Goal: Task Accomplishment & Management: Use online tool/utility

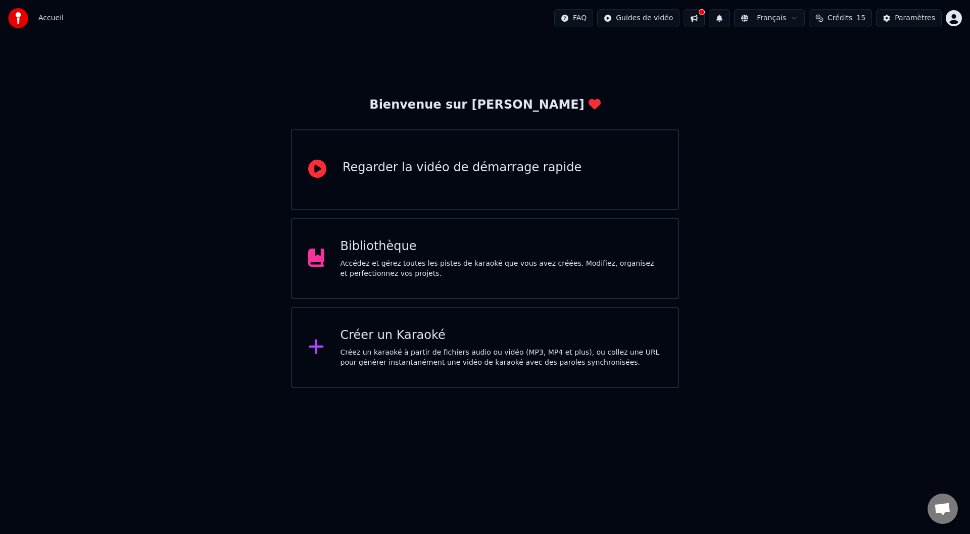
click at [411, 347] on div "Créez un karaoké à partir de fichiers audio ou vidéo (MP3, MP4 et plus), ou col…" at bounding box center [501, 357] width 322 height 20
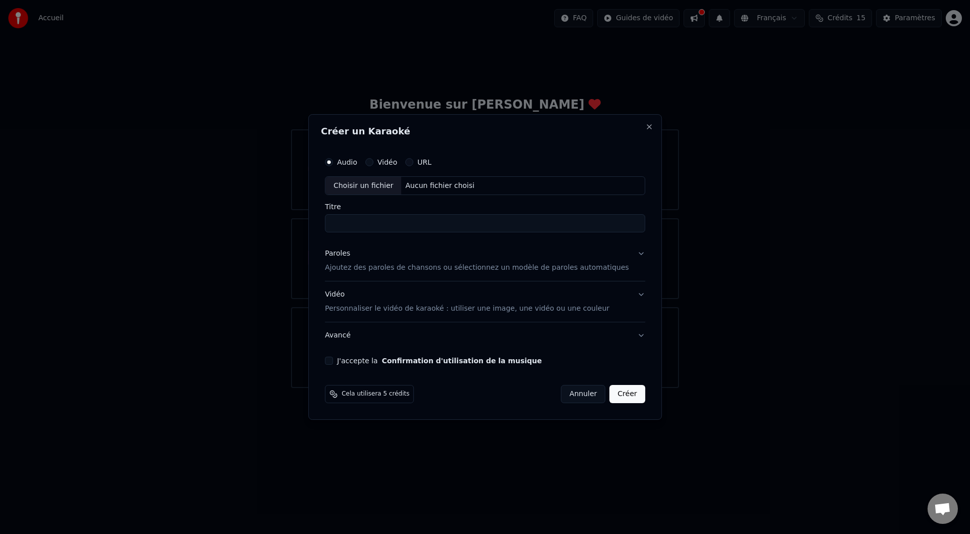
click at [374, 185] on div "Choisir un fichier" at bounding box center [363, 186] width 76 height 18
type input "**********"
click at [372, 265] on p "Ajoutez des paroles de chansons ou sélectionnez un modèle de paroles automatiqu…" at bounding box center [477, 268] width 304 height 10
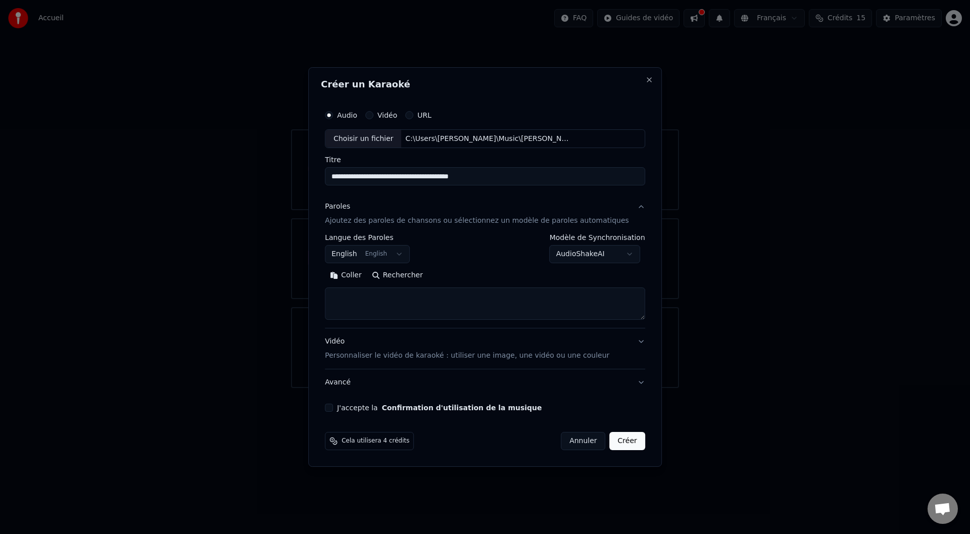
click at [359, 274] on button "Coller" at bounding box center [346, 276] width 42 height 16
click at [379, 299] on textarea at bounding box center [470, 304] width 290 height 32
click at [457, 294] on textarea at bounding box center [470, 304] width 290 height 32
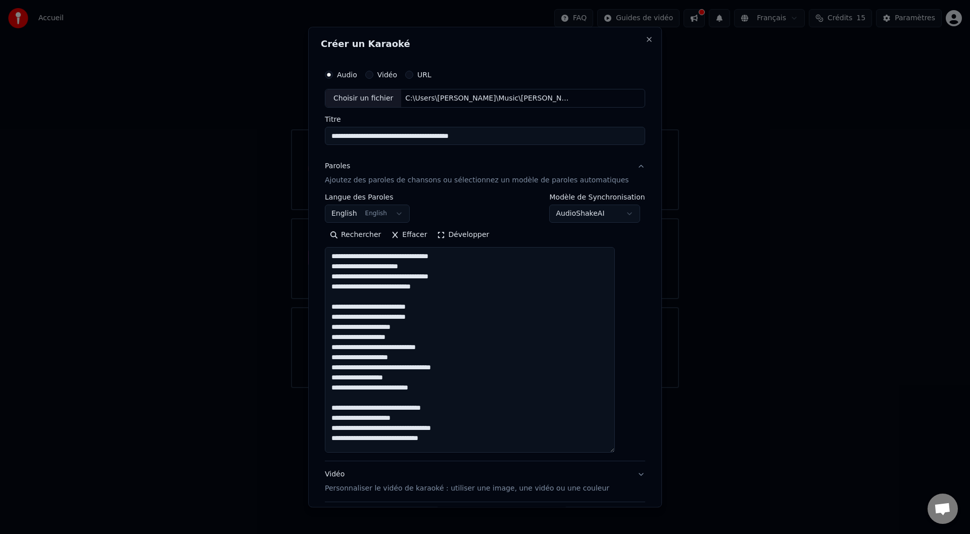
drag, startPoint x: 626, startPoint y: 317, endPoint x: 623, endPoint y: 429, distance: 112.7
click at [628, 441] on div "**********" at bounding box center [485, 305] width 328 height 488
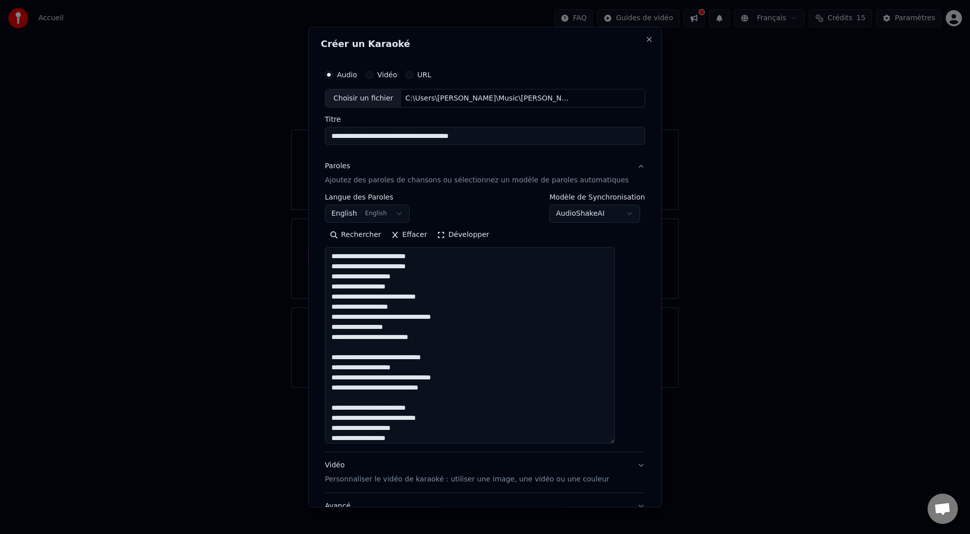
scroll to position [101, 0]
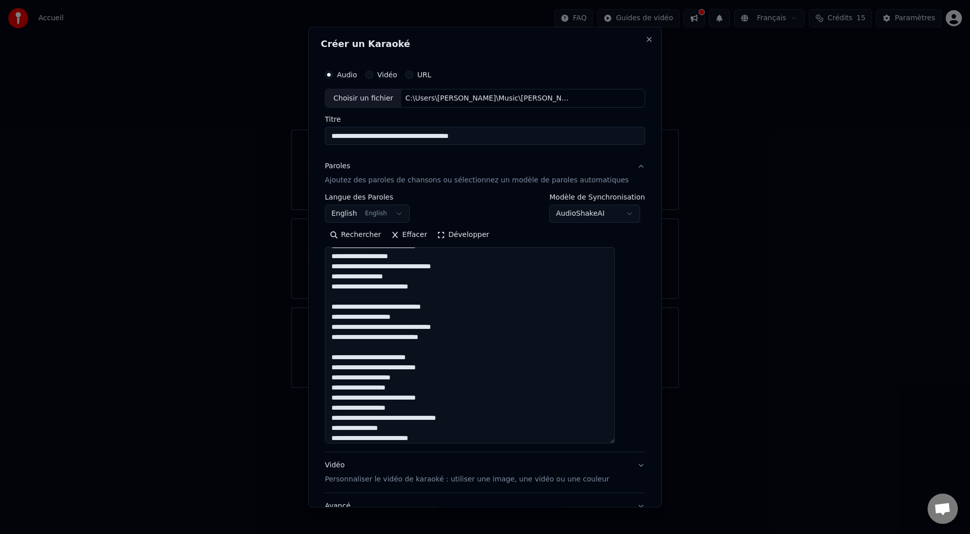
click at [370, 367] on textarea at bounding box center [470, 345] width 290 height 196
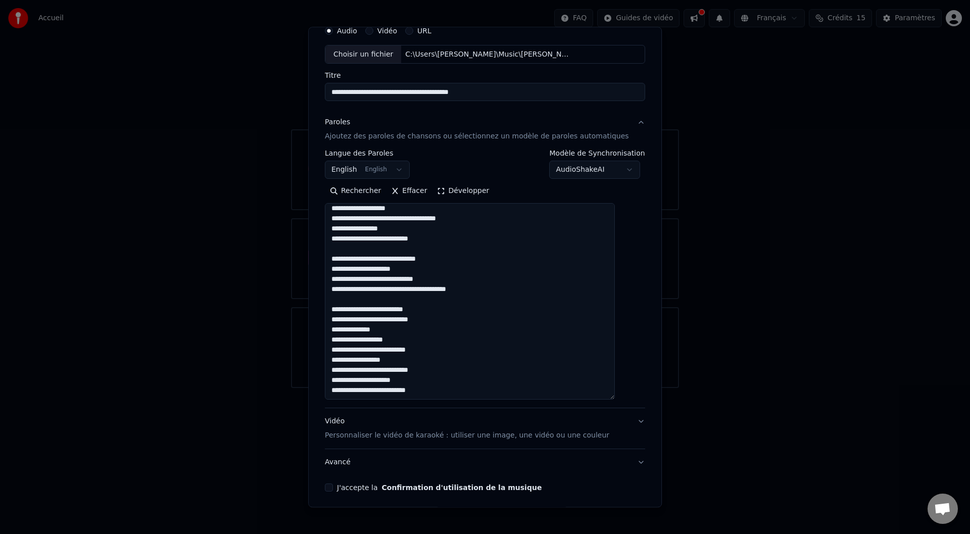
scroll to position [83, 0]
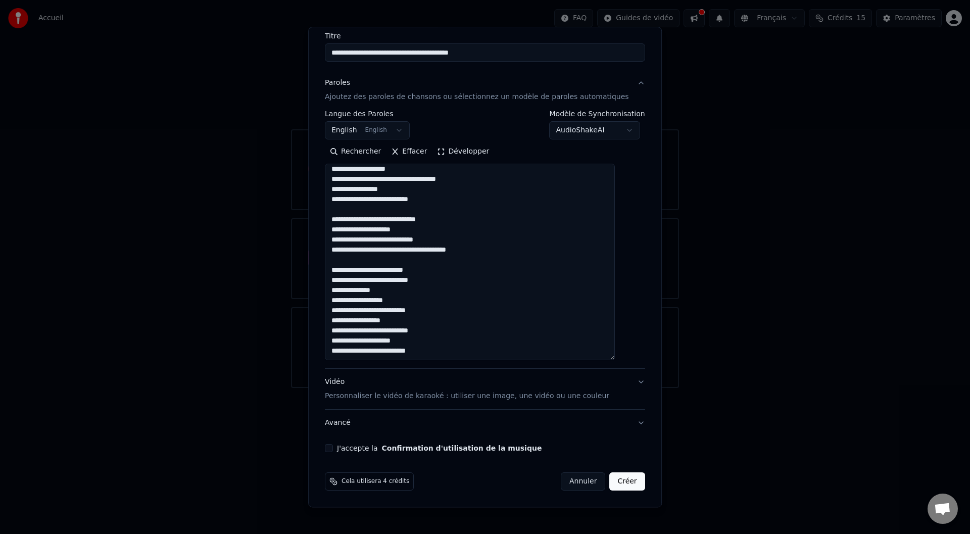
type textarea "**********"
click at [333, 446] on button "J'accepte la Confirmation d'utilisation de la musique" at bounding box center [329, 448] width 8 height 8
click at [614, 482] on button "Créer" at bounding box center [627, 482] width 35 height 18
select select "**"
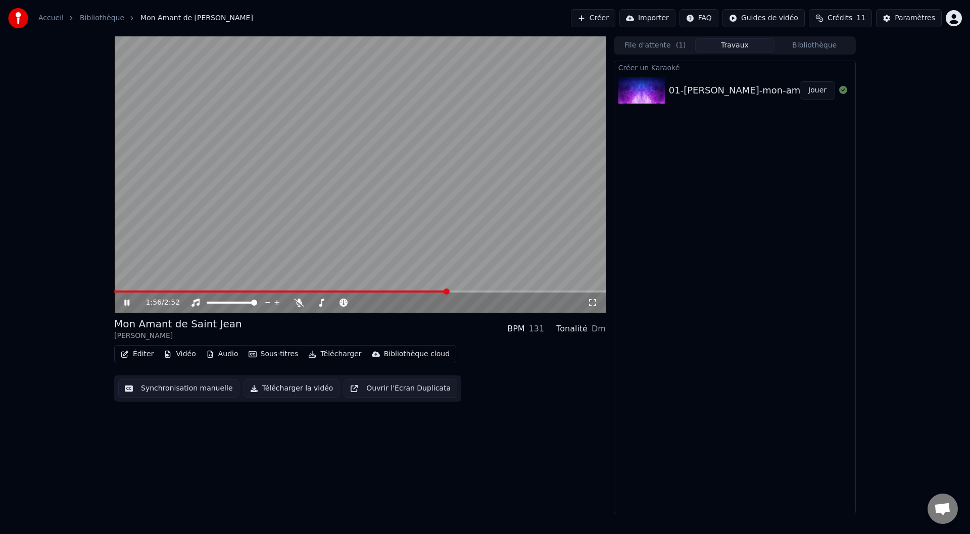
click at [615, 14] on button "Créer" at bounding box center [593, 18] width 44 height 18
click at [126, 306] on icon at bounding box center [134, 302] width 24 height 8
click at [608, 19] on button "Créer" at bounding box center [593, 18] width 44 height 18
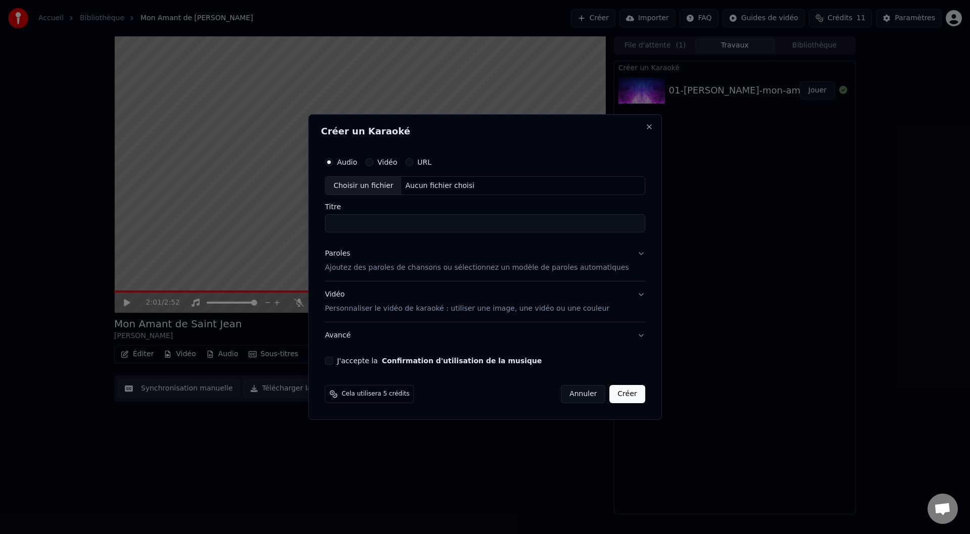
click at [566, 394] on button "Annuler" at bounding box center [583, 394] width 44 height 18
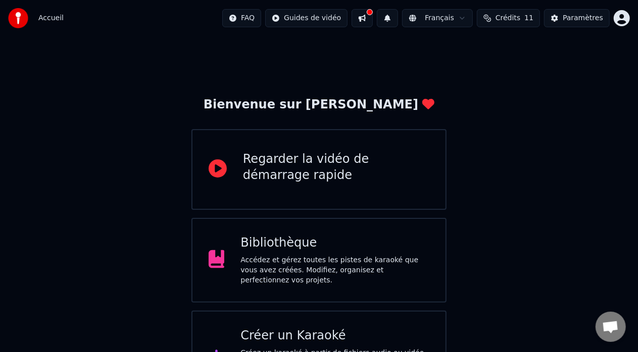
drag, startPoint x: 350, startPoint y: 7, endPoint x: 198, endPoint y: 39, distance: 155.8
click at [198, 39] on div "Accueil FAQ Guides de vidéo Français Crédits 11 Paramètres Bienvenue sur Youka …" at bounding box center [319, 203] width 638 height 406
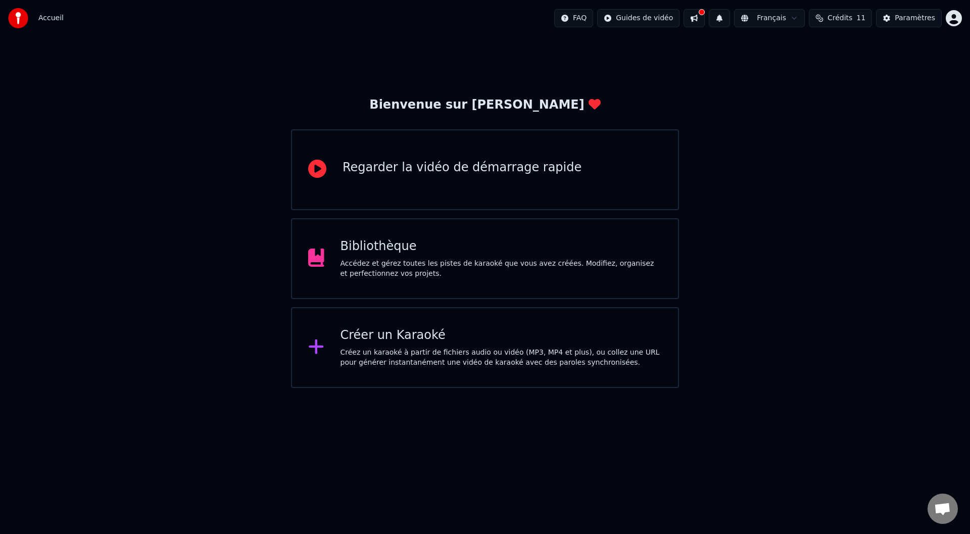
click at [375, 333] on div "Créer un Karaoké" at bounding box center [501, 335] width 322 height 16
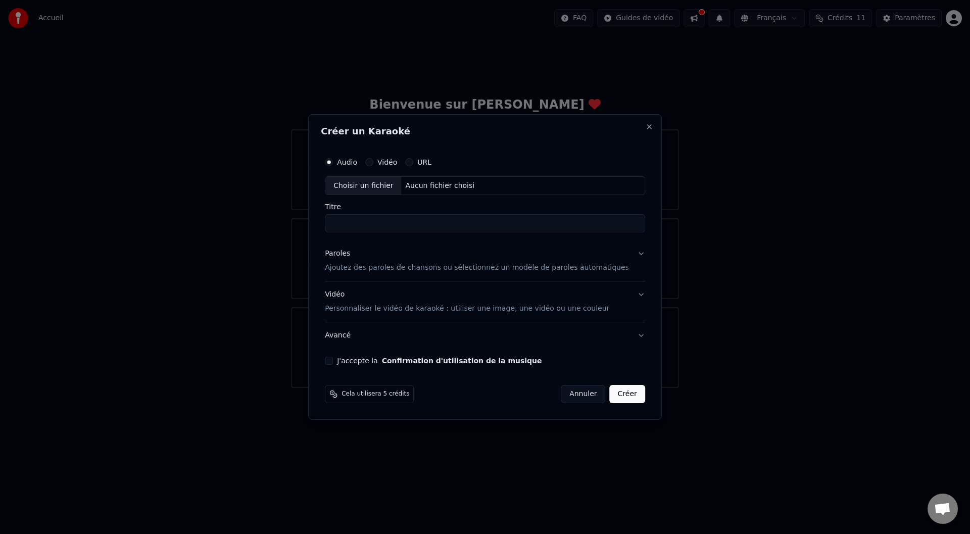
click at [385, 186] on div "Choisir un fichier" at bounding box center [363, 186] width 76 height 18
type input "**********"
click at [367, 267] on p "Ajoutez des paroles de chansons ou sélectionnez un modèle de paroles automatiqu…" at bounding box center [477, 268] width 304 height 10
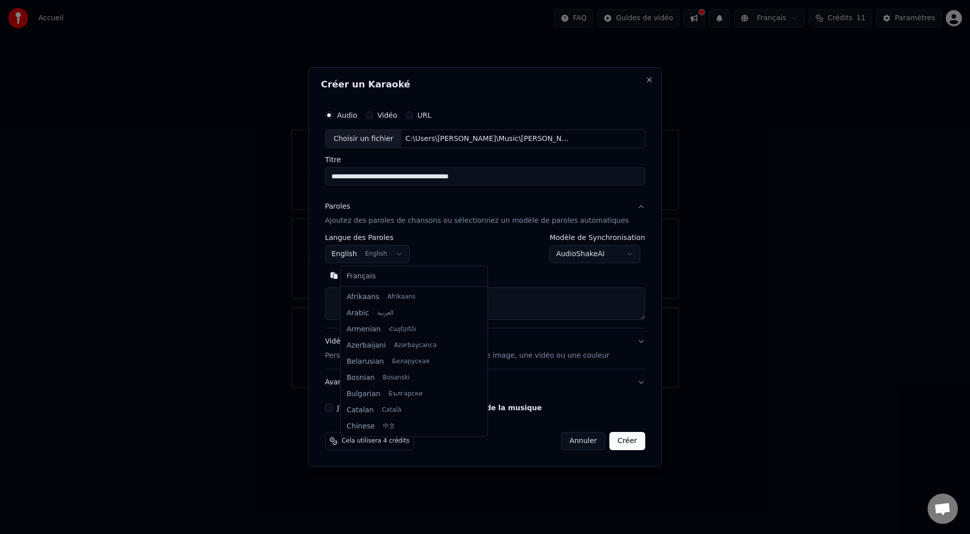
click at [357, 256] on body "**********" at bounding box center [485, 194] width 970 height 388
select select "**"
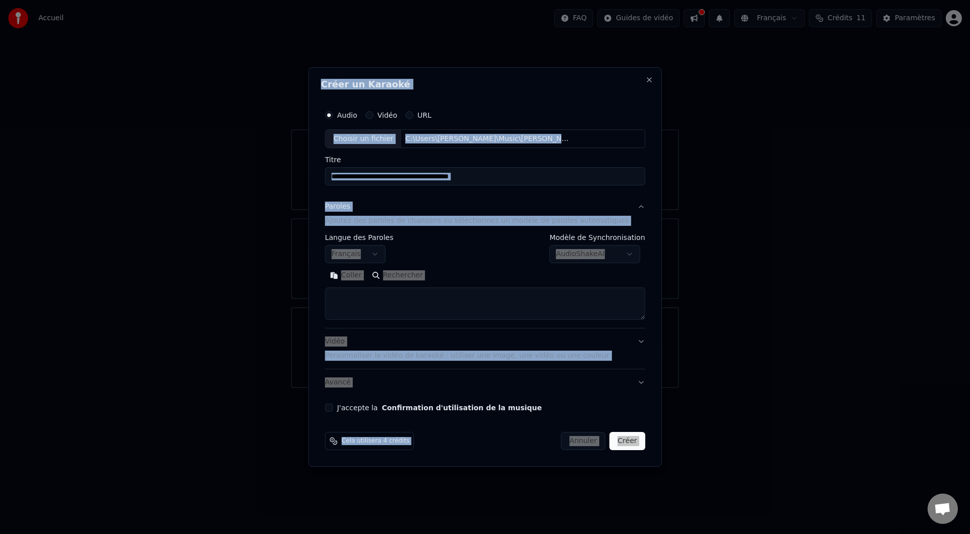
click at [372, 300] on textarea at bounding box center [485, 304] width 320 height 32
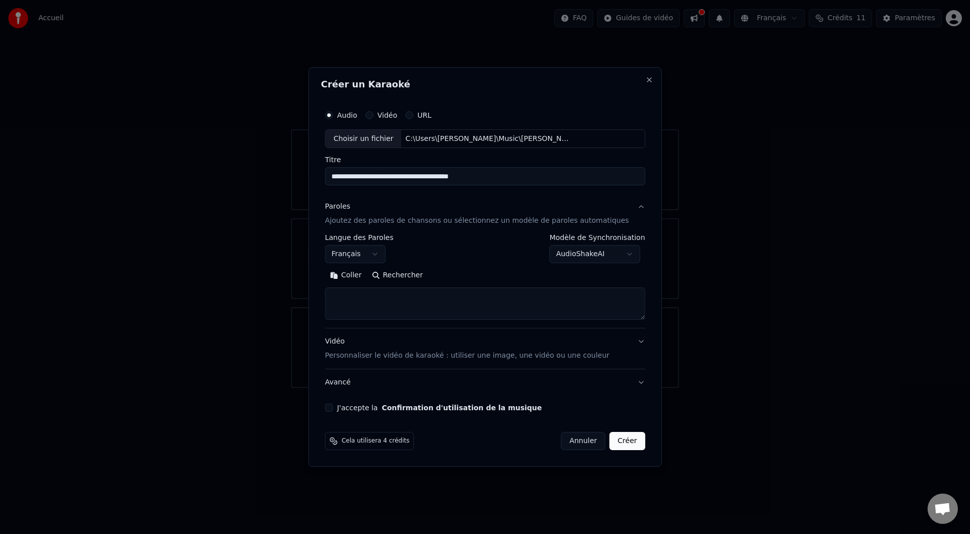
click at [367, 271] on button "Coller" at bounding box center [346, 276] width 42 height 16
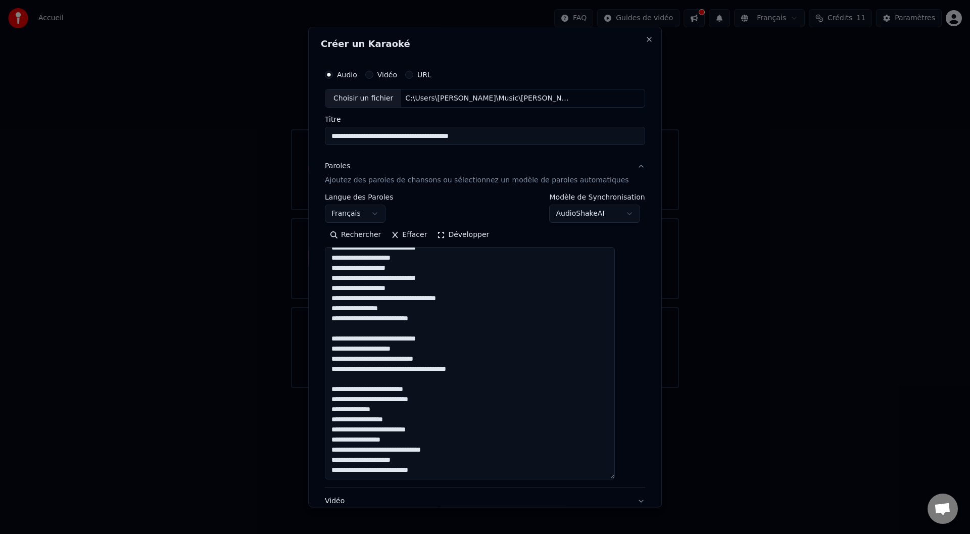
scroll to position [229, 0]
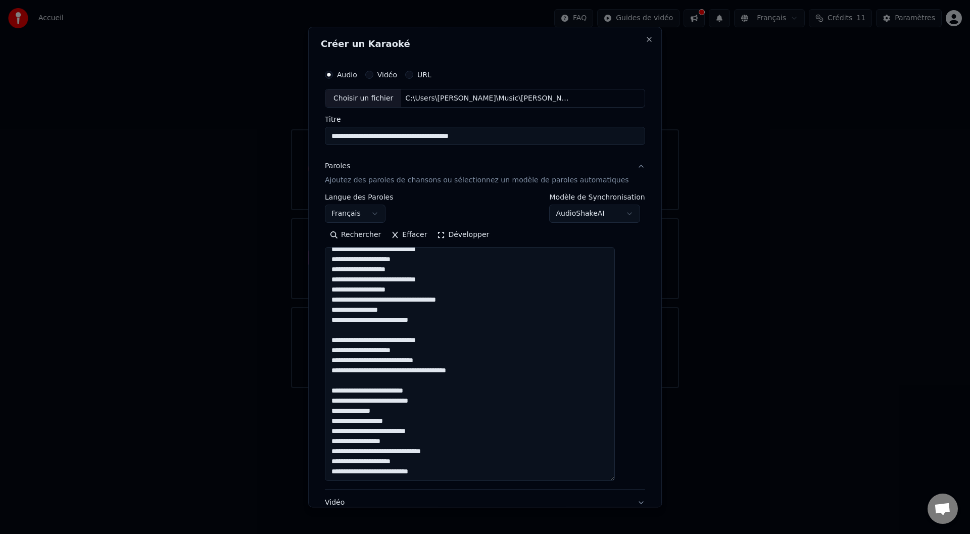
drag, startPoint x: 626, startPoint y: 315, endPoint x: 643, endPoint y: 476, distance: 162.5
click at [643, 352] on div "**********" at bounding box center [484, 267] width 353 height 480
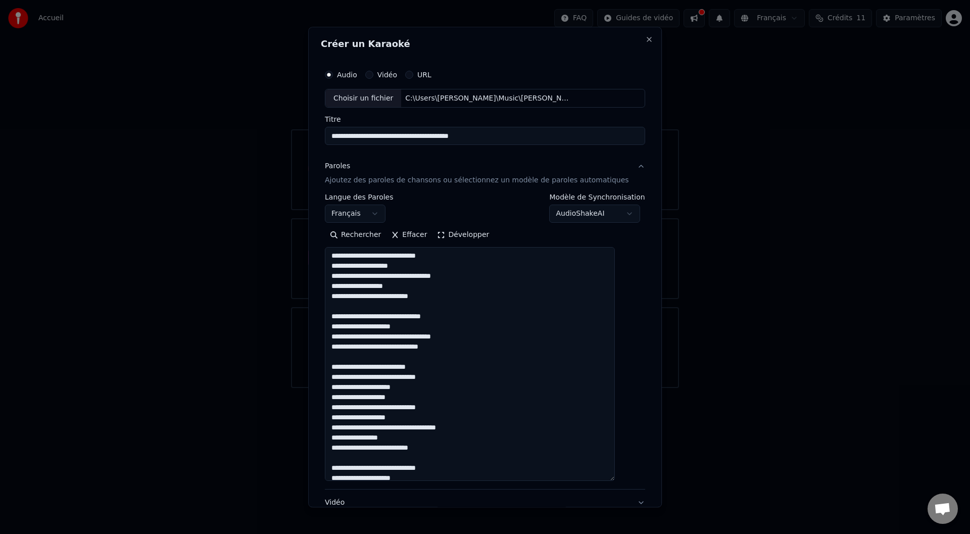
scroll to position [151, 0]
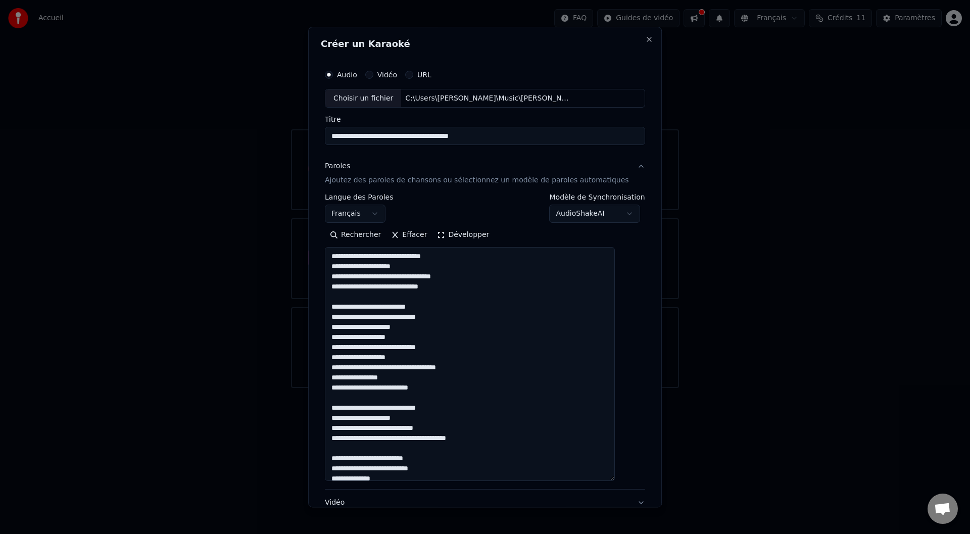
click at [371, 316] on textarea at bounding box center [470, 364] width 290 height 234
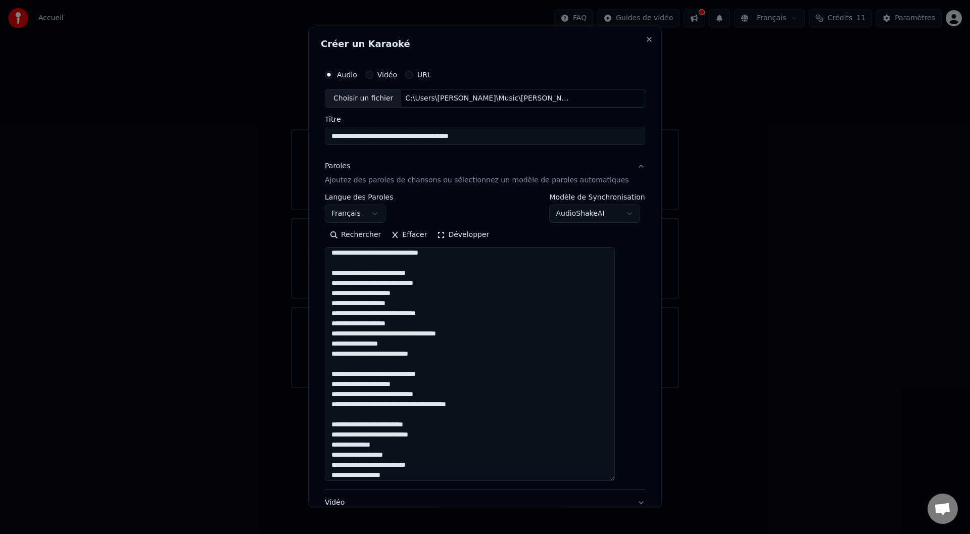
scroll to position [229, 0]
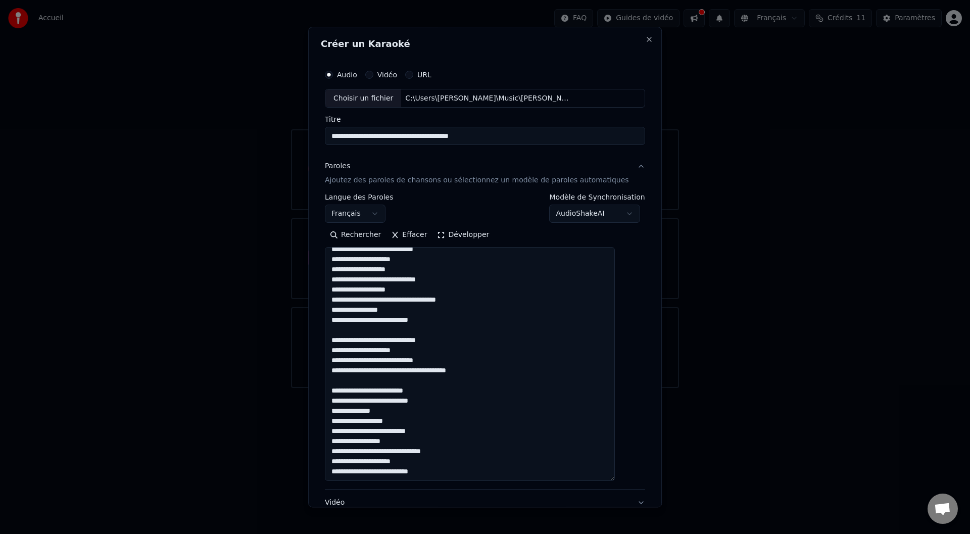
click at [456, 352] on textarea at bounding box center [470, 364] width 290 height 234
click at [342, 352] on textarea at bounding box center [470, 364] width 290 height 234
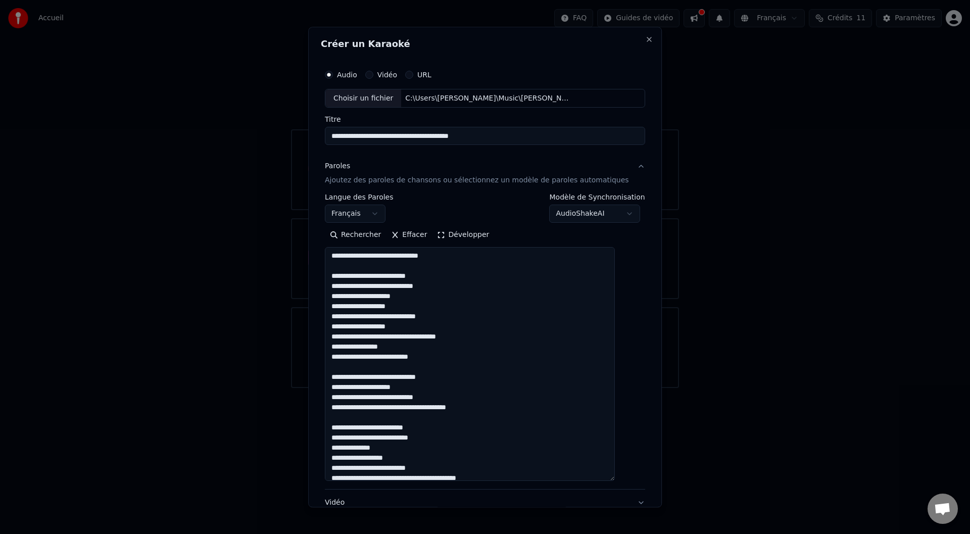
scroll to position [219, 0]
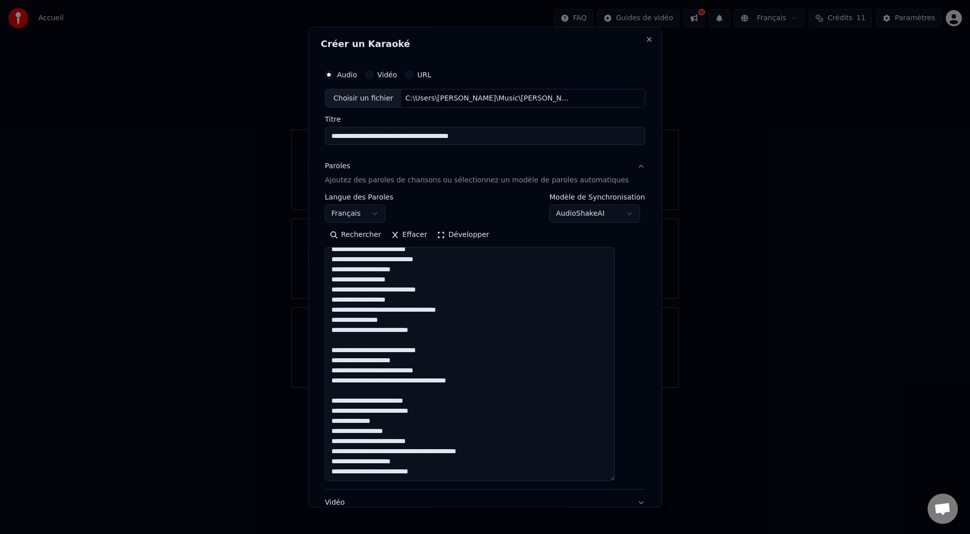
click at [346, 352] on textarea at bounding box center [470, 364] width 290 height 234
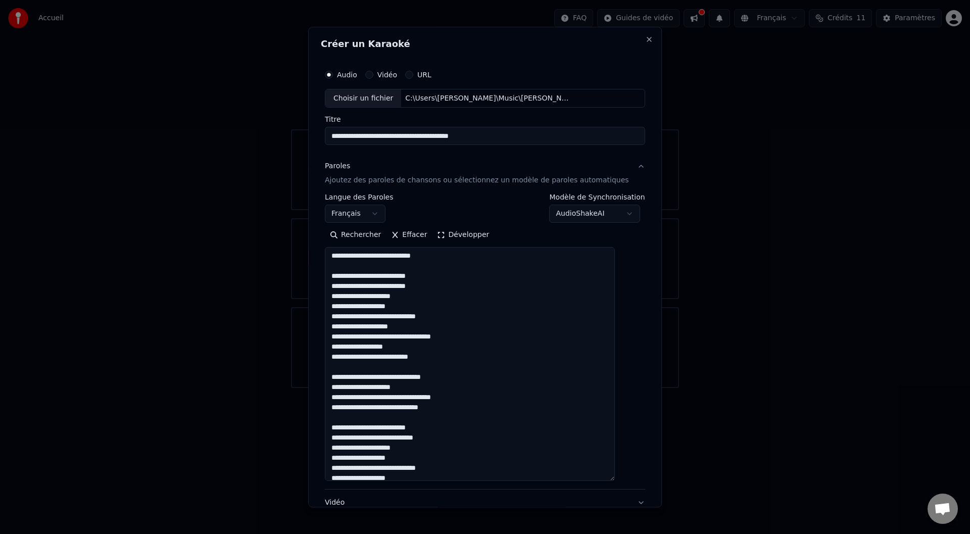
scroll to position [0, 0]
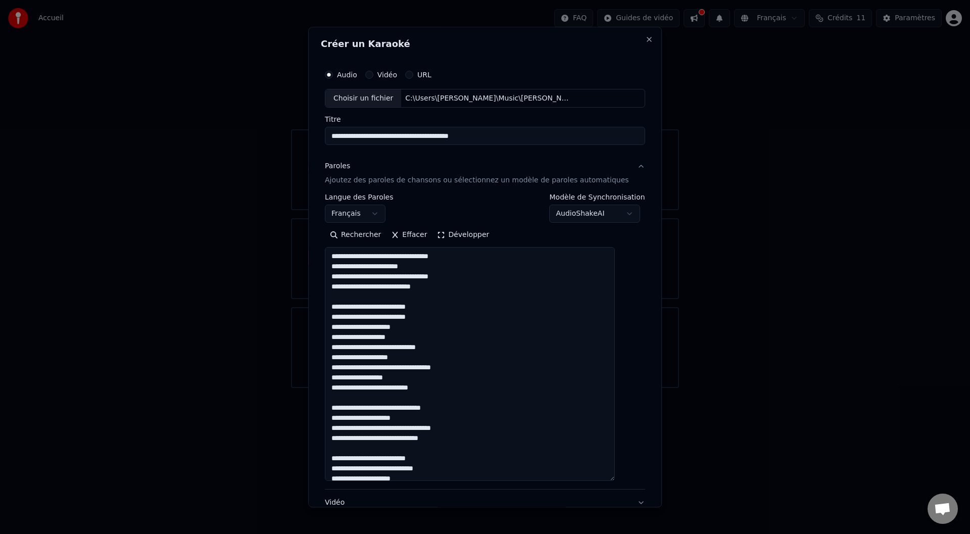
type textarea "**********"
click at [484, 207] on div "**********" at bounding box center [485, 208] width 320 height 29
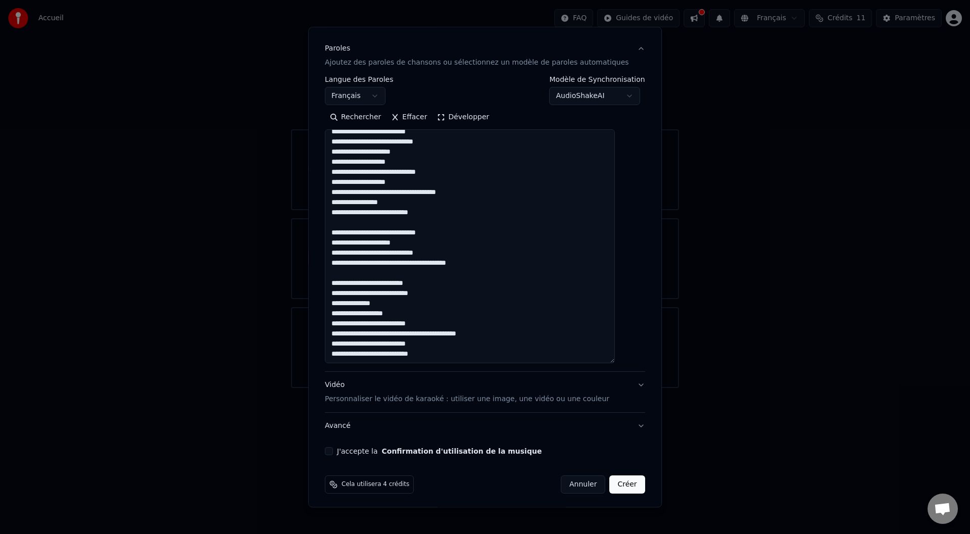
scroll to position [121, 0]
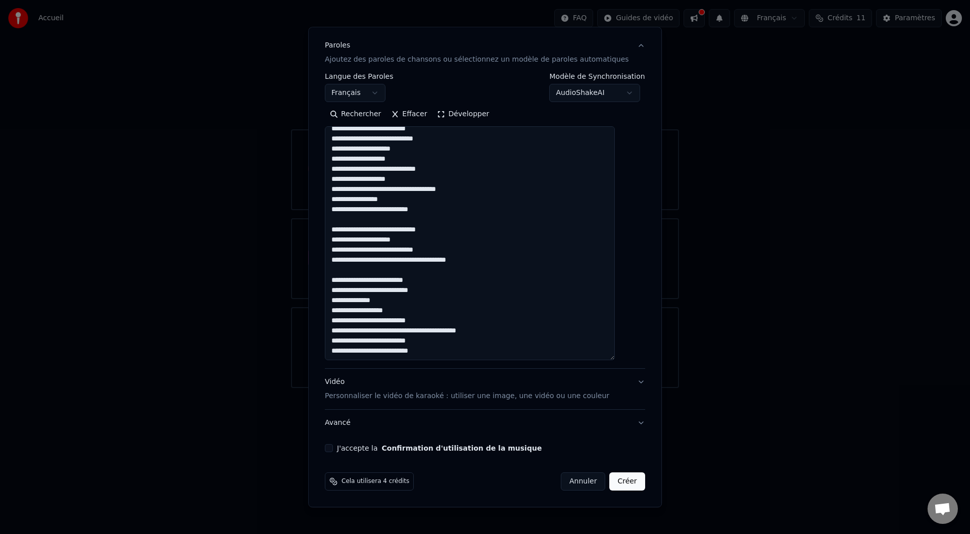
click at [333, 352] on button "J'accepte la Confirmation d'utilisation de la musique" at bounding box center [329, 448] width 8 height 8
click at [610, 352] on button "Créer" at bounding box center [627, 482] width 35 height 18
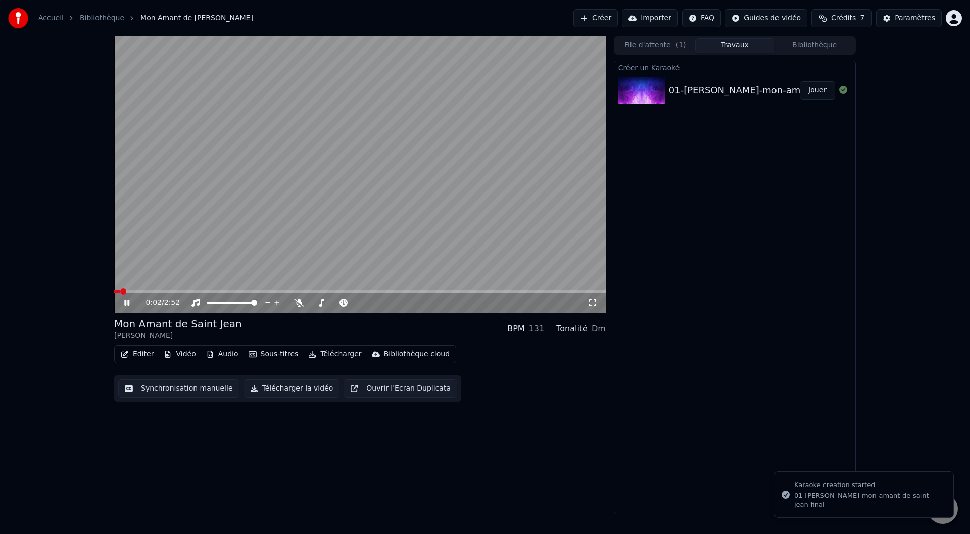
click at [353, 291] on span at bounding box center [359, 291] width 491 height 2
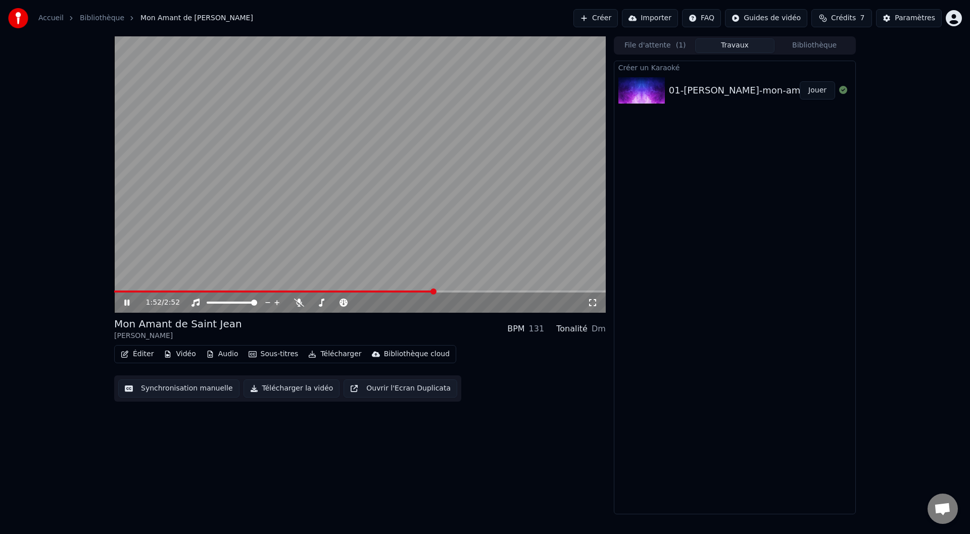
click at [333, 352] on div "1:52 / 2:52 Mon Amant de Saint Jean Patrick Bruel BPM 131 Tonalité Dm Éditer Vi…" at bounding box center [359, 275] width 491 height 478
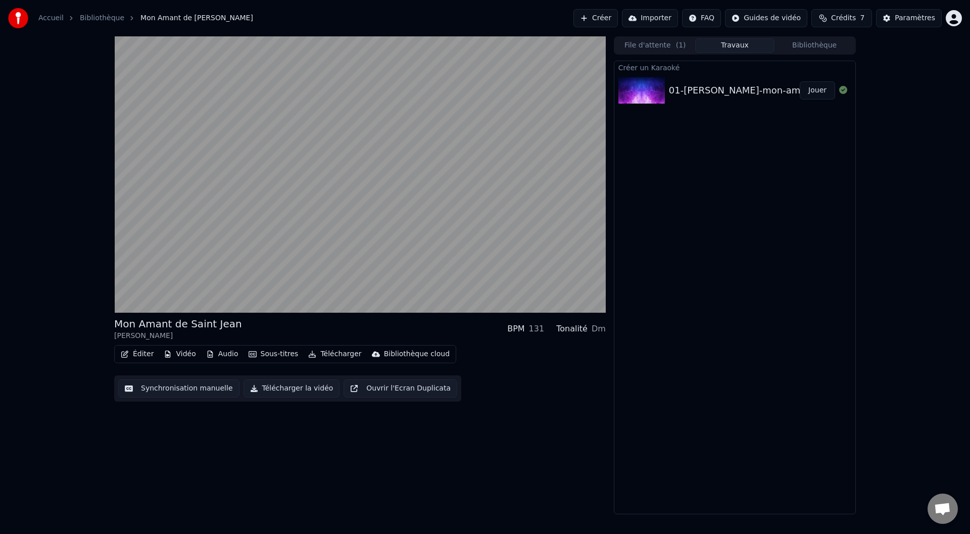
click at [160, 352] on button "Synchronisation manuelle" at bounding box center [178, 388] width 121 height 18
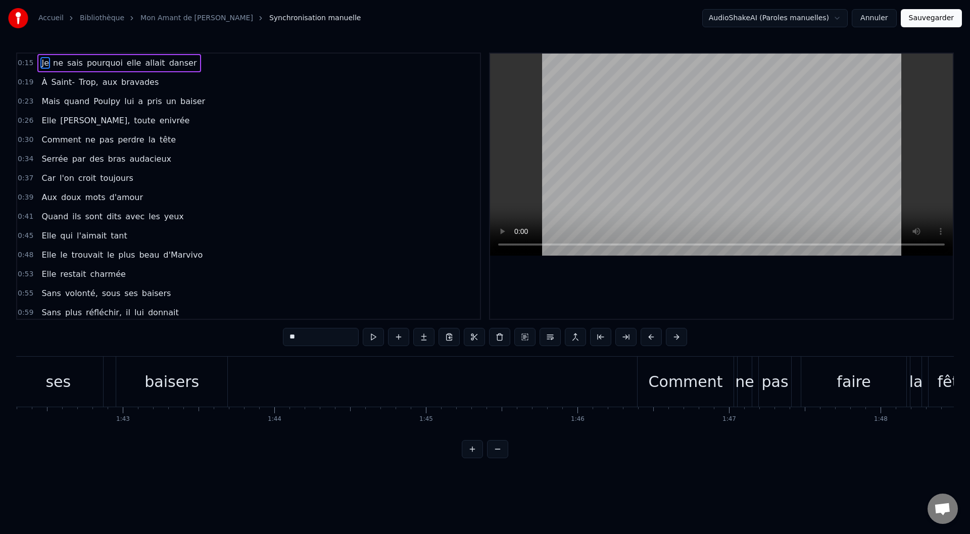
scroll to position [0, 15541]
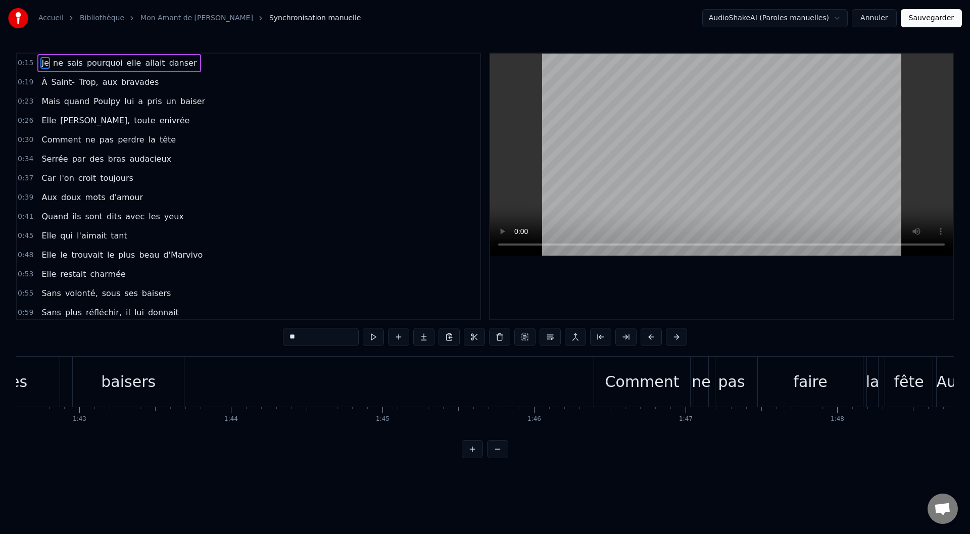
click at [632, 352] on div "Comment" at bounding box center [642, 381] width 74 height 23
type input "*******"
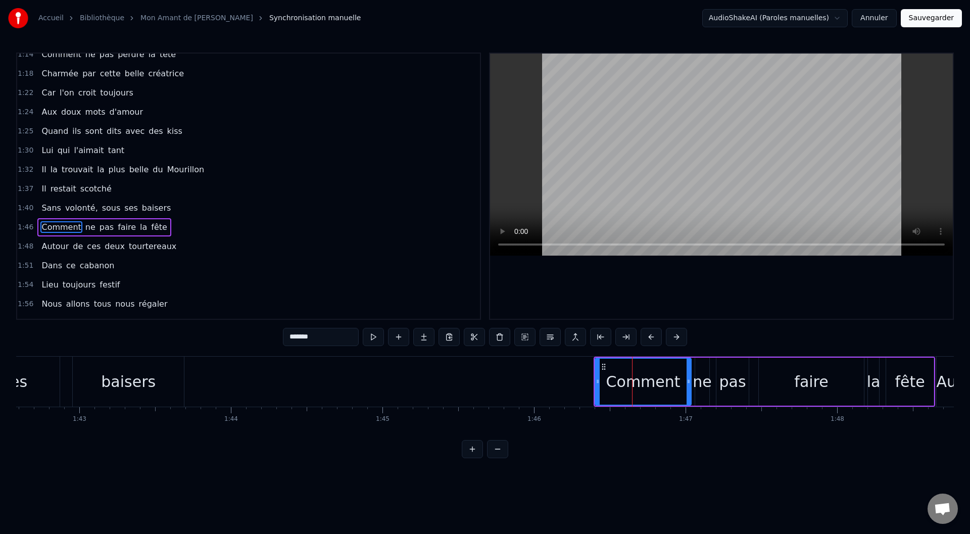
scroll to position [376, 0]
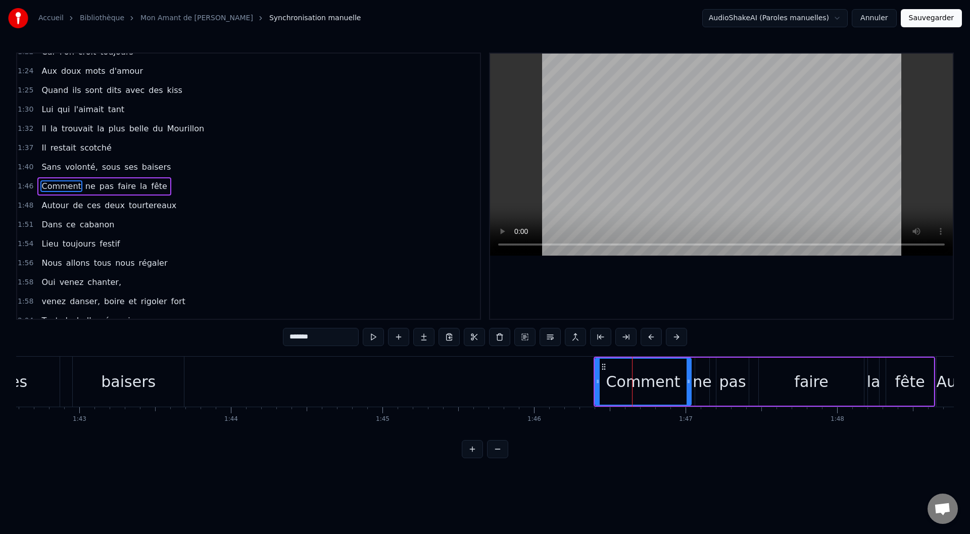
click at [52, 182] on span "Comment" at bounding box center [60, 186] width 41 height 12
click at [67, 184] on span "Comment" at bounding box center [60, 186] width 41 height 12
drag, startPoint x: 67, startPoint y: 187, endPoint x: 106, endPoint y: 186, distance: 39.4
click at [106, 186] on div "Comment ne pas faire la fête" at bounding box center [103, 186] width 133 height 18
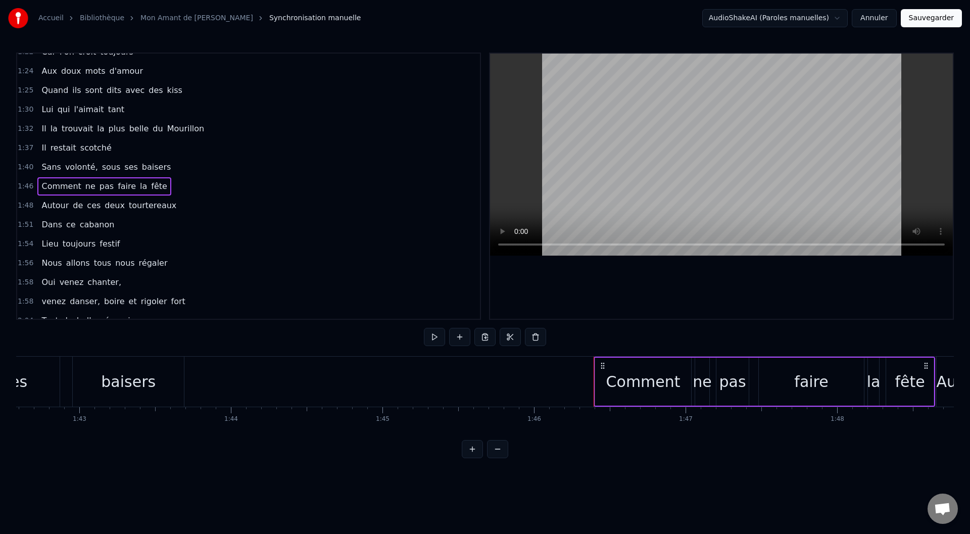
click at [75, 183] on span "Comment" at bounding box center [60, 186] width 41 height 12
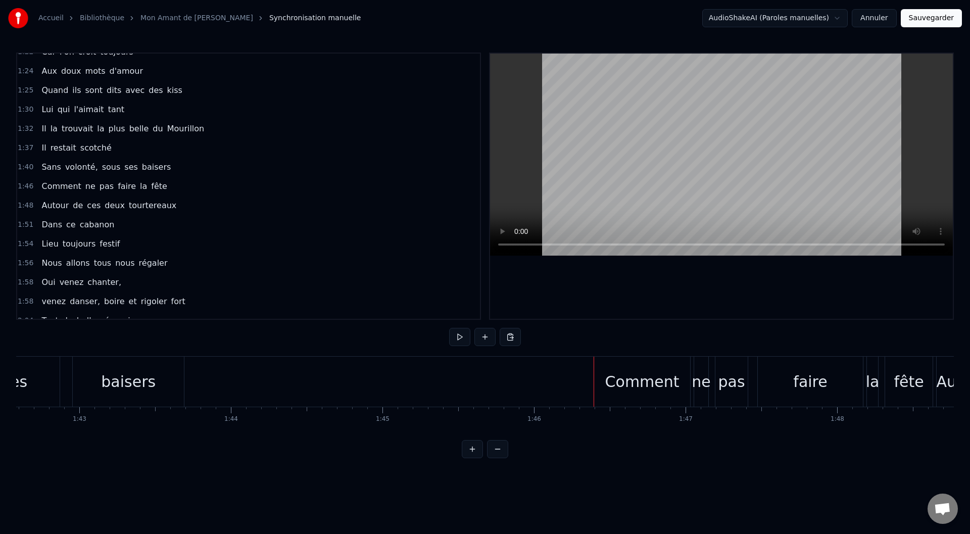
click at [63, 184] on span "Comment" at bounding box center [60, 186] width 41 height 12
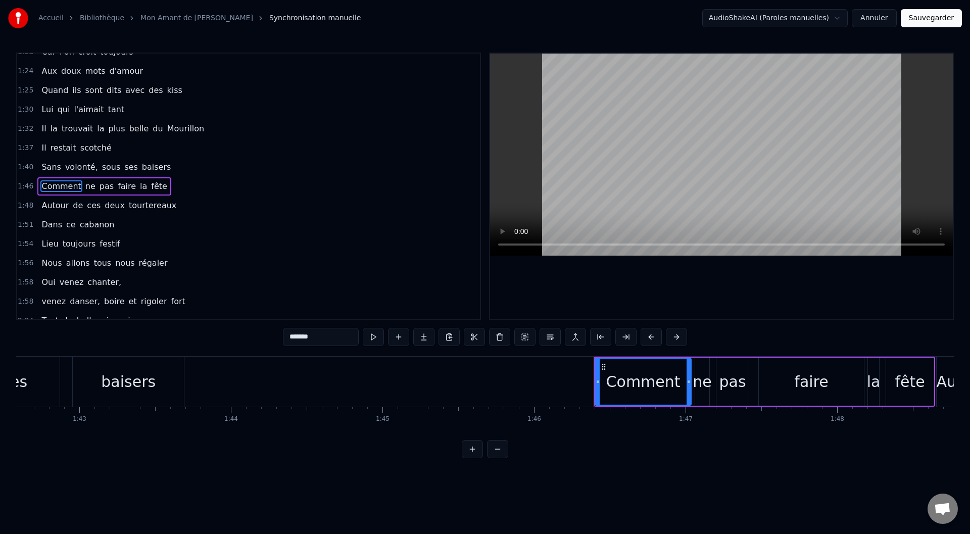
click at [59, 185] on span "Comment" at bounding box center [60, 186] width 41 height 12
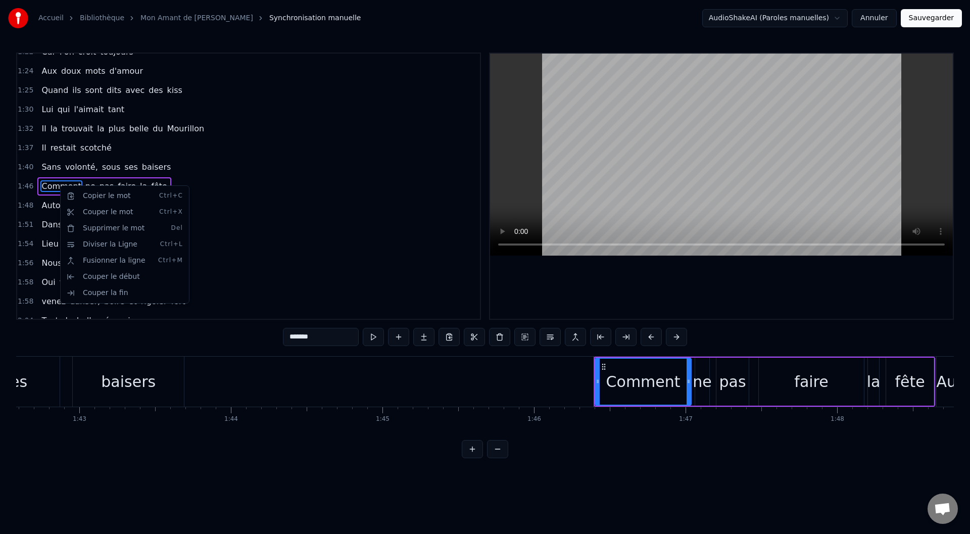
click at [371, 261] on html "Accueil Bibliothèque Mon Amant de Saint Jean • Patrick Bruel Synchronisation ma…" at bounding box center [485, 237] width 970 height 474
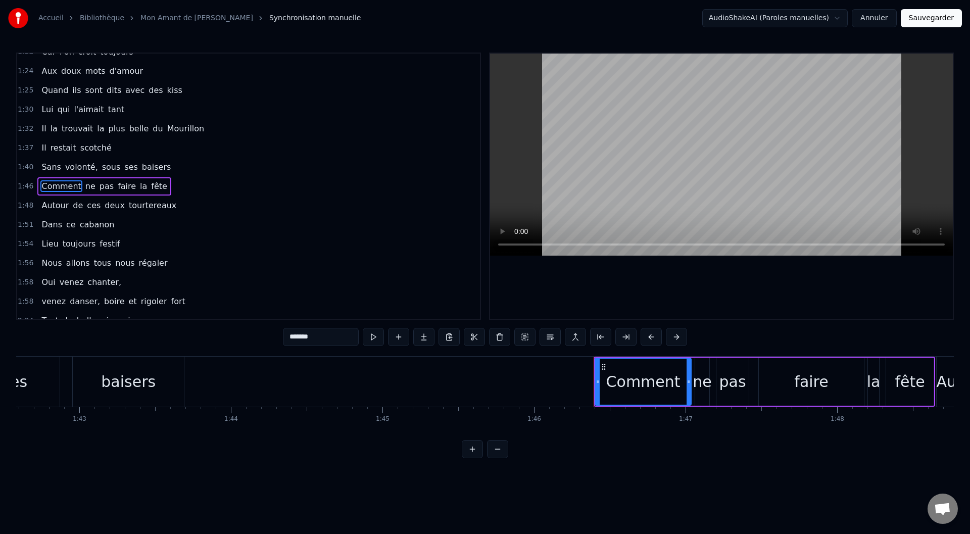
click at [329, 337] on input "*******" at bounding box center [321, 337] width 76 height 18
drag, startPoint x: 323, startPoint y: 337, endPoint x: 280, endPoint y: 334, distance: 42.5
click at [280, 334] on div "0:15 Je ne sais pourquoi elle allait danser 0:19 À Saint- Trop, aux bravades 0:…" at bounding box center [484, 256] width 937 height 406
click at [92, 190] on span "ne" at bounding box center [97, 186] width 12 height 12
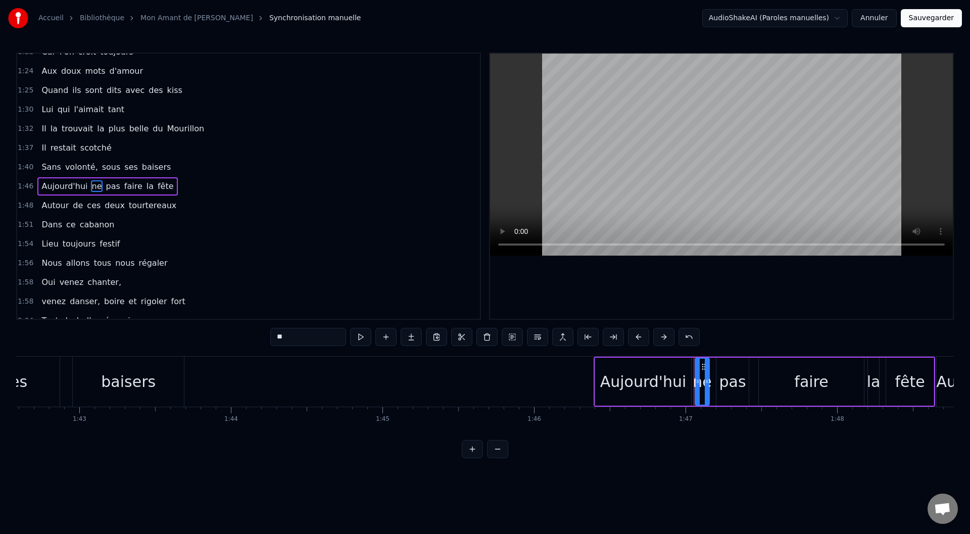
click at [306, 338] on input "**" at bounding box center [308, 337] width 76 height 18
click at [108, 189] on span "pas" at bounding box center [116, 186] width 16 height 12
click at [109, 188] on span "pas" at bounding box center [116, 186] width 16 height 12
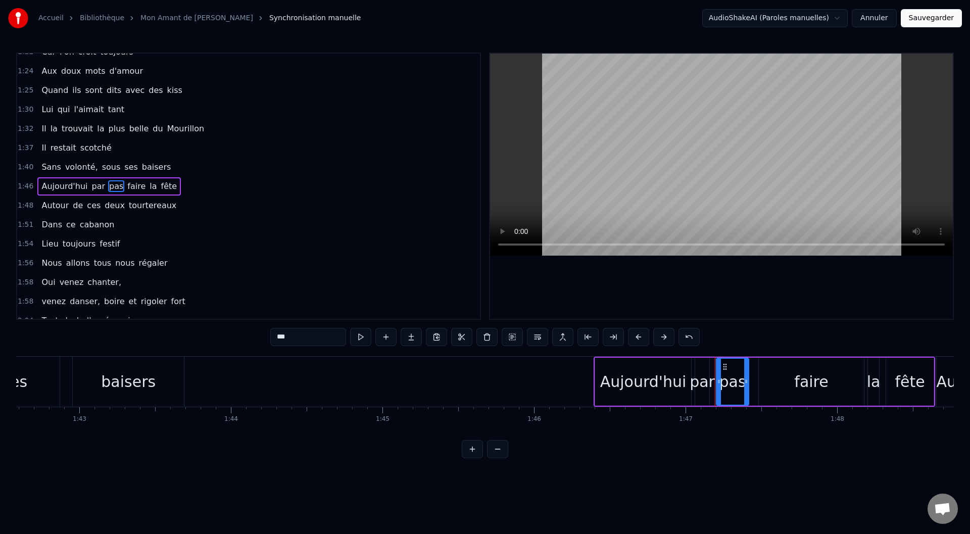
click at [109, 188] on span "pas" at bounding box center [116, 186] width 16 height 12
drag, startPoint x: 109, startPoint y: 181, endPoint x: 112, endPoint y: 186, distance: 6.1
click at [111, 183] on span "pas" at bounding box center [116, 186] width 16 height 12
click at [112, 186] on span "pas" at bounding box center [116, 186] width 16 height 12
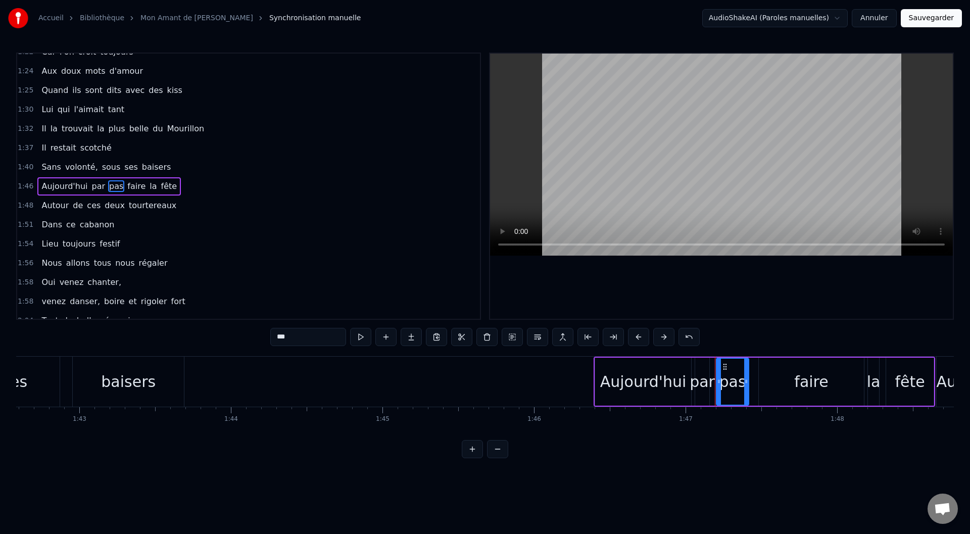
drag, startPoint x: 288, startPoint y: 335, endPoint x: 268, endPoint y: 337, distance: 20.3
click at [267, 337] on div "0:15 Je ne sais pourquoi elle allait danser 0:19 À Saint- Trop, aux bravades 0:…" at bounding box center [484, 256] width 937 height 406
click at [148, 187] on span "faire" at bounding box center [158, 186] width 20 height 12
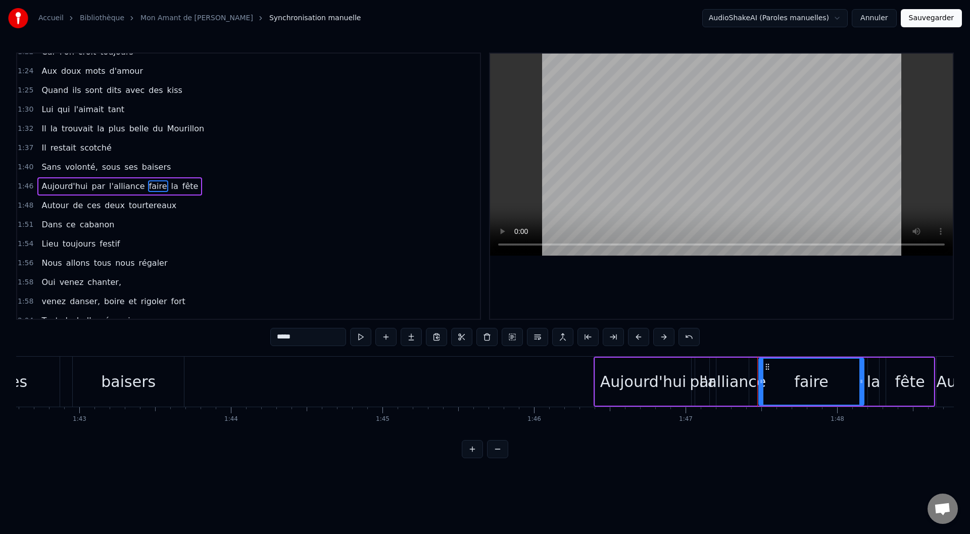
click at [299, 331] on input "*****" at bounding box center [308, 337] width 76 height 18
drag, startPoint x: 298, startPoint y: 334, endPoint x: 269, endPoint y: 329, distance: 29.7
click at [269, 329] on div "0:15 Je ne sais pourquoi elle allait danser 0:19 À Saint- Trop, aux bravades 0:…" at bounding box center [484, 256] width 937 height 406
click at [188, 184] on span "fête" at bounding box center [197, 186] width 18 height 12
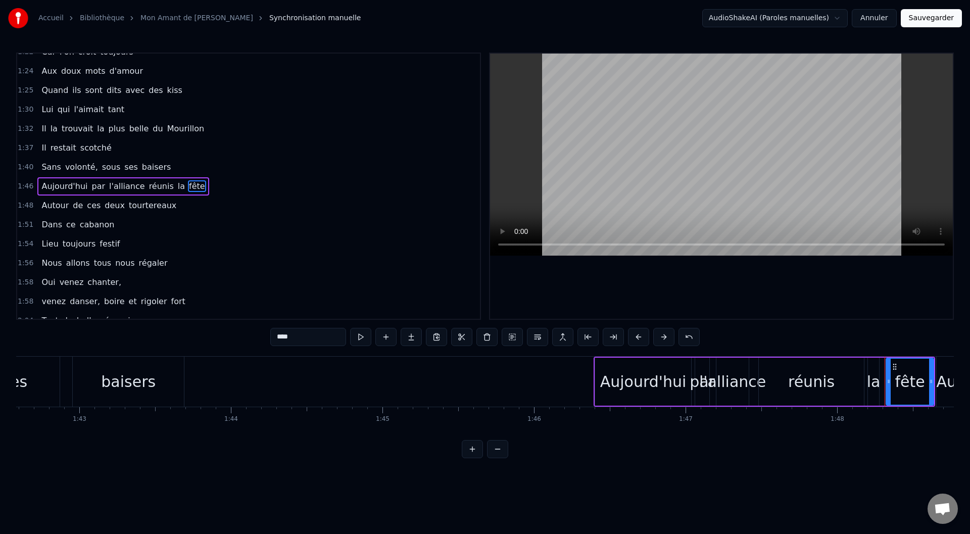
click at [177, 183] on span "la" at bounding box center [181, 186] width 9 height 12
type input "**"
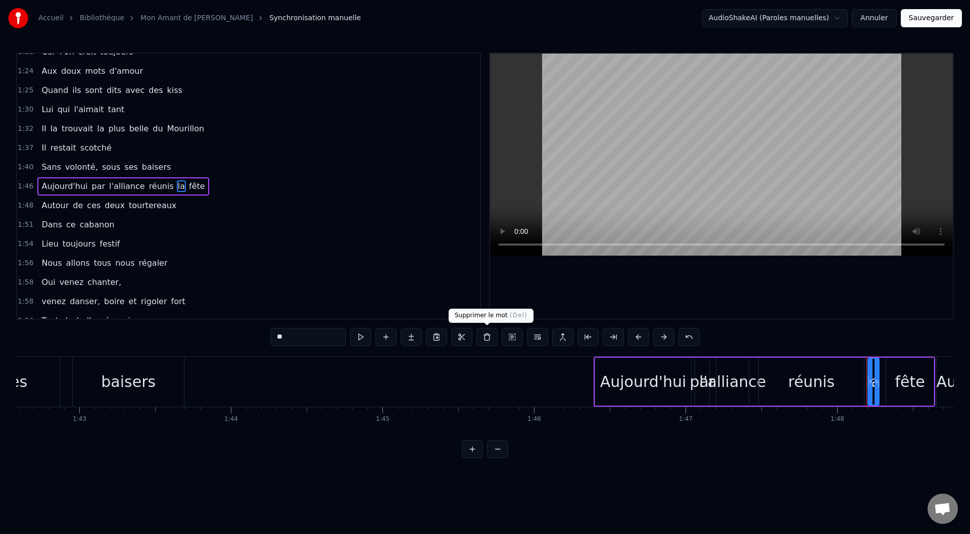
click at [485, 337] on button at bounding box center [486, 337] width 21 height 18
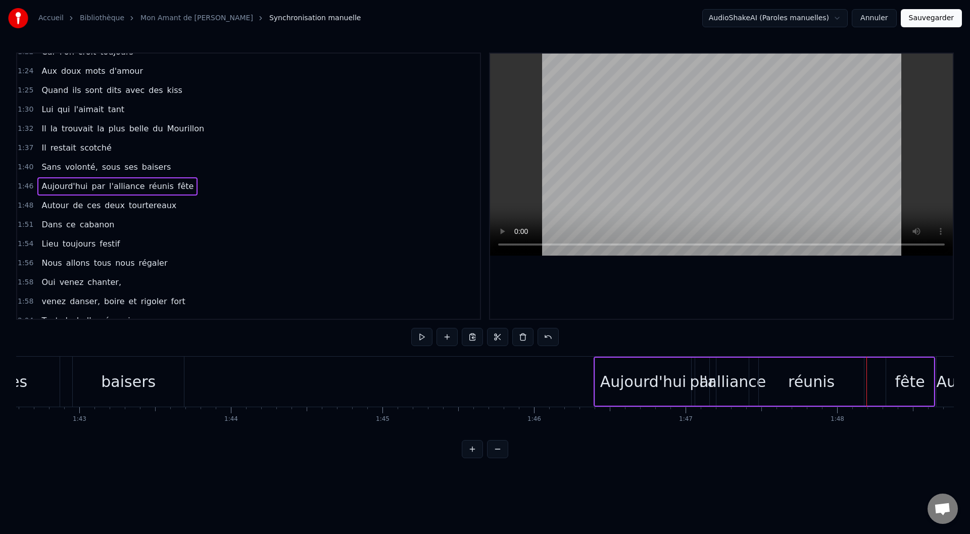
click at [177, 189] on span "fête" at bounding box center [186, 186] width 18 height 12
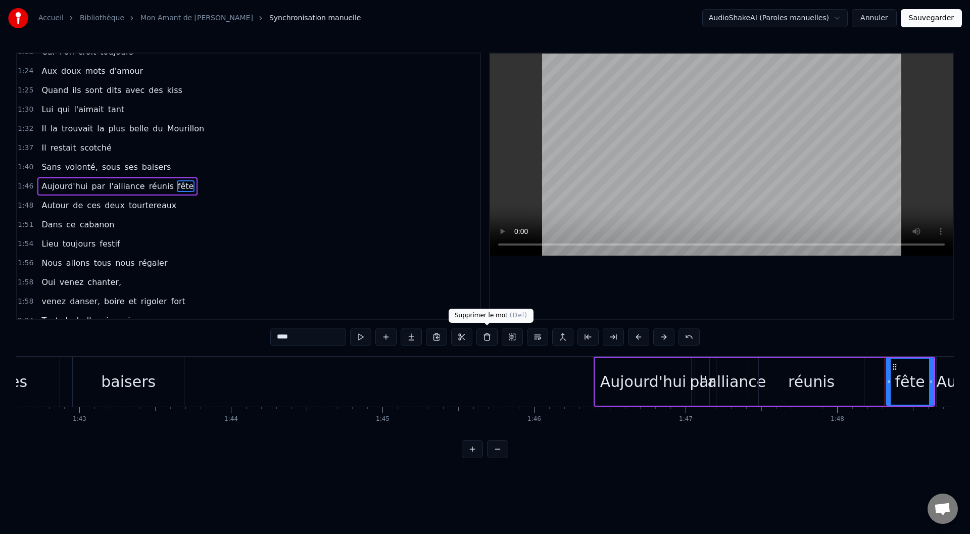
click at [486, 336] on button at bounding box center [486, 337] width 21 height 18
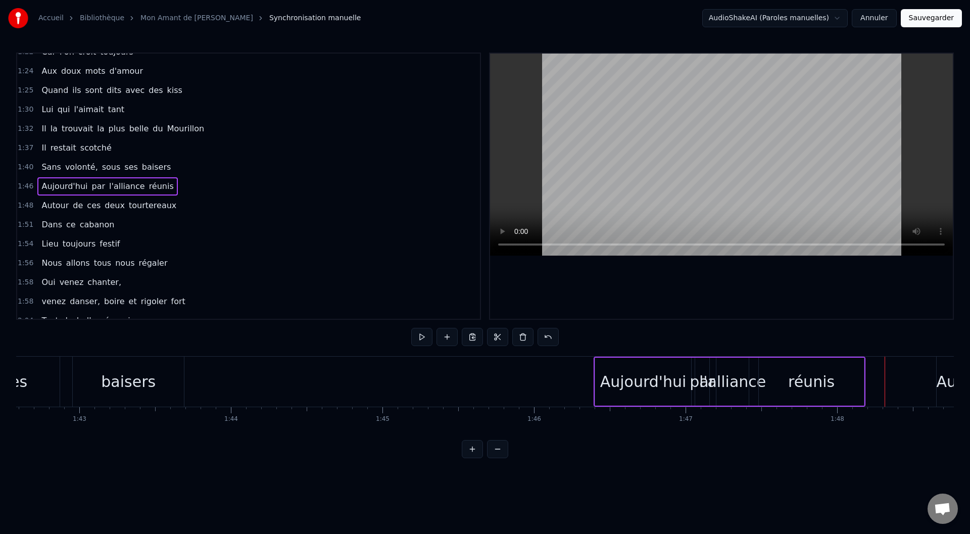
click at [56, 208] on span "Autour" at bounding box center [54, 205] width 29 height 12
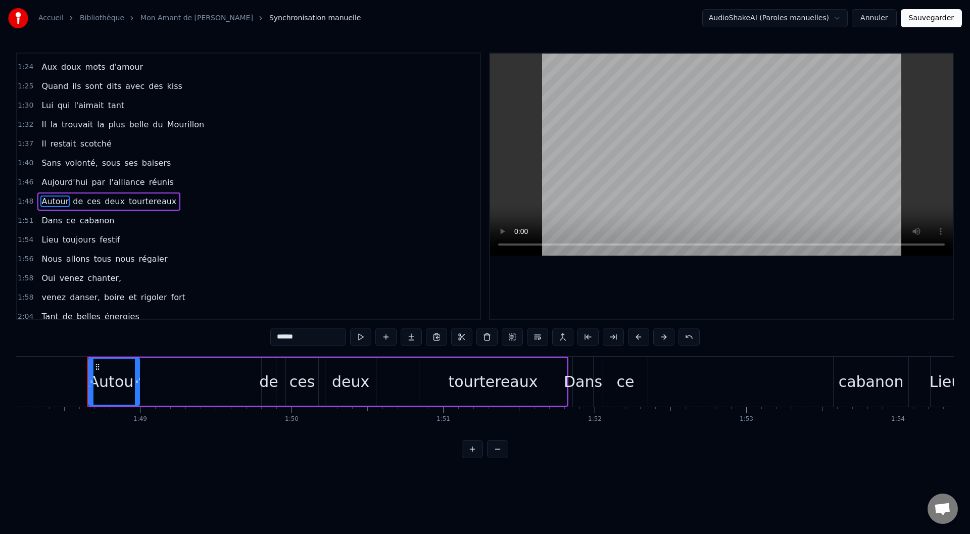
scroll to position [0, 16410]
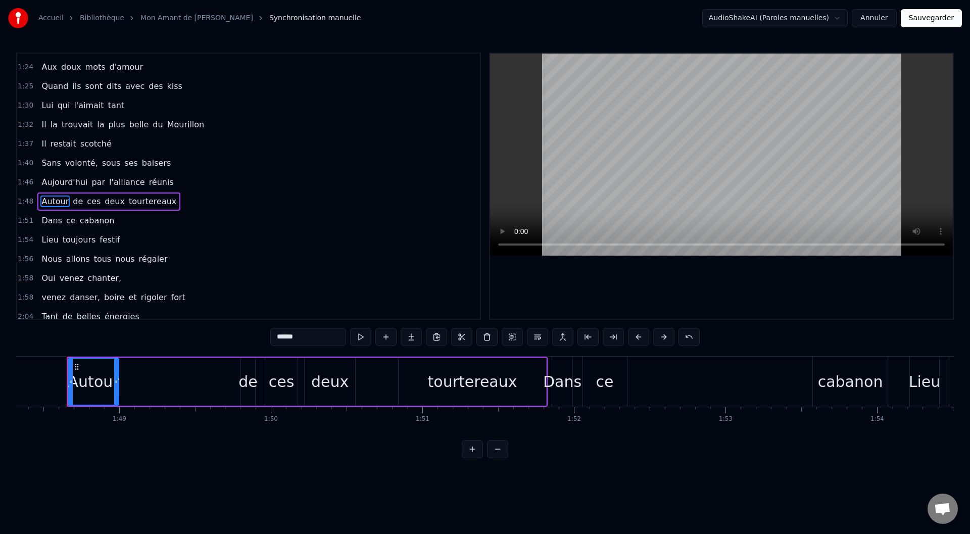
click at [303, 338] on input "******" at bounding box center [308, 337] width 76 height 18
click at [50, 200] on span "de" at bounding box center [56, 201] width 12 height 12
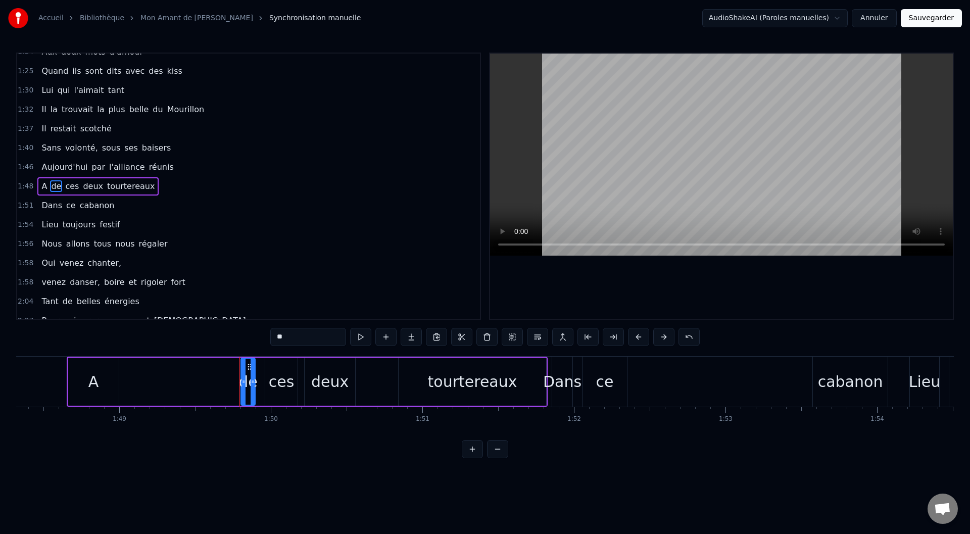
drag, startPoint x: 289, startPoint y: 340, endPoint x: 272, endPoint y: 334, distance: 18.2
click at [272, 334] on input "**" at bounding box center [308, 337] width 76 height 18
click at [63, 188] on span "ces" at bounding box center [70, 186] width 16 height 12
click at [308, 336] on input "***" at bounding box center [308, 337] width 76 height 18
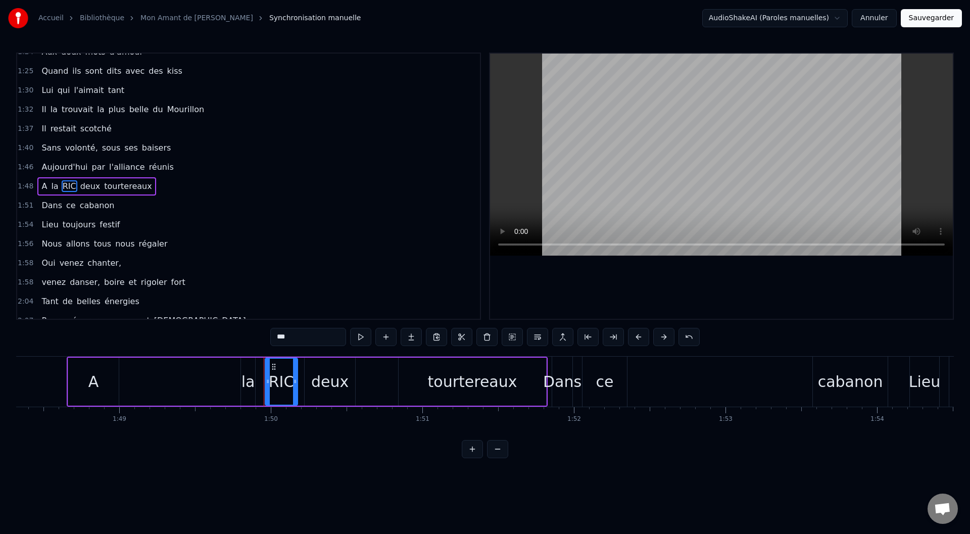
click at [84, 188] on span "deux" at bounding box center [90, 186] width 22 height 12
click at [307, 330] on input "****" at bounding box center [308, 337] width 76 height 18
type input "*"
click at [104, 183] on span "tourtereaux" at bounding box center [126, 186] width 49 height 12
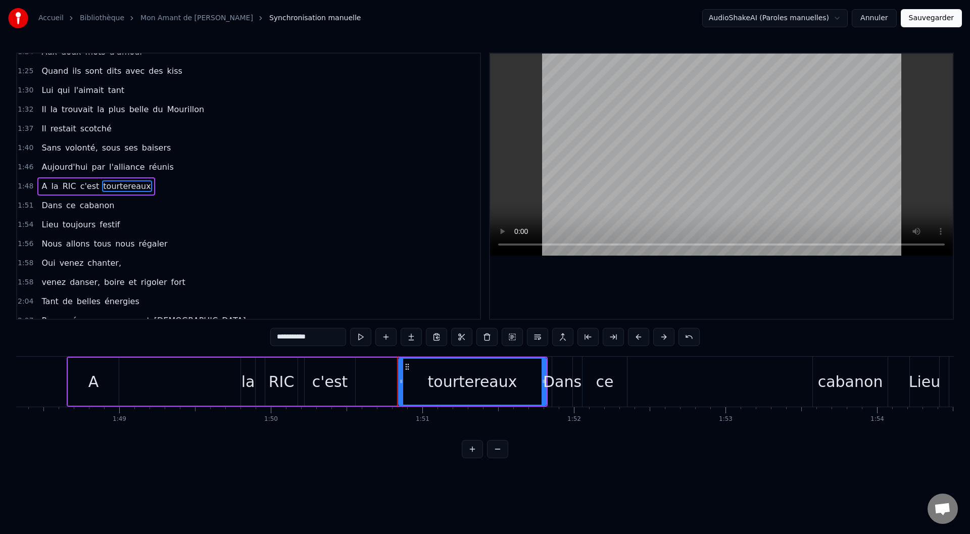
click at [295, 345] on div "**********" at bounding box center [484, 338] width 429 height 20
click at [295, 342] on input "**********" at bounding box center [308, 337] width 76 height 18
drag, startPoint x: 324, startPoint y: 334, endPoint x: 246, endPoint y: 329, distance: 77.9
click at [246, 329] on div "0:15 Je ne sais pourquoi elle allait danser 0:19 À Saint- Trop, aux bravades 0:…" at bounding box center [484, 256] width 937 height 406
click at [50, 209] on span "Dans" at bounding box center [51, 205] width 23 height 12
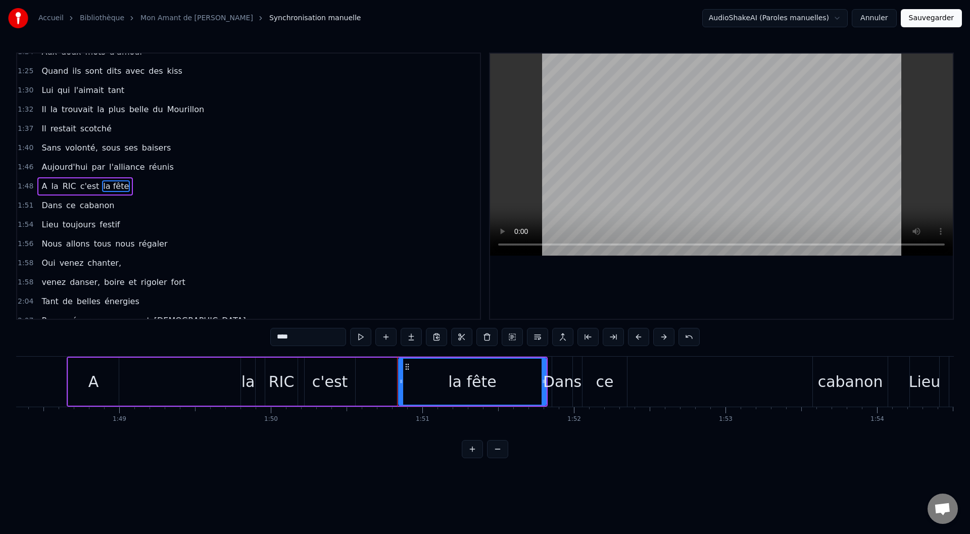
scroll to position [414, 0]
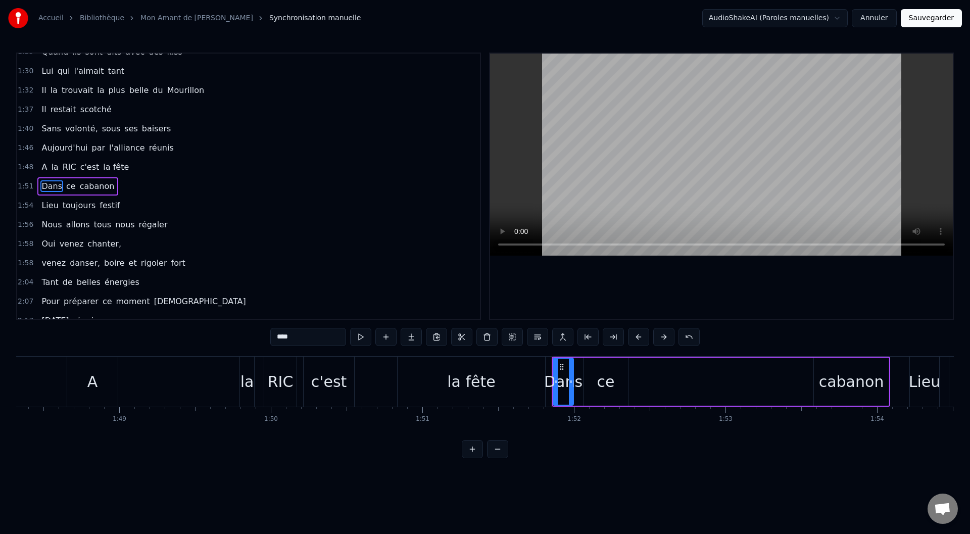
click at [49, 187] on span "Dans" at bounding box center [51, 186] width 23 height 12
click at [305, 342] on input "****" at bounding box center [308, 337] width 76 height 18
drag, startPoint x: 297, startPoint y: 340, endPoint x: 272, endPoint y: 337, distance: 25.4
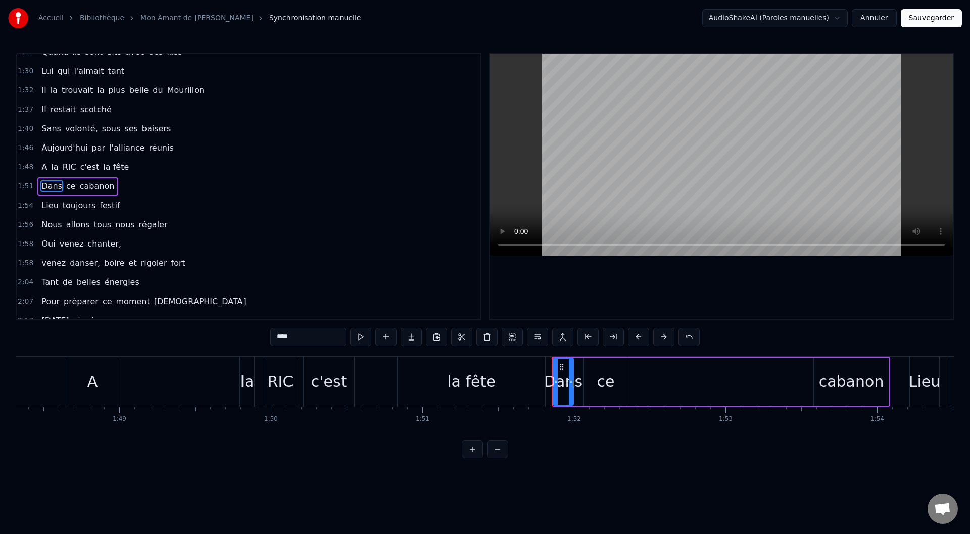
click at [272, 337] on input "****" at bounding box center [308, 337] width 76 height 18
click at [57, 185] on span "ce" at bounding box center [60, 186] width 12 height 12
click at [289, 334] on input "**" at bounding box center [308, 337] width 76 height 18
click at [94, 186] on span "cabanon" at bounding box center [111, 186] width 37 height 12
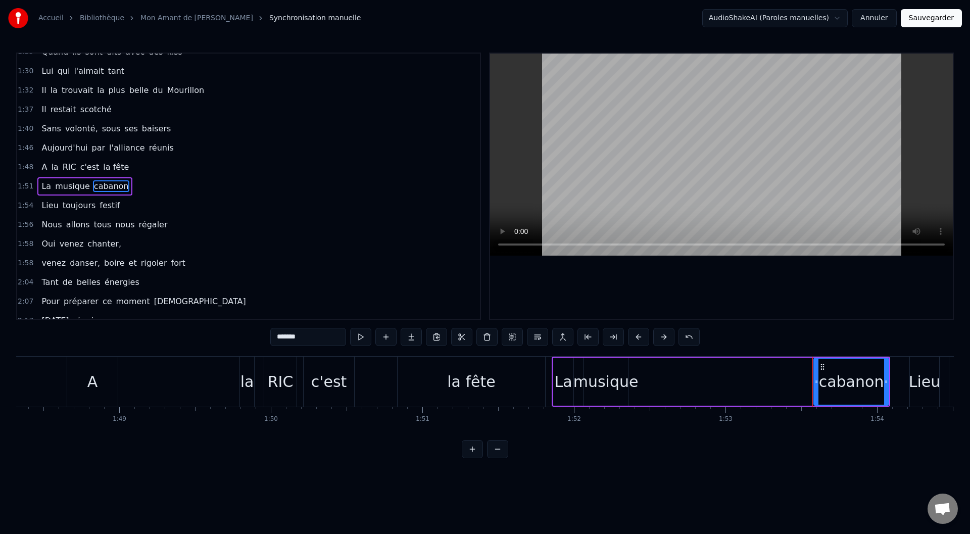
click at [94, 186] on span "cabanon" at bounding box center [111, 186] width 37 height 12
click at [71, 183] on span "musique" at bounding box center [72, 186] width 37 height 12
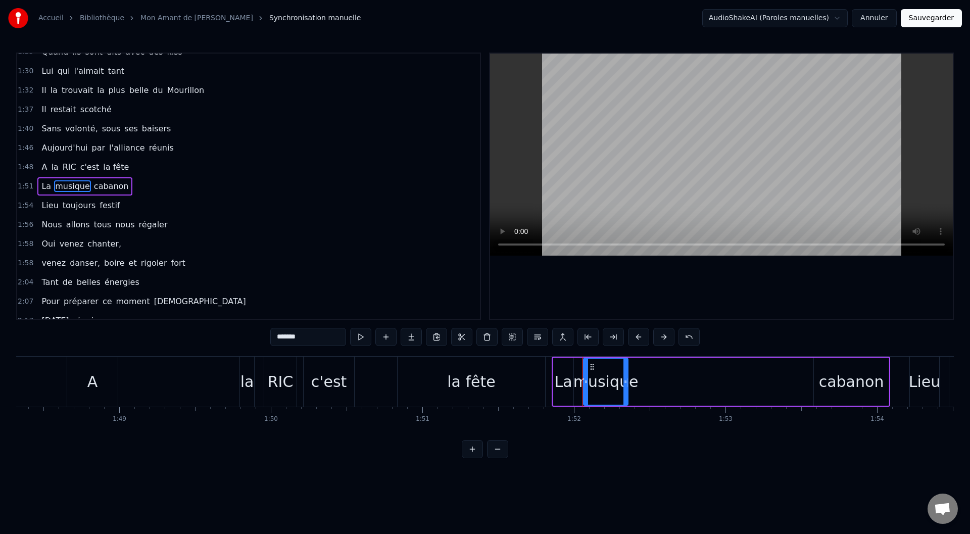
click at [93, 184] on span "cabanon" at bounding box center [111, 186] width 37 height 12
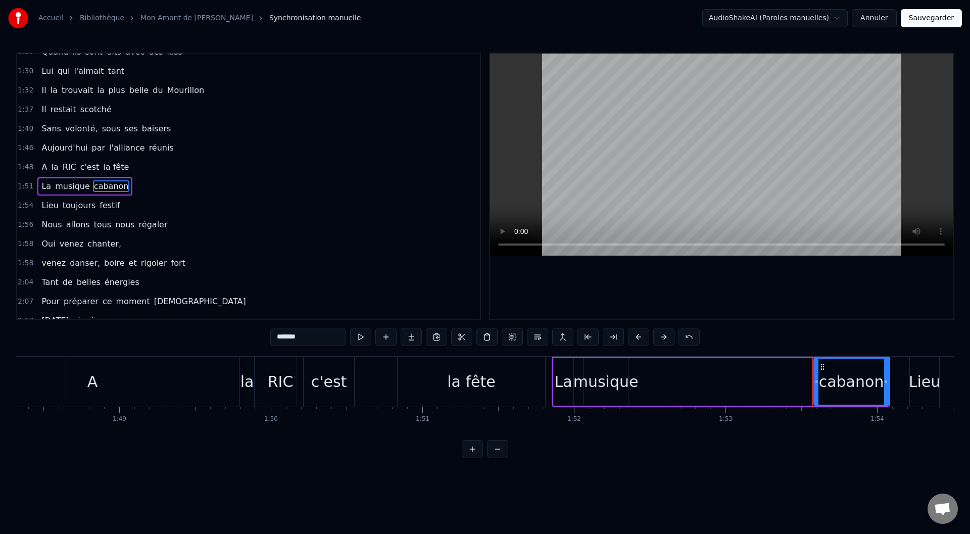
drag, startPoint x: 309, startPoint y: 334, endPoint x: 255, endPoint y: 319, distance: 56.1
click at [255, 319] on div "0:15 Je ne sais pourquoi elle allait danser 0:19 À Saint- Trop, aux bravades 0:…" at bounding box center [484, 256] width 937 height 406
click at [45, 191] on span "La" at bounding box center [46, 186] width 12 height 12
click at [286, 338] on input "**" at bounding box center [308, 337] width 76 height 18
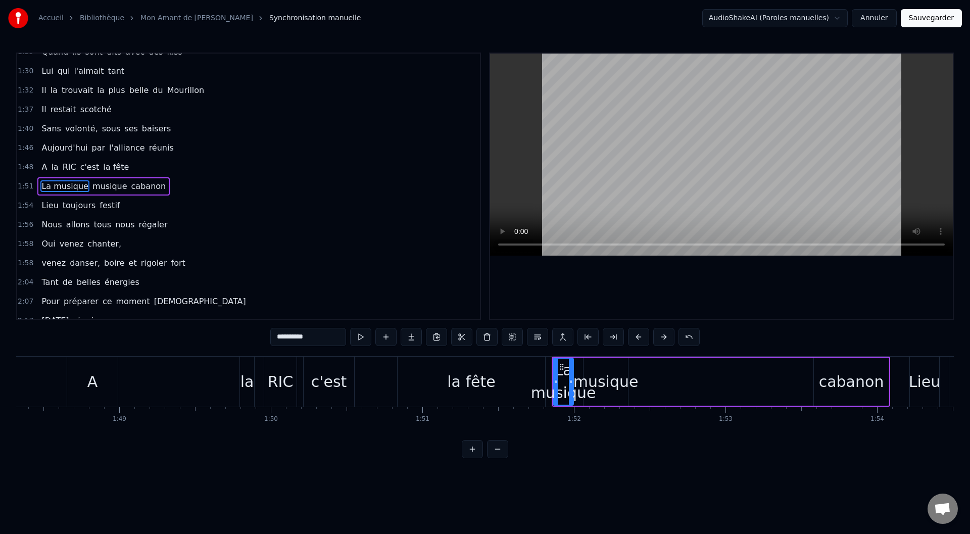
click at [109, 182] on span "musique" at bounding box center [109, 186] width 37 height 12
drag, startPoint x: 306, startPoint y: 335, endPoint x: 261, endPoint y: 334, distance: 45.0
click at [261, 334] on div "0:15 Je ne sais pourquoi elle allait danser 0:19 À Saint- Trop, aux bravades 0:…" at bounding box center [484, 256] width 937 height 406
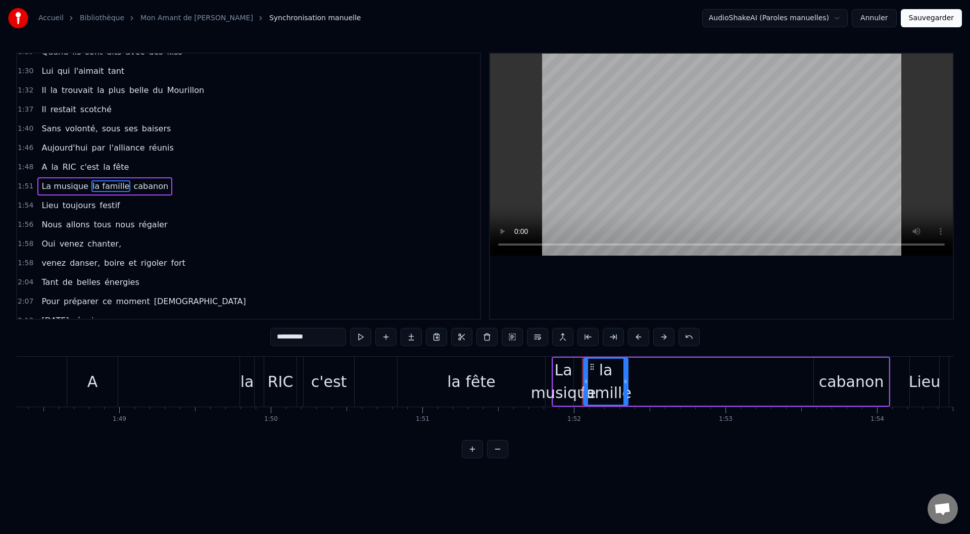
click at [59, 188] on span "La musique" at bounding box center [64, 186] width 48 height 12
click at [320, 342] on input "**********" at bounding box center [308, 337] width 76 height 18
click at [106, 184] on span "la famille" at bounding box center [113, 186] width 39 height 12
click at [308, 335] on input "**********" at bounding box center [308, 337] width 76 height 18
click at [138, 185] on span "cabanon" at bounding box center [156, 186] width 37 height 12
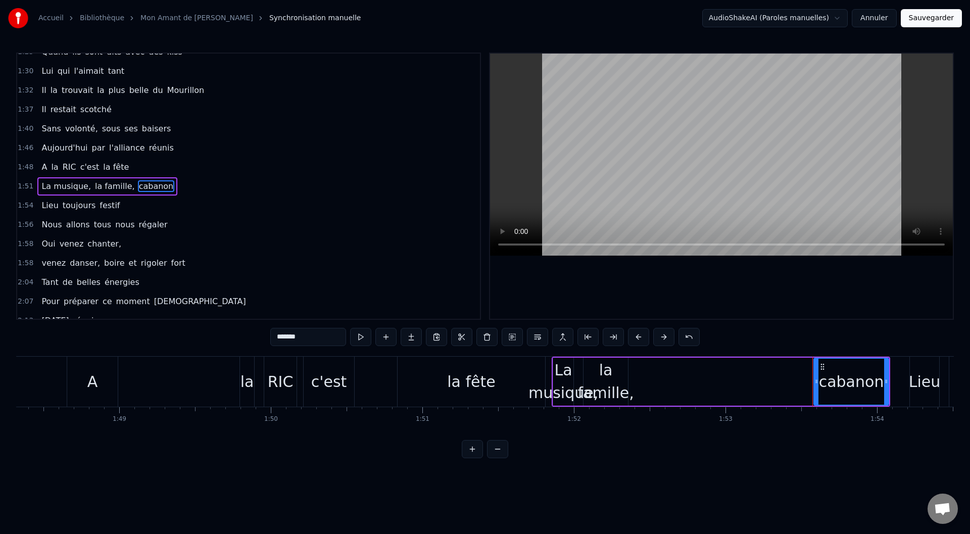
drag, startPoint x: 306, startPoint y: 333, endPoint x: 254, endPoint y: 326, distance: 52.5
click at [254, 326] on div "0:15 Je ne sais pourquoi elle allait danser 0:19 À Saint- Trop, aux bravades 0:…" at bounding box center [484, 256] width 937 height 406
click at [47, 205] on span "Lieu" at bounding box center [49, 205] width 19 height 12
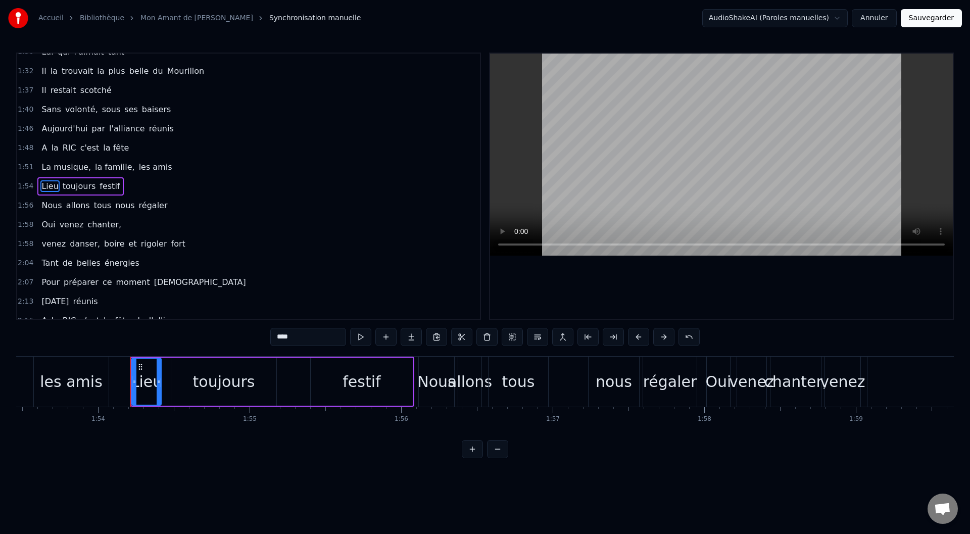
scroll to position [0, 17253]
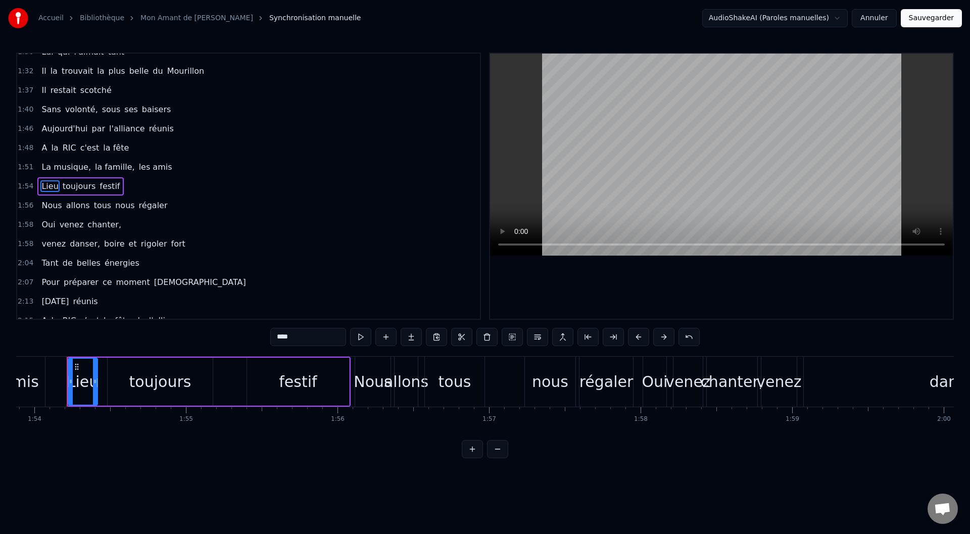
click at [292, 339] on input "****" at bounding box center [308, 337] width 76 height 18
type input "*"
click at [387, 338] on button at bounding box center [385, 337] width 21 height 18
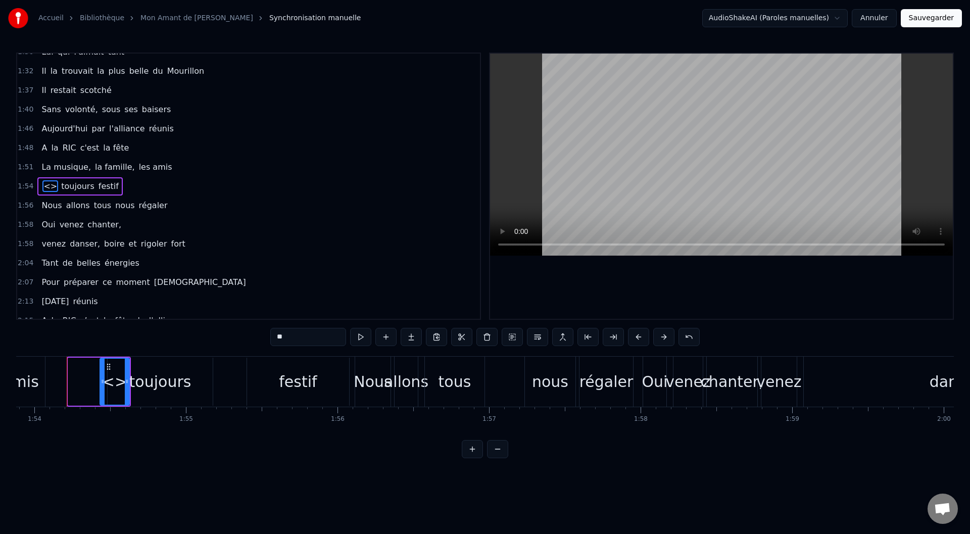
click at [387, 338] on button at bounding box center [385, 337] width 21 height 18
click at [49, 184] on span "<>" at bounding box center [48, 186] width 16 height 12
click at [45, 187] on span "<>" at bounding box center [48, 186] width 16 height 12
click at [43, 186] on span "<>" at bounding box center [48, 186] width 16 height 12
drag, startPoint x: 291, startPoint y: 330, endPoint x: 261, endPoint y: 330, distance: 30.3
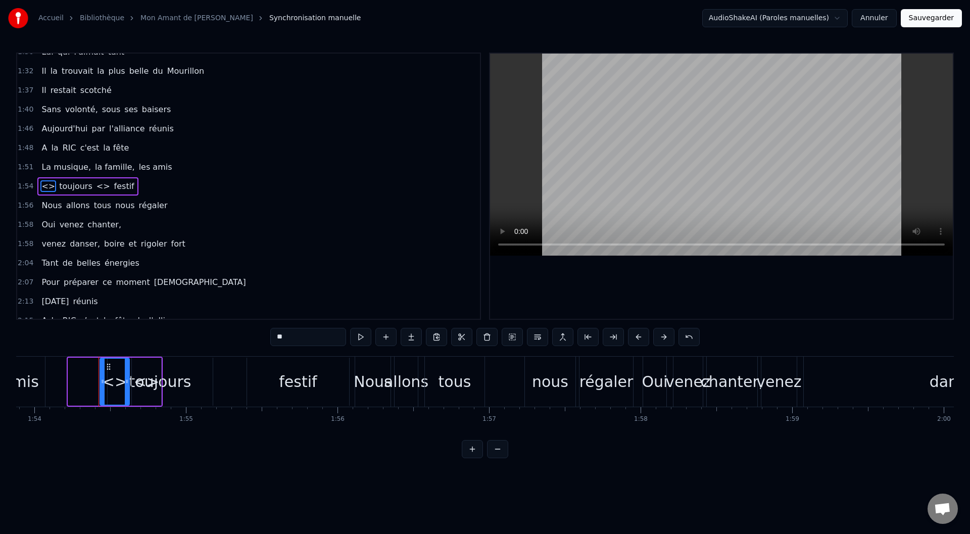
click at [261, 330] on div "0:15 Je ne sais pourquoi elle allait danser 0:19 À Saint- Trop, aux bravades 0:…" at bounding box center [484, 256] width 937 height 406
type input "**********"
click at [107, 179] on div "Tout le monde toujours <> festif" at bounding box center [109, 186] width 144 height 18
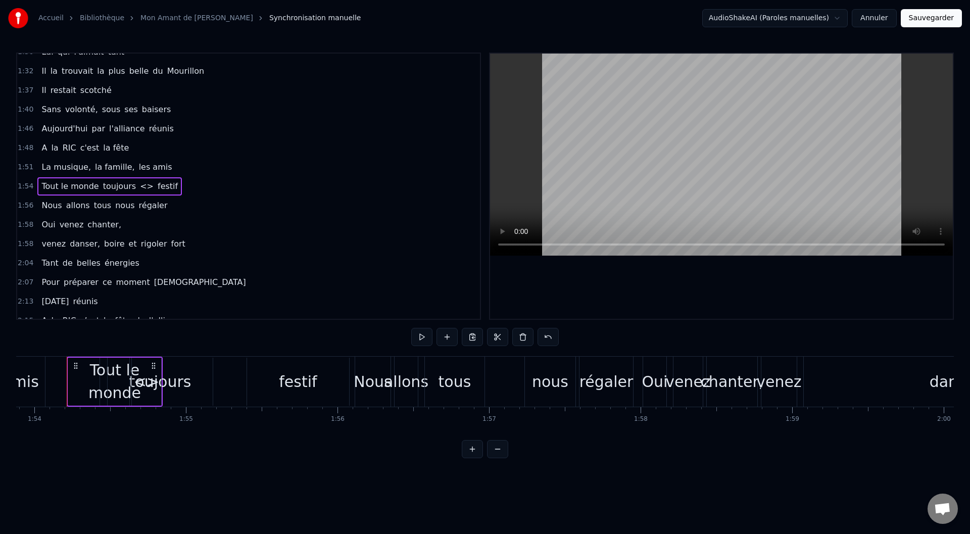
click at [103, 190] on span "toujours" at bounding box center [119, 186] width 35 height 12
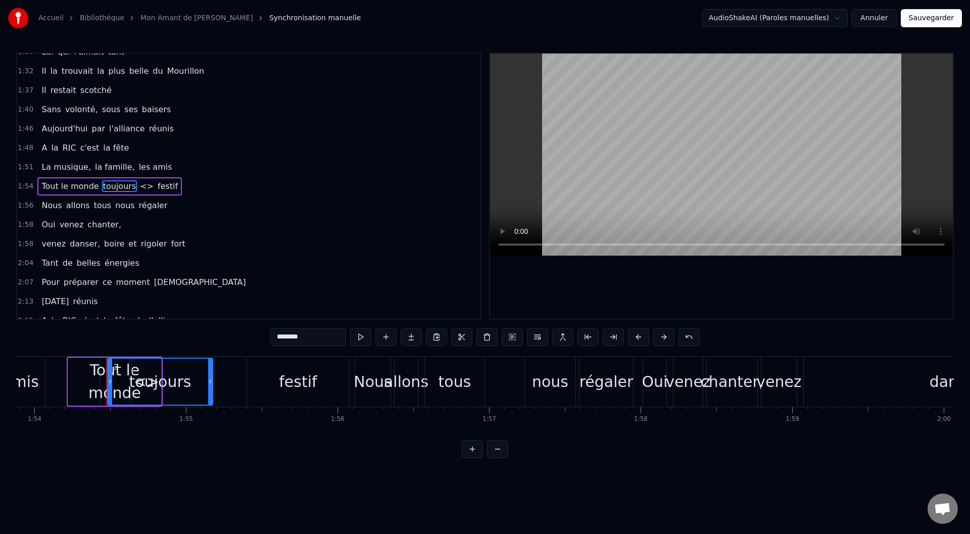
drag, startPoint x: 291, startPoint y: 336, endPoint x: 260, endPoint y: 333, distance: 31.5
click at [262, 335] on div "0:15 Je ne sais pourquoi elle allait danser 0:19 À Saint- Trop, aux bravades 0:…" at bounding box center [484, 256] width 937 height 406
click at [128, 187] on span "<>" at bounding box center [136, 186] width 16 height 12
click at [288, 340] on input "**" at bounding box center [308, 337] width 76 height 18
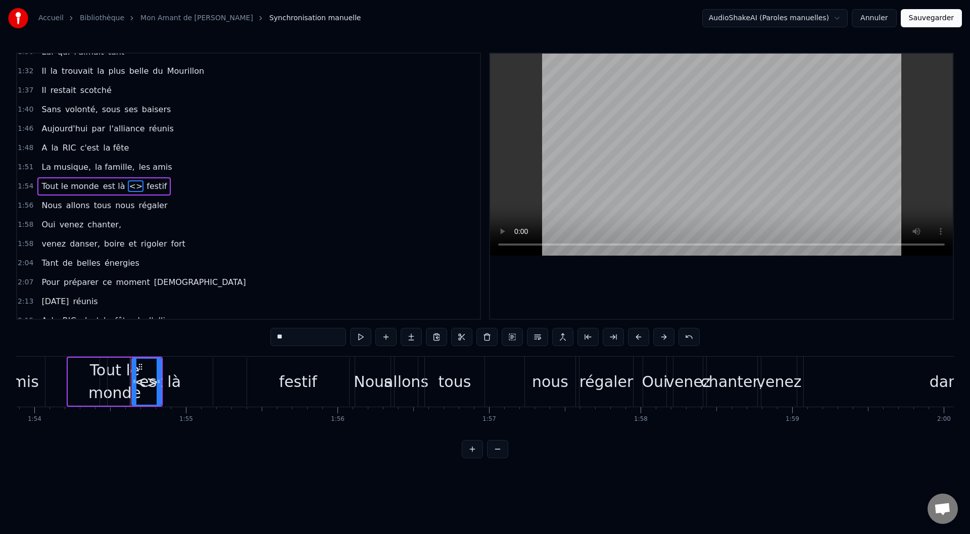
click at [288, 340] on input "**" at bounding box center [308, 337] width 76 height 18
drag, startPoint x: 294, startPoint y: 335, endPoint x: 272, endPoint y: 335, distance: 22.2
click at [272, 335] on input "**" at bounding box center [308, 337] width 76 height 18
click at [151, 188] on span "festif" at bounding box center [162, 186] width 22 height 12
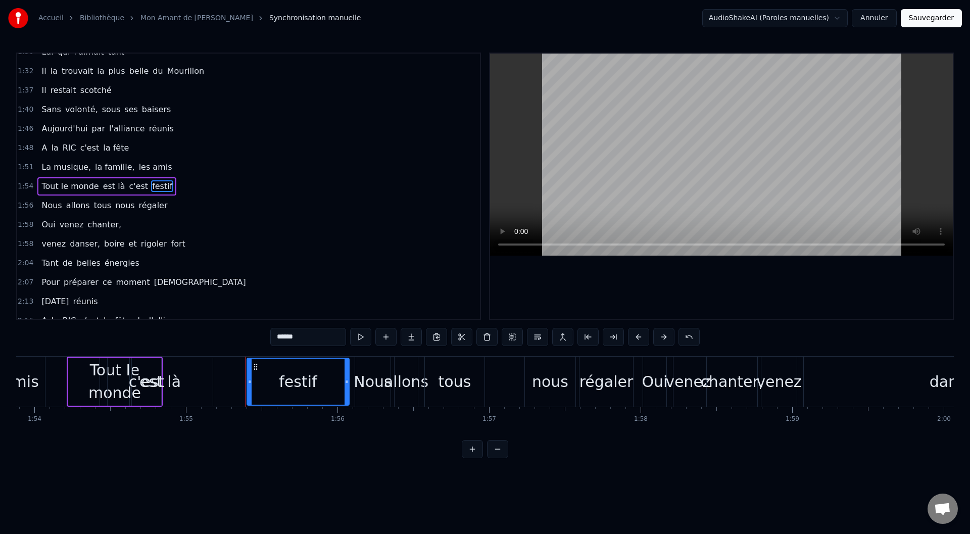
click at [130, 189] on span "c'est" at bounding box center [138, 186] width 21 height 12
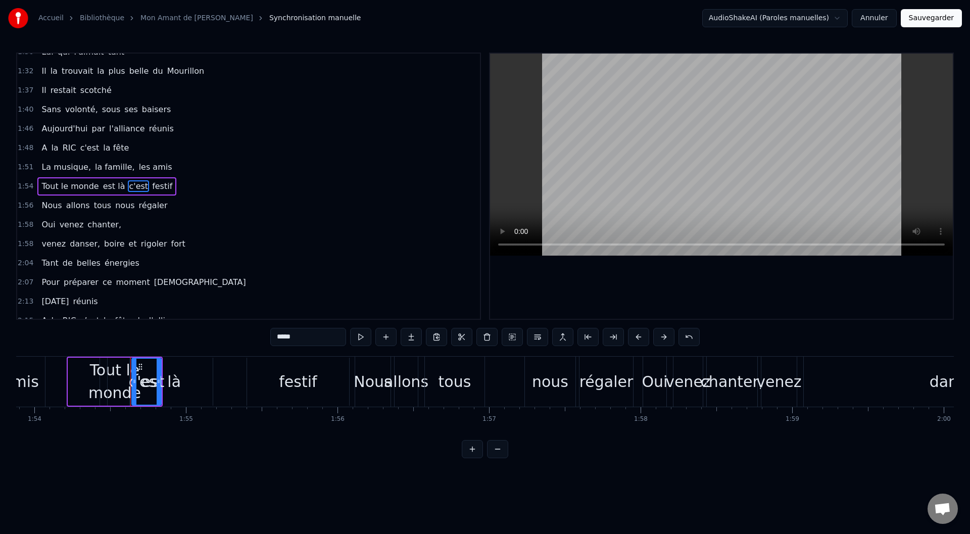
click at [310, 331] on input "*****" at bounding box center [308, 337] width 76 height 18
click at [190, 187] on span "festif" at bounding box center [201, 186] width 22 height 12
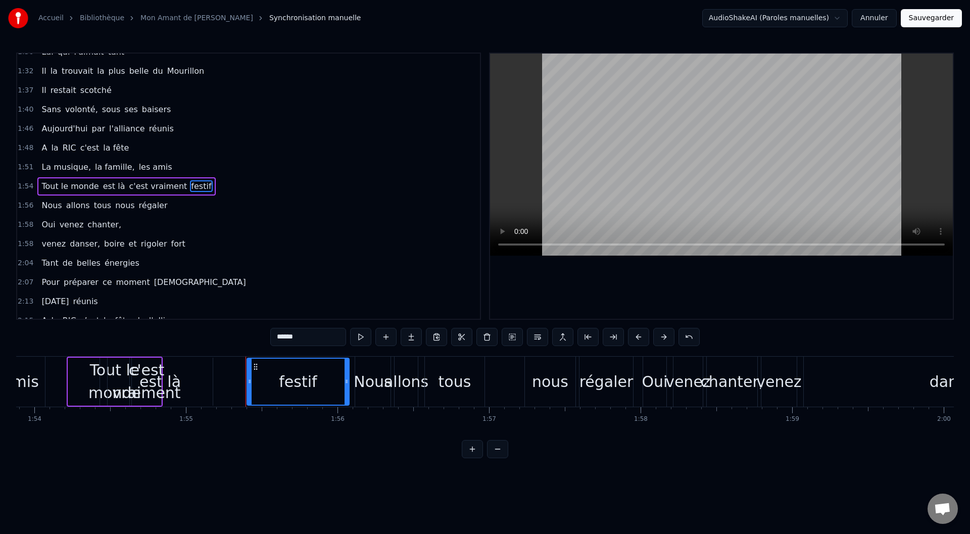
click at [190, 188] on span "festif" at bounding box center [201, 186] width 22 height 12
click at [190, 187] on span "festif" at bounding box center [201, 186] width 22 height 12
drag, startPoint x: 294, startPoint y: 339, endPoint x: 268, endPoint y: 335, distance: 26.5
click at [268, 335] on div "0:15 Je ne sais pourquoi elle allait danser 0:19 À Saint- Trop, aux bravades 0:…" at bounding box center [484, 256] width 937 height 406
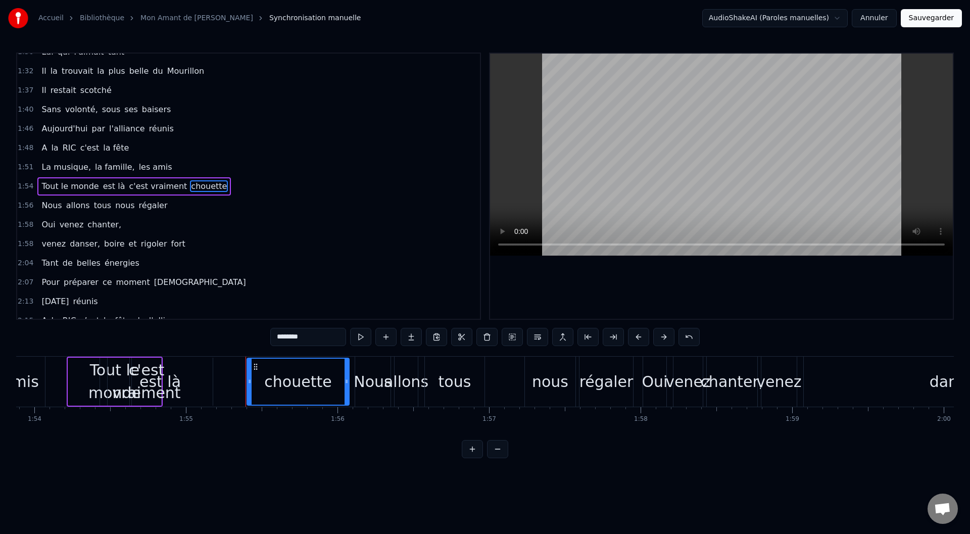
click at [53, 206] on span "Nous" at bounding box center [51, 205] width 22 height 12
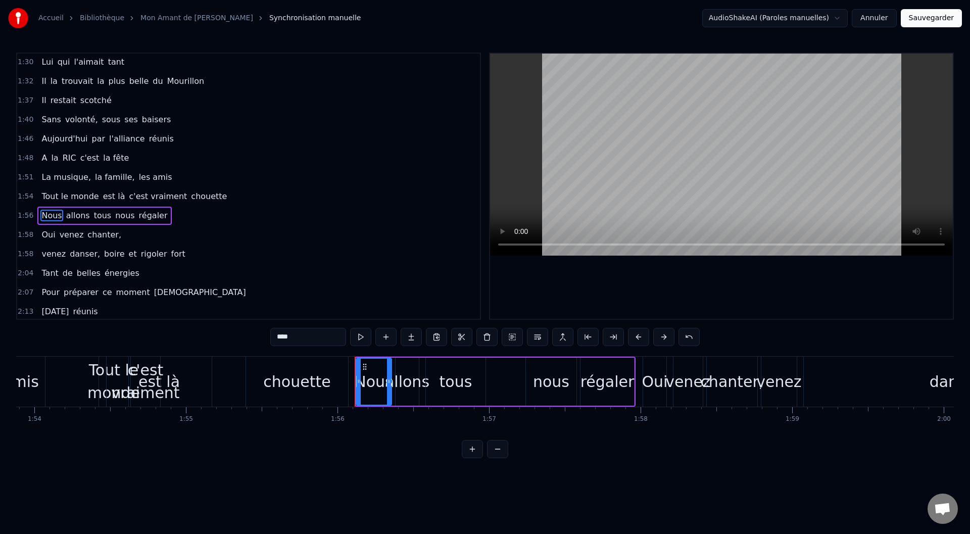
scroll to position [421, 0]
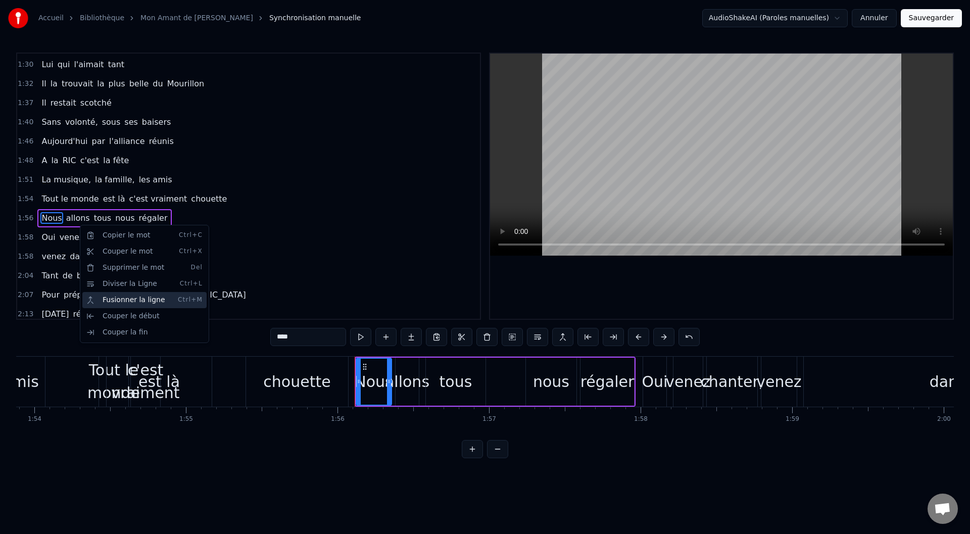
click at [132, 301] on div "Fusionner la ligne Ctrl+M" at bounding box center [144, 300] width 124 height 16
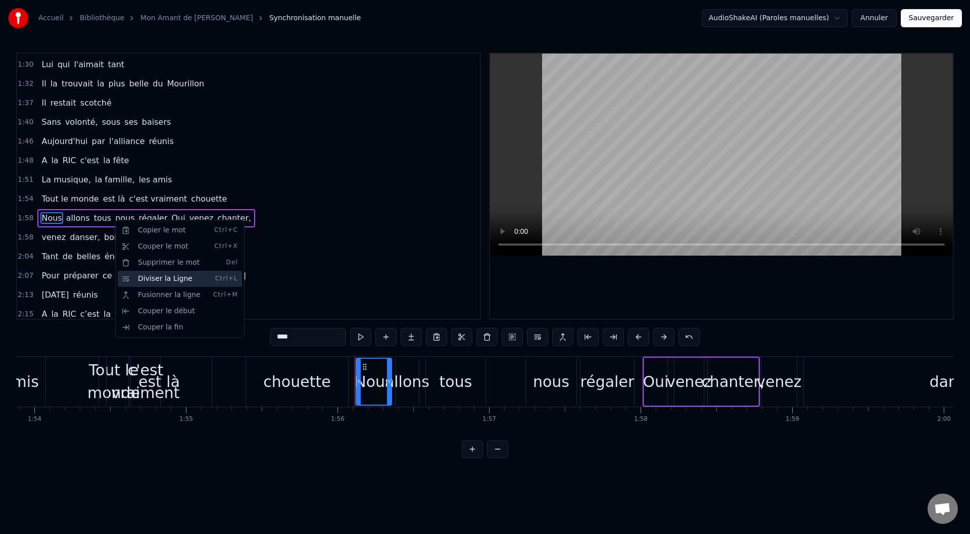
click at [162, 277] on div "Diviser la Ligne Ctrl+L" at bounding box center [180, 279] width 124 height 16
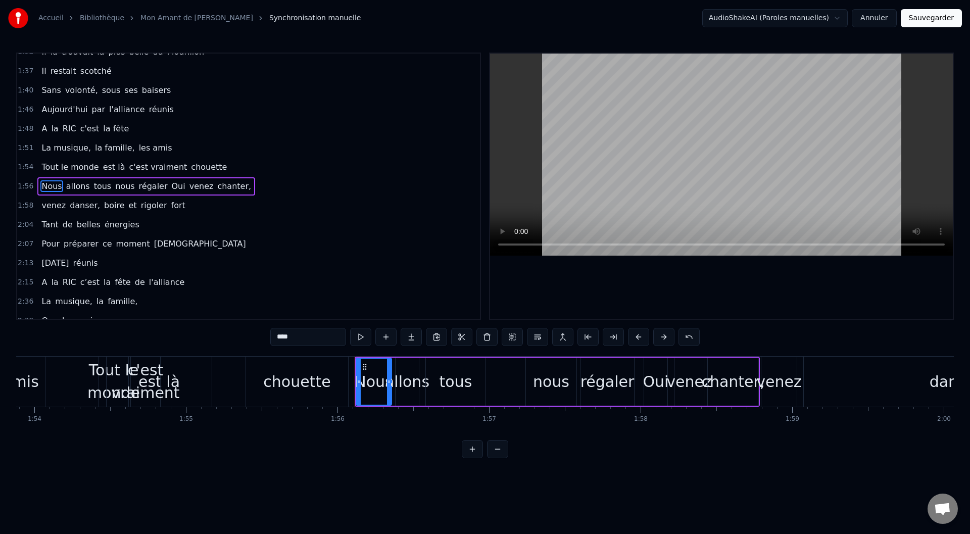
click at [54, 186] on span "Nous" at bounding box center [51, 186] width 22 height 12
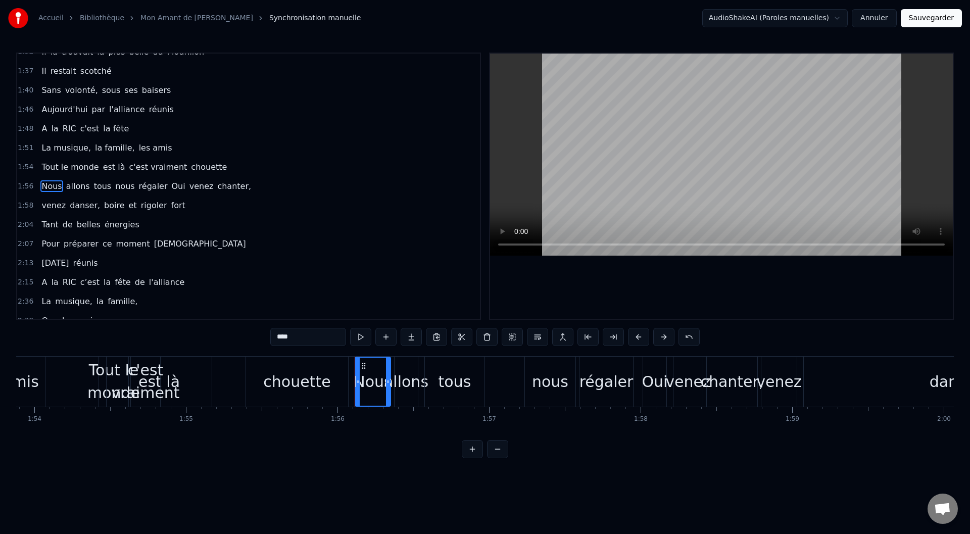
click at [298, 337] on input "****" at bounding box center [308, 337] width 76 height 18
click at [98, 185] on span "allons" at bounding box center [97, 186] width 26 height 12
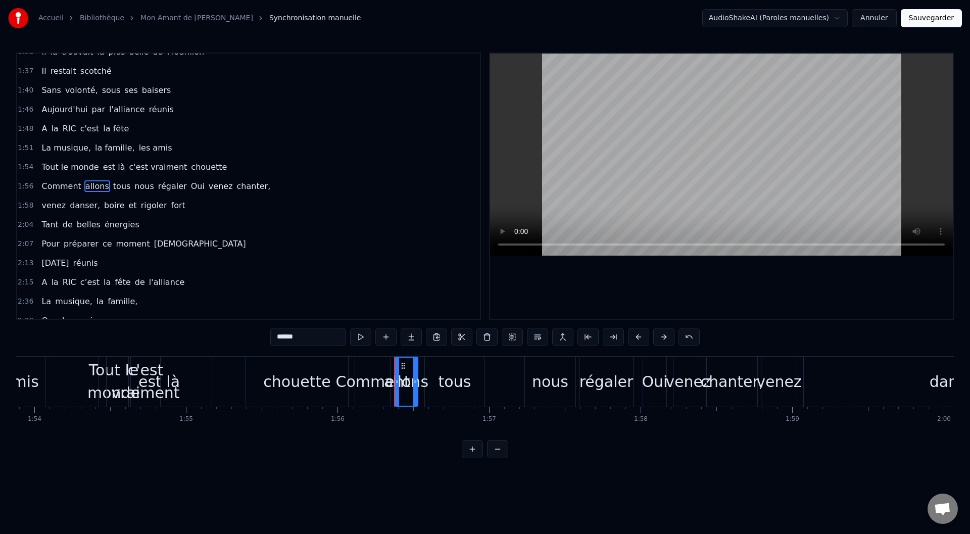
click at [190, 185] on span "Oui" at bounding box center [198, 186] width 16 height 12
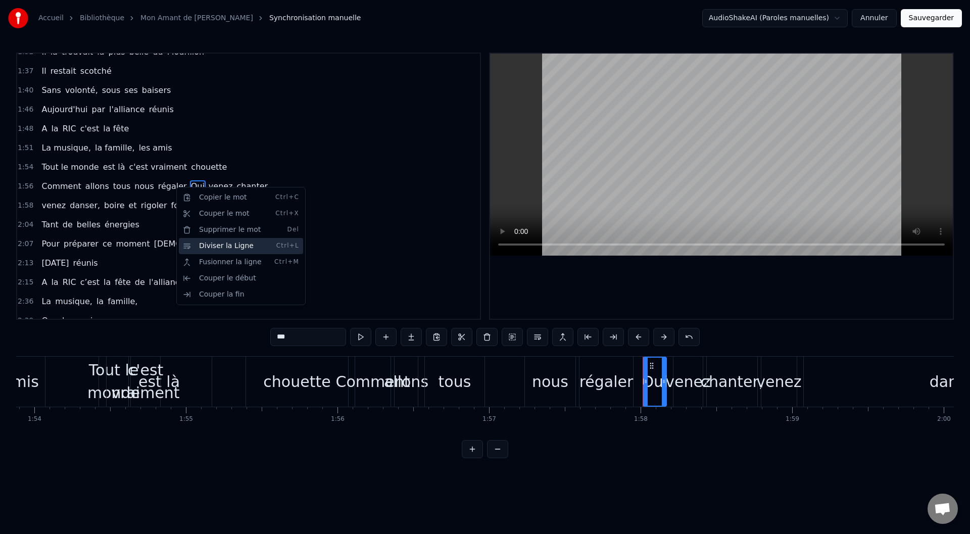
click at [224, 245] on div "Diviser la Ligne Ctrl+L" at bounding box center [241, 246] width 124 height 16
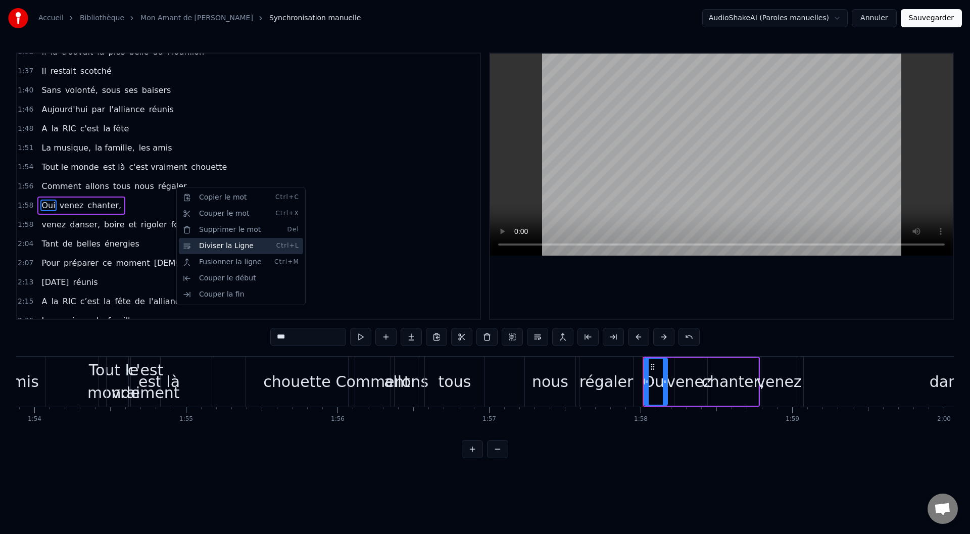
scroll to position [472, 0]
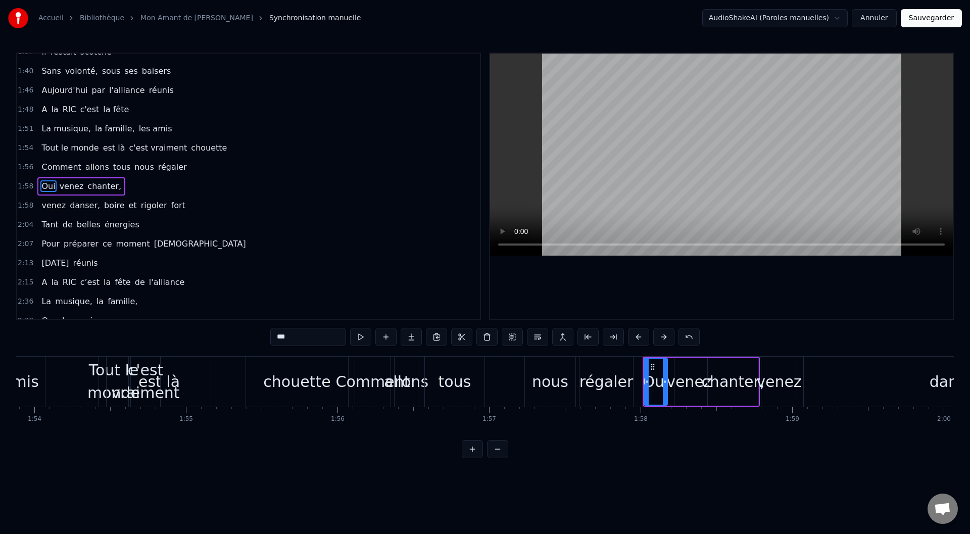
click at [84, 169] on span "allons" at bounding box center [97, 167] width 26 height 12
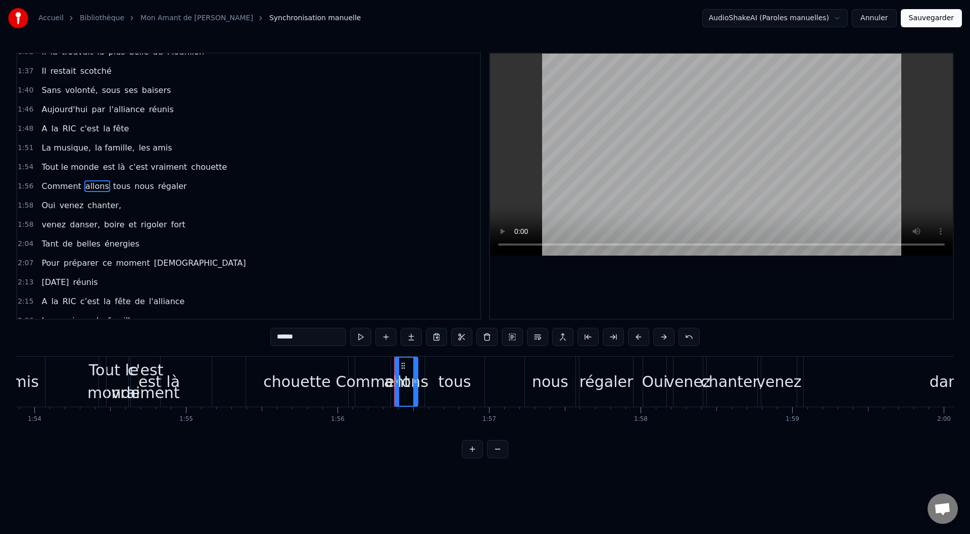
click at [310, 338] on input "******" at bounding box center [308, 337] width 76 height 18
click at [115, 184] on span "tous" at bounding box center [125, 186] width 20 height 12
click at [302, 338] on input "****" at bounding box center [308, 337] width 76 height 18
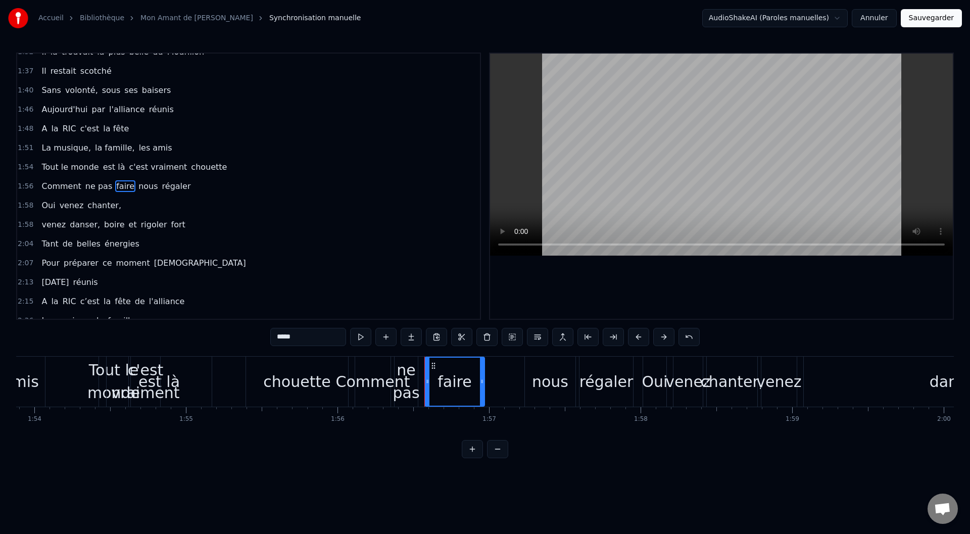
click at [361, 334] on button at bounding box center [360, 337] width 21 height 18
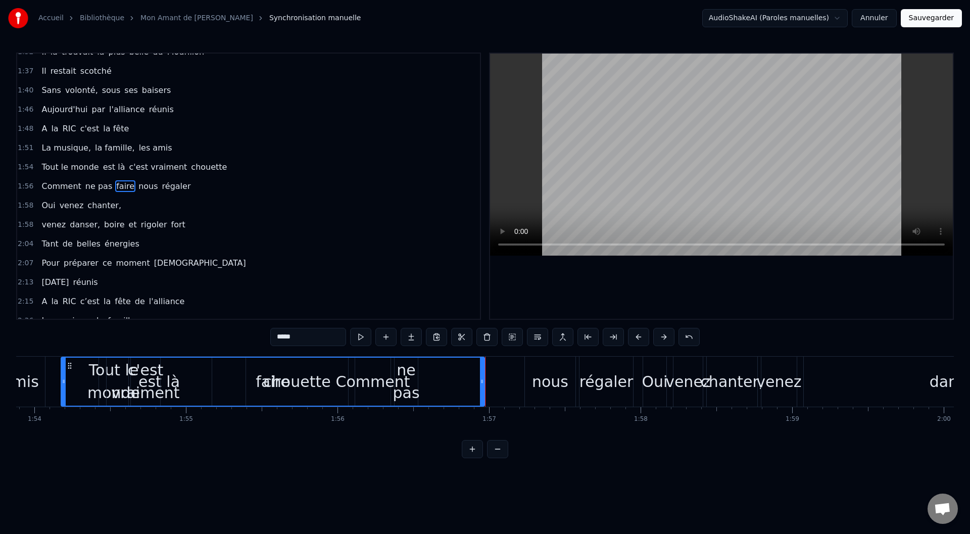
drag, startPoint x: 426, startPoint y: 382, endPoint x: 63, endPoint y: 408, distance: 364.5
click at [63, 352] on div "Je ne sais pourquoi elle allait danser À Saint- Trop, aux bravades Mais quand P…" at bounding box center [484, 394] width 937 height 76
click at [357, 337] on button at bounding box center [360, 337] width 21 height 18
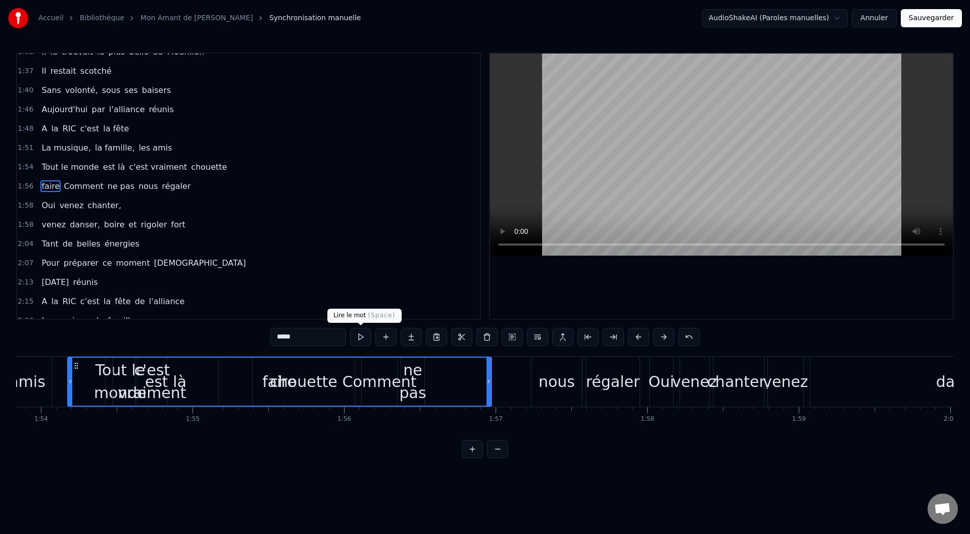
click at [363, 333] on button at bounding box center [360, 337] width 21 height 18
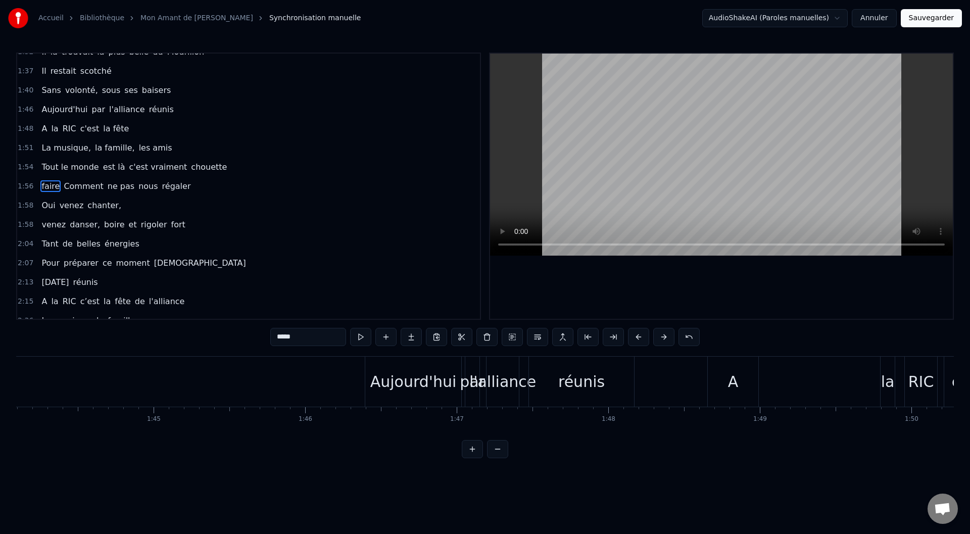
scroll to position [0, 15684]
click at [475, 352] on div "Aujourd'hui" at bounding box center [500, 381] width 86 height 23
type input "**********"
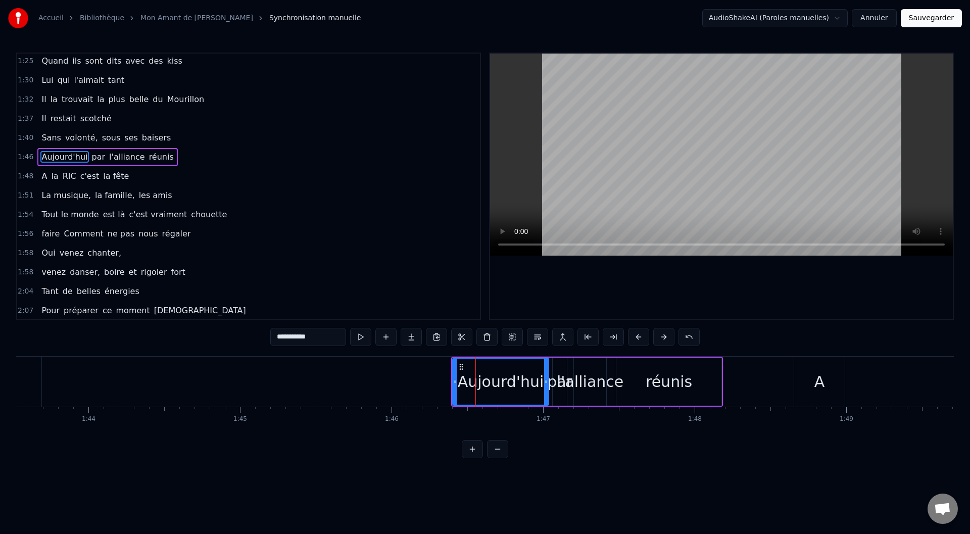
scroll to position [376, 0]
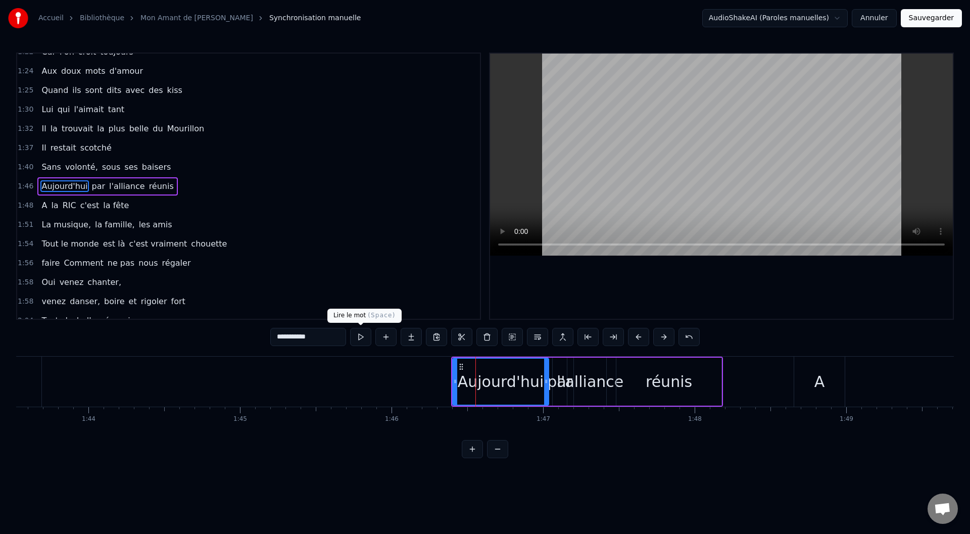
click at [357, 337] on button at bounding box center [360, 337] width 21 height 18
drag, startPoint x: 484, startPoint y: 383, endPoint x: 852, endPoint y: 380, distance: 368.2
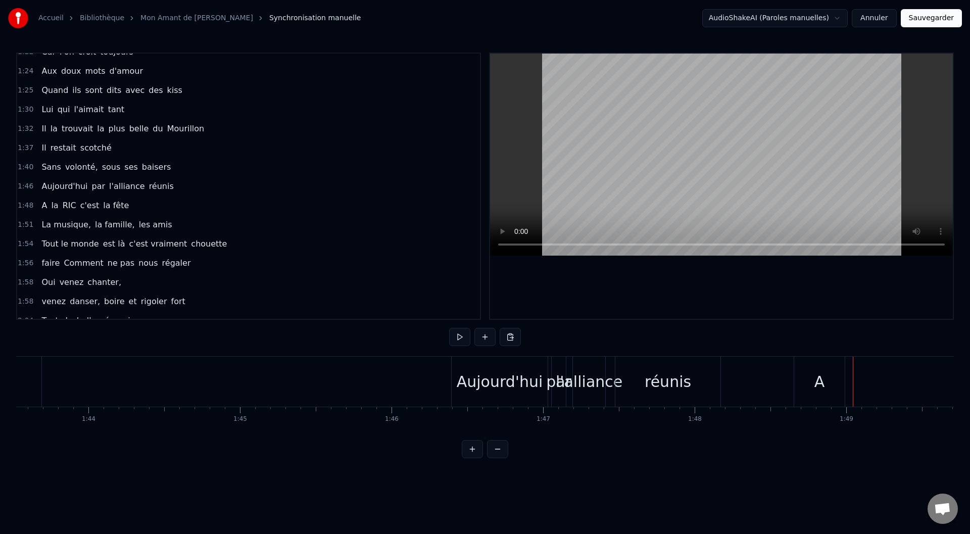
click at [494, 352] on div "Aujourd'hui" at bounding box center [500, 381] width 86 height 23
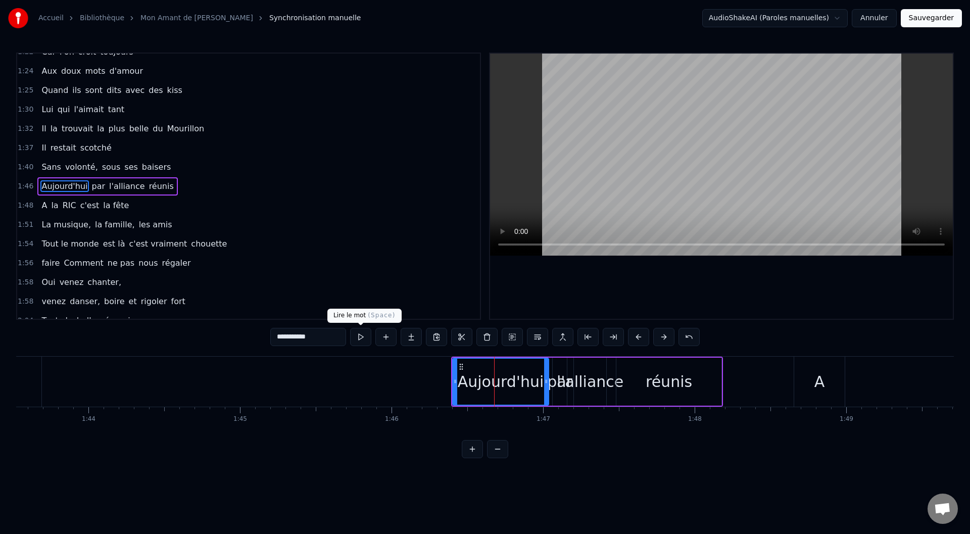
click at [354, 338] on button at bounding box center [360, 337] width 21 height 18
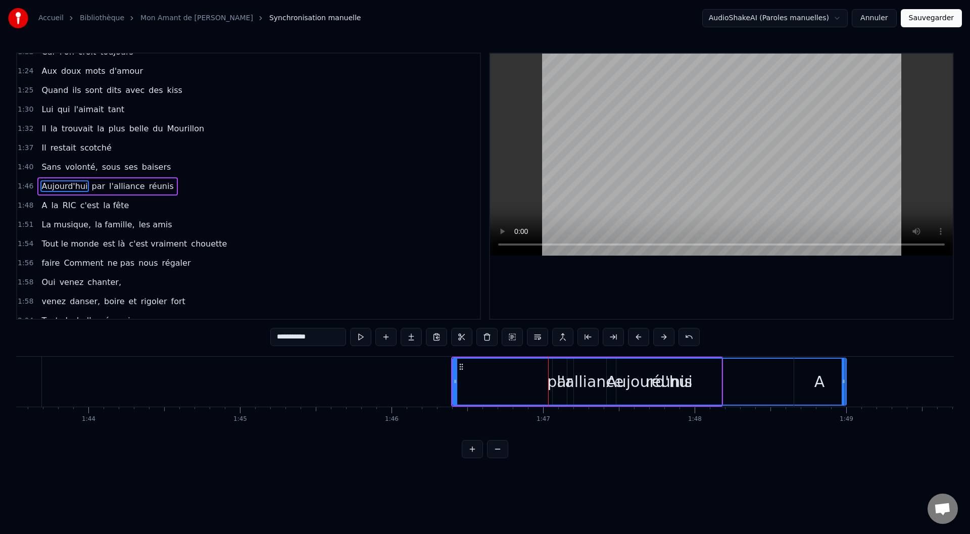
drag, startPoint x: 545, startPoint y: 381, endPoint x: 843, endPoint y: 366, distance: 297.9
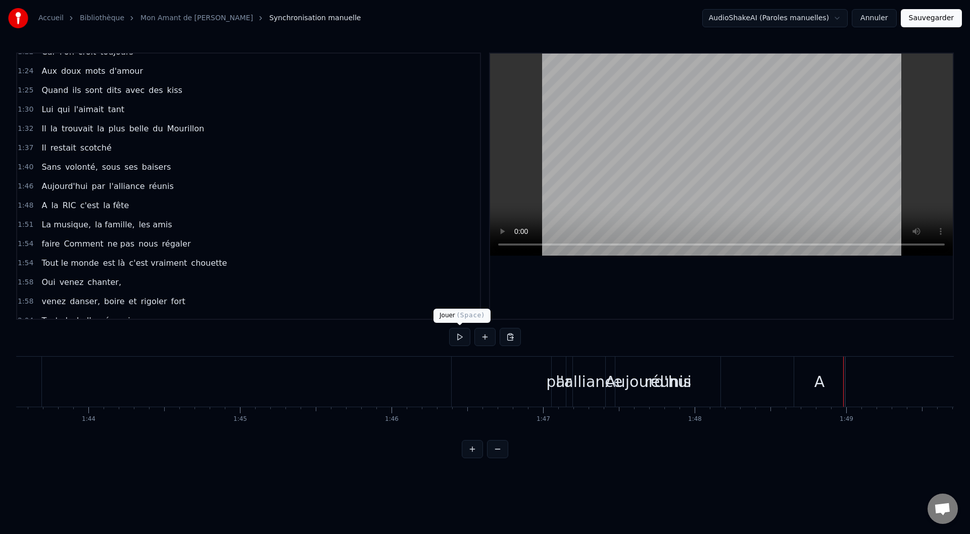
click at [459, 334] on button at bounding box center [459, 337] width 21 height 18
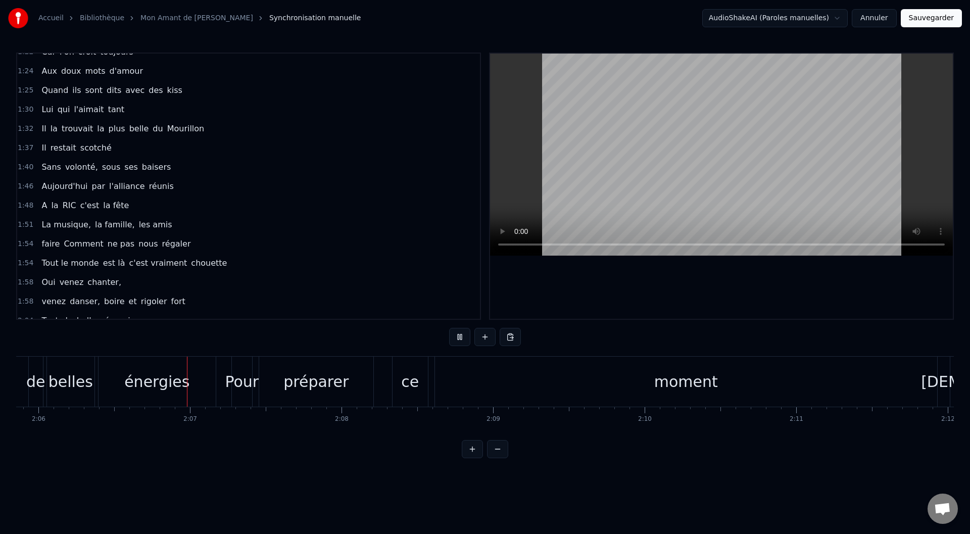
scroll to position [0, 19068]
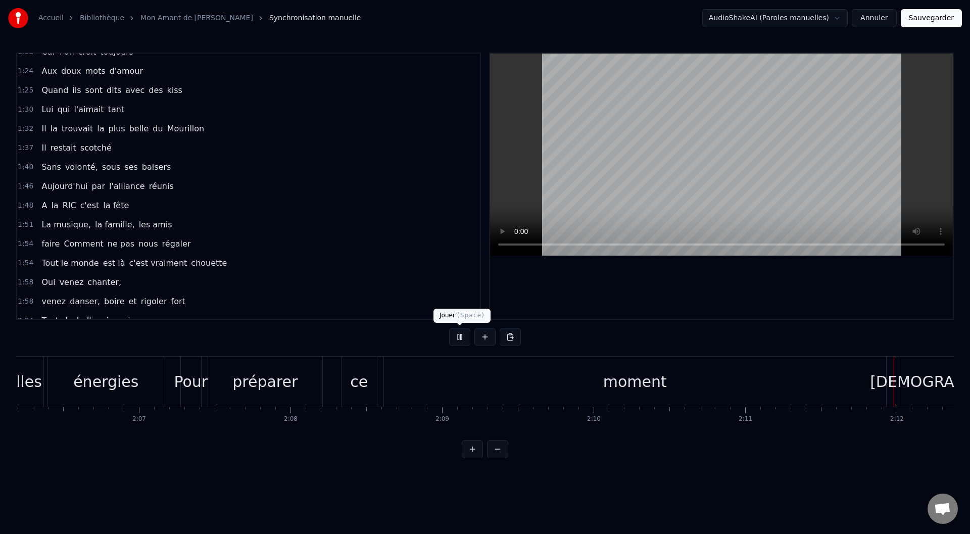
click at [457, 336] on button at bounding box center [459, 337] width 21 height 18
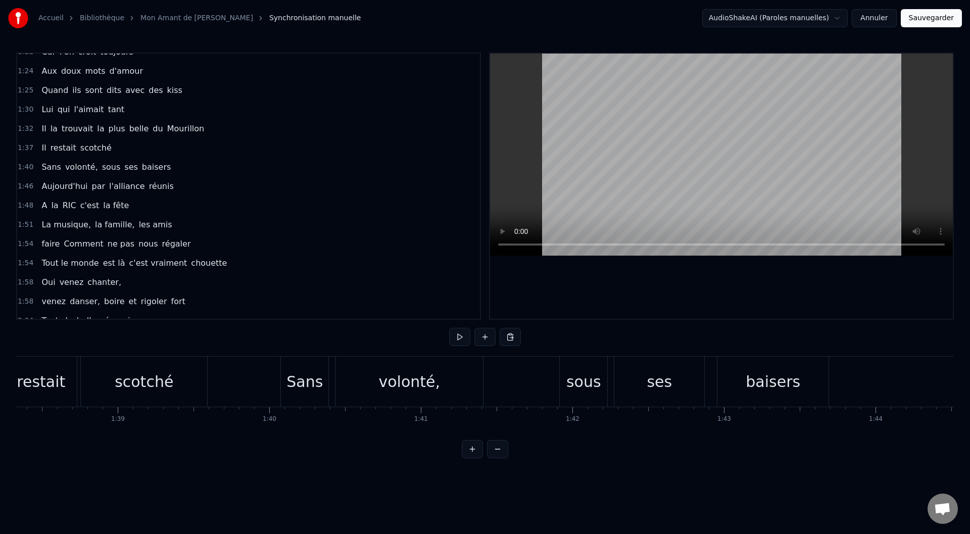
scroll to position [0, 14912]
click at [50, 187] on span "Aujourd'hui" at bounding box center [64, 186] width 48 height 12
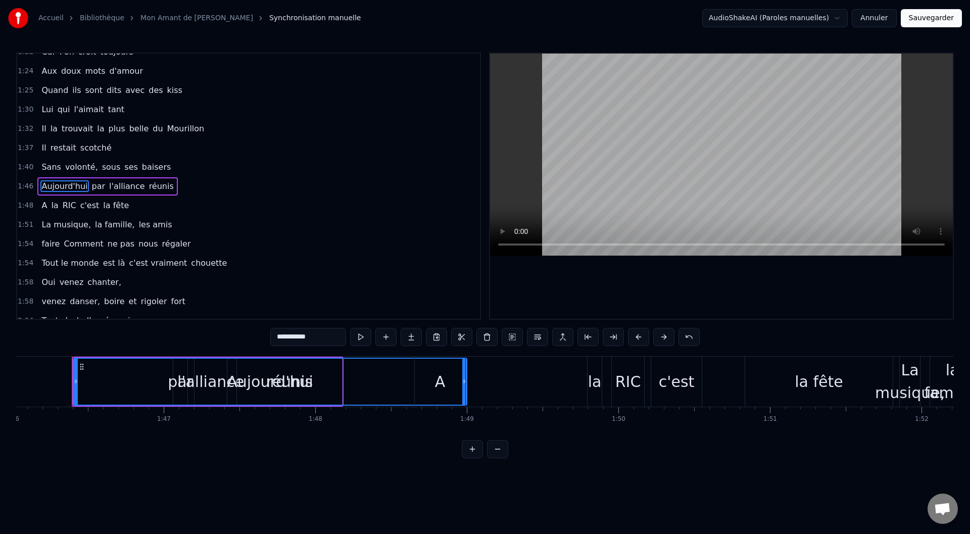
scroll to position [0, 16068]
click at [104, 352] on div "Aujourd'hui" at bounding box center [265, 382] width 392 height 46
click at [86, 352] on div "Aujourd'hui" at bounding box center [265, 382] width 392 height 46
click at [324, 333] on input "**********" at bounding box center [308, 337] width 76 height 18
drag, startPoint x: 324, startPoint y: 334, endPoint x: 284, endPoint y: 326, distance: 40.6
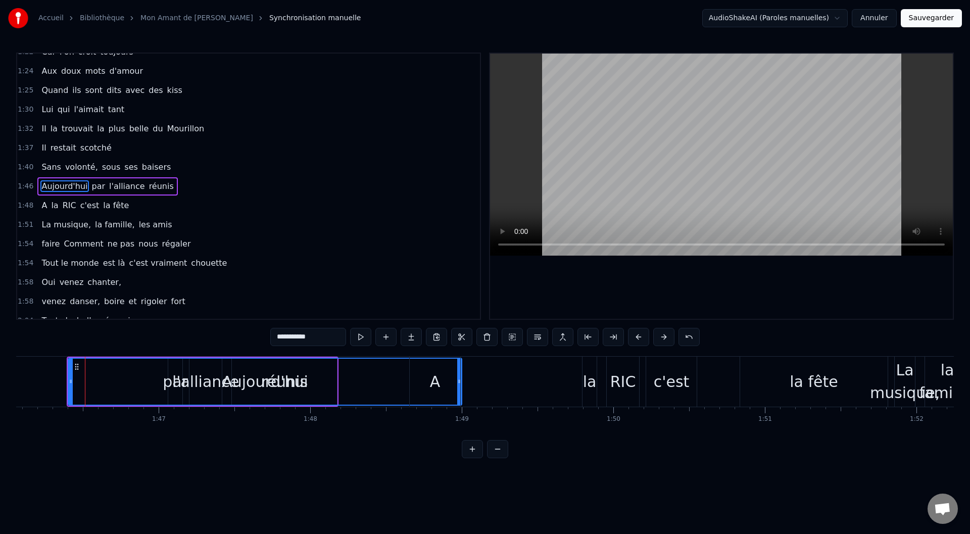
click at [284, 326] on div "0:15 Je ne sais pourquoi elle allait danser 0:19 À Saint- Trop, aux bravades 0:…" at bounding box center [484, 256] width 937 height 406
click at [85, 188] on span "par" at bounding box center [92, 186] width 16 height 12
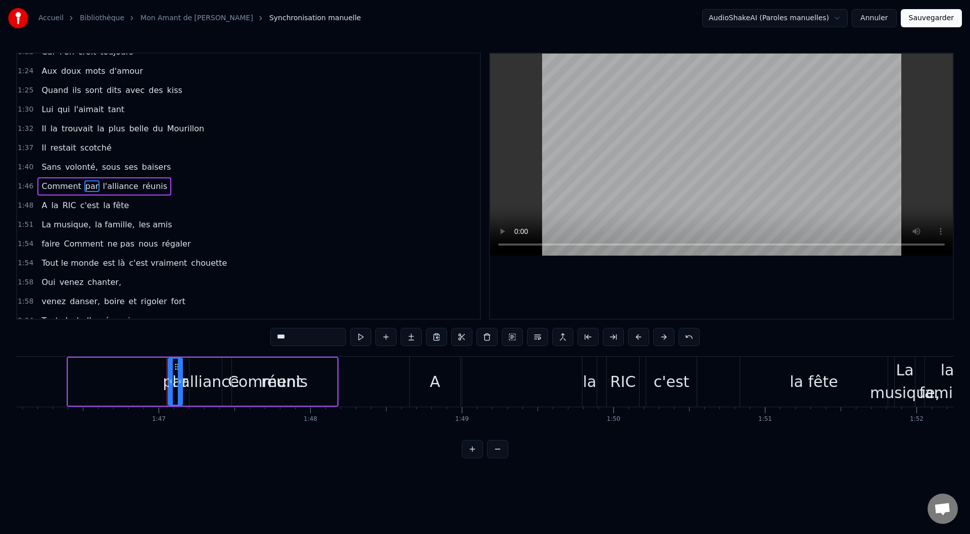
click at [302, 341] on input "***" at bounding box center [308, 337] width 76 height 18
click at [302, 340] on input "***" at bounding box center [308, 337] width 76 height 18
click at [98, 187] on span "l'alliance" at bounding box center [117, 186] width 38 height 12
click at [122, 352] on div "Comment" at bounding box center [264, 382] width 393 height 48
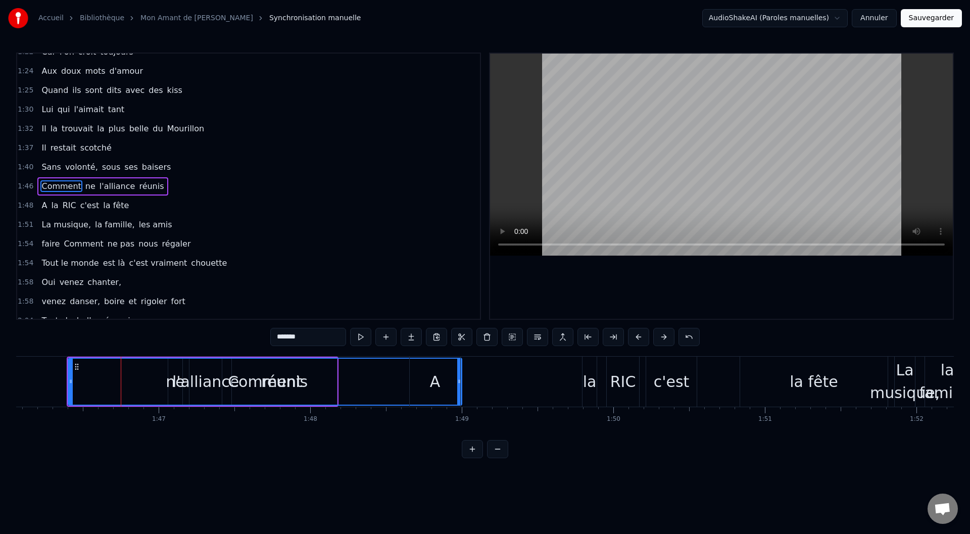
click at [97, 352] on div "Comment" at bounding box center [265, 382] width 392 height 46
click at [159, 352] on div "Comment" at bounding box center [265, 382] width 392 height 46
click at [95, 352] on div "Comment" at bounding box center [265, 382] width 392 height 46
click at [84, 352] on div "Comment" at bounding box center [265, 382] width 392 height 46
click at [365, 335] on button at bounding box center [360, 337] width 21 height 18
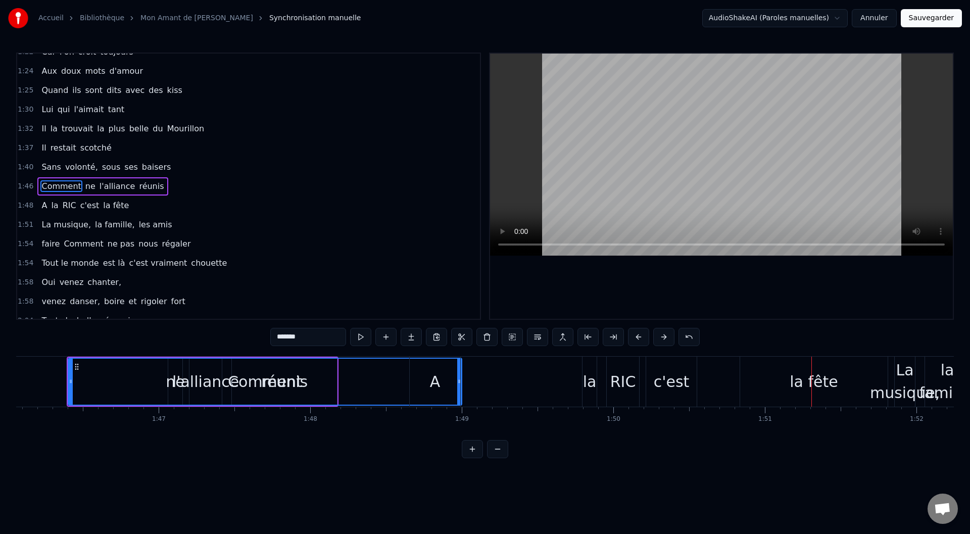
click at [88, 352] on div "Comment" at bounding box center [265, 382] width 392 height 46
click at [459, 352] on div "A" at bounding box center [435, 382] width 50 height 50
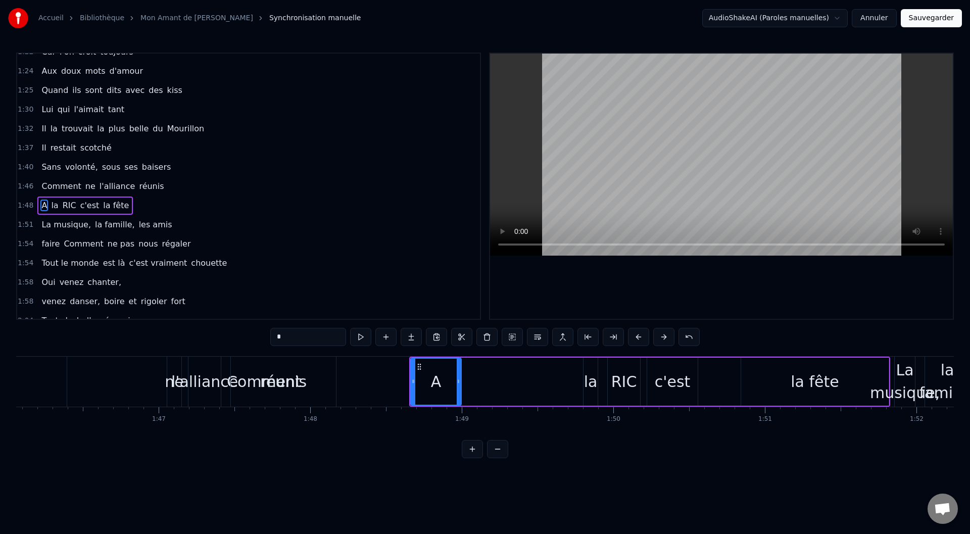
scroll to position [395, 0]
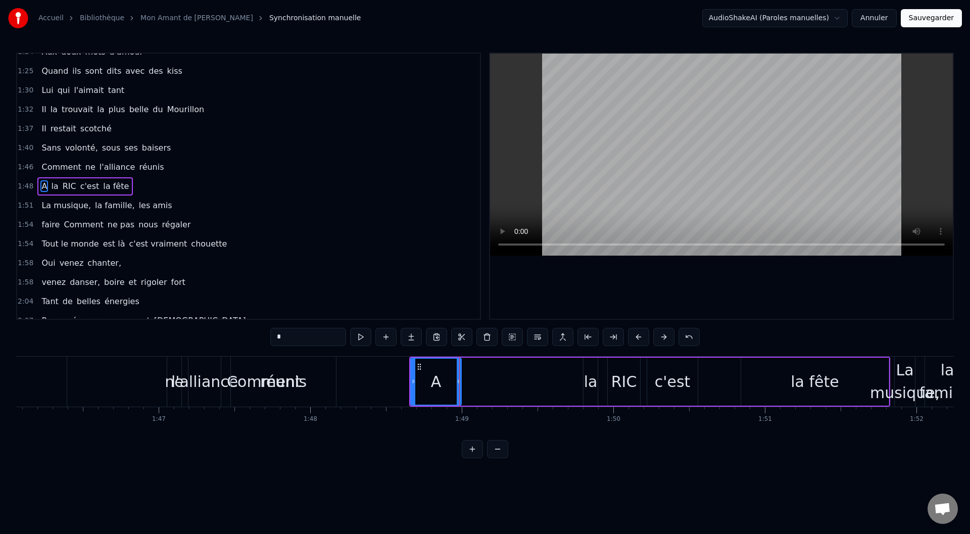
click at [76, 352] on div "Comment" at bounding box center [263, 382] width 393 height 50
type input "*******"
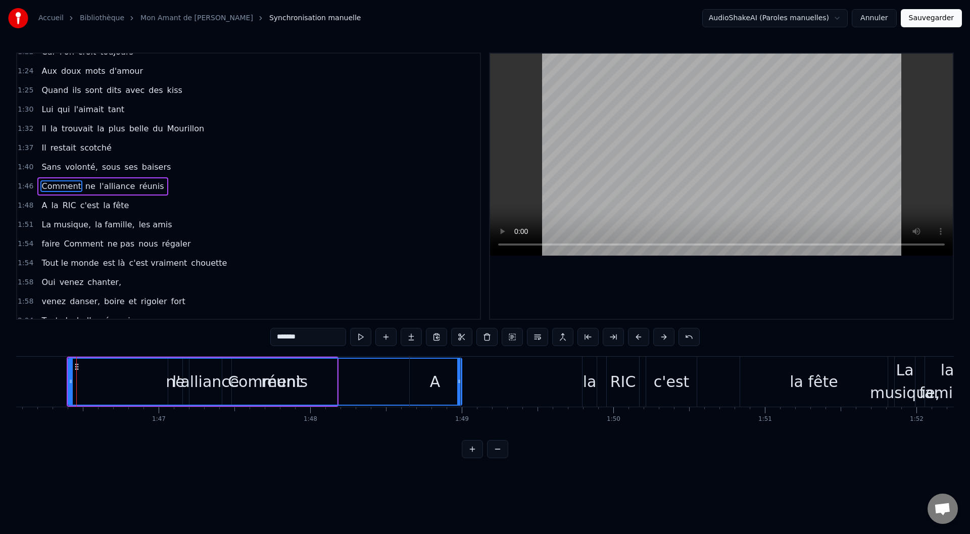
drag, startPoint x: 459, startPoint y: 381, endPoint x: 310, endPoint y: 389, distance: 149.7
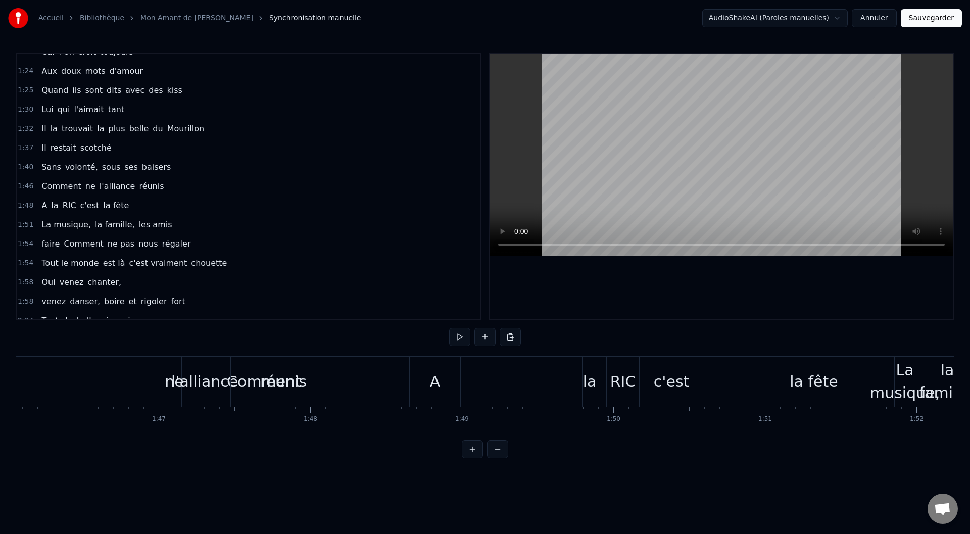
click at [57, 352] on div "Je ne sais pourquoi elle allait danser À Saint- Trop, aux bravades Mais quand P…" at bounding box center [484, 394] width 937 height 76
click at [95, 352] on div "Comment" at bounding box center [263, 382] width 393 height 50
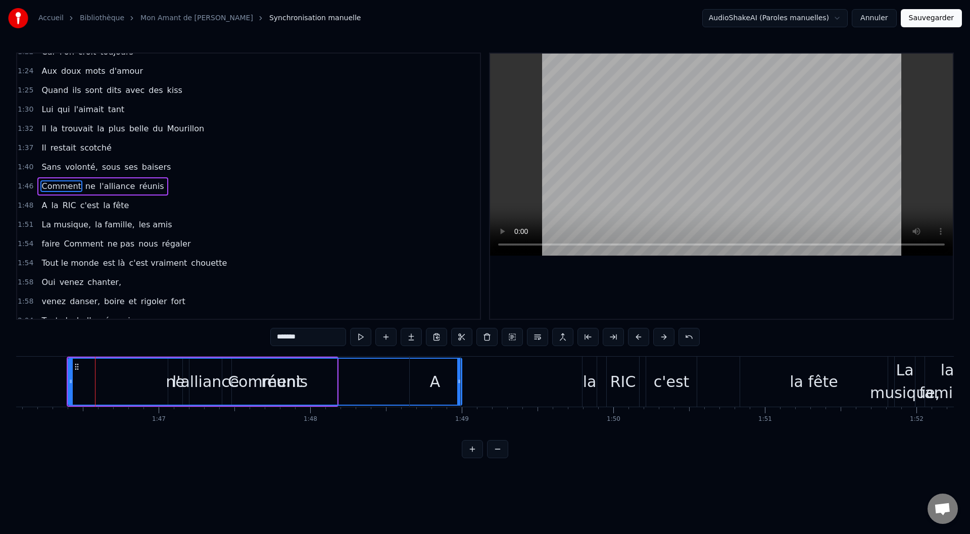
click at [104, 187] on span "l'alliance" at bounding box center [117, 186] width 38 height 12
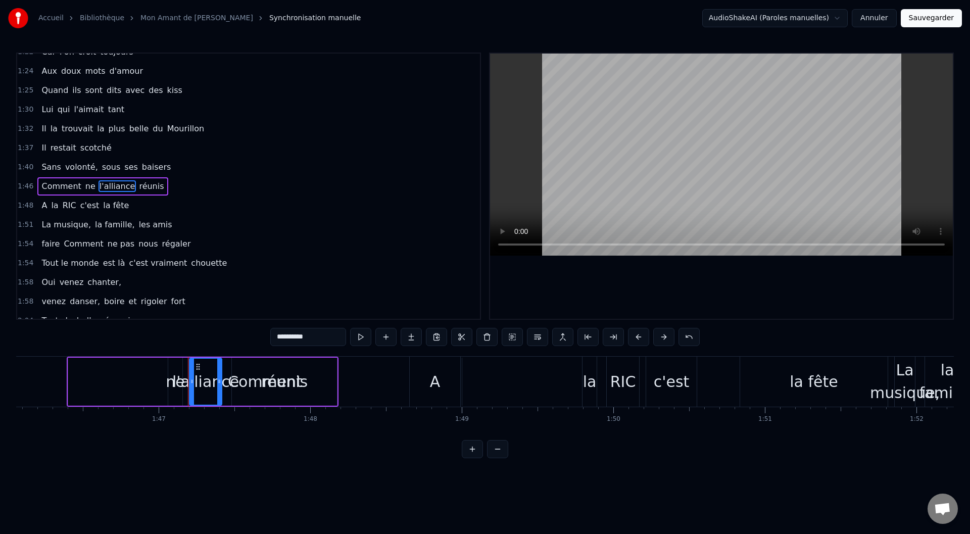
click at [319, 332] on input "**********" at bounding box center [308, 337] width 76 height 18
drag, startPoint x: 318, startPoint y: 333, endPoint x: 275, endPoint y: 329, distance: 43.7
click at [275, 329] on input "**********" at bounding box center [308, 337] width 76 height 18
click at [118, 187] on span "réunis" at bounding box center [130, 186] width 27 height 12
type input "******"
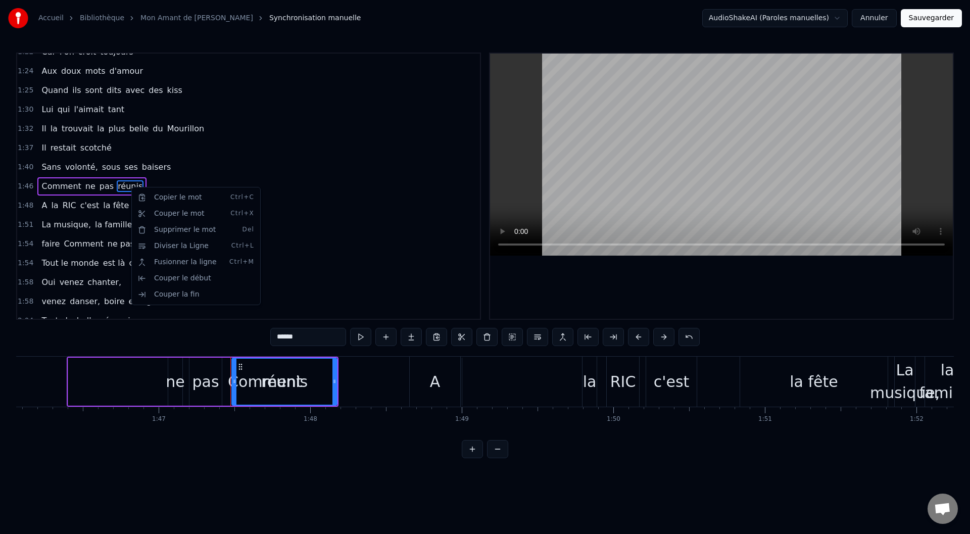
click at [112, 185] on html "Accueil Bibliothèque Mon Amant de Saint Jean • Patrick Bruel Synchronisation ma…" at bounding box center [485, 237] width 970 height 474
click at [381, 336] on html "Accueil Bibliothèque Mon Amant de Saint Jean • Patrick Bruel Synchronisation ma…" at bounding box center [485, 237] width 970 height 474
click at [381, 336] on button at bounding box center [385, 337] width 21 height 18
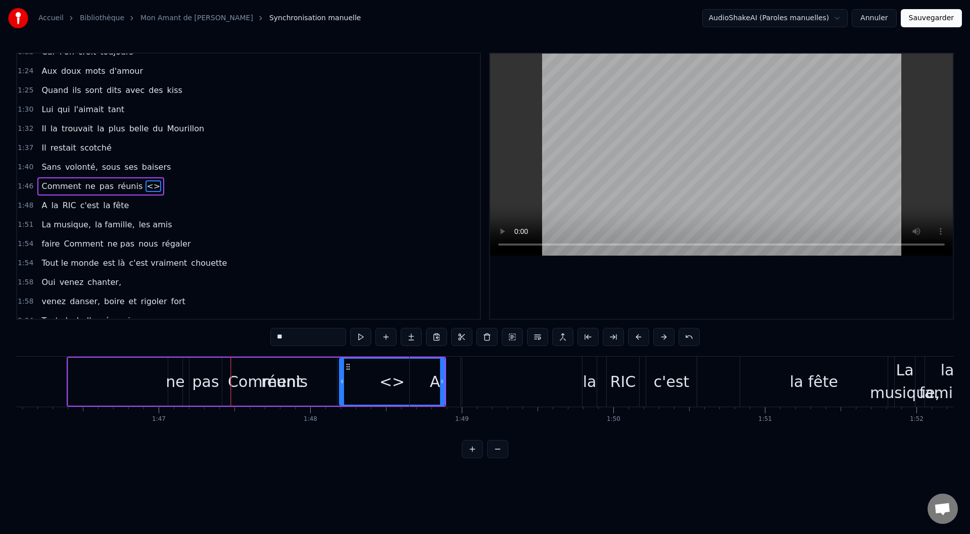
click at [381, 336] on button at bounding box center [385, 337] width 21 height 18
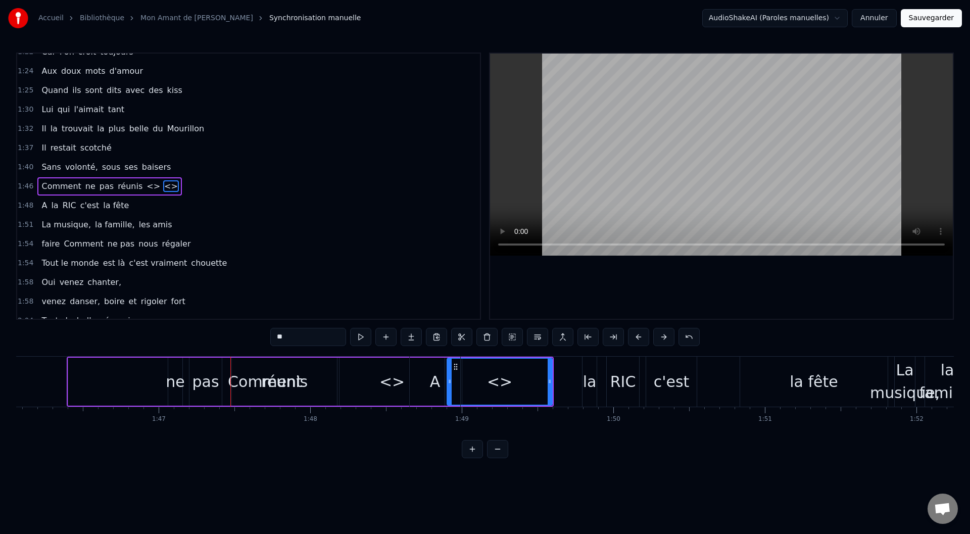
click at [496, 352] on div "A la RIC c'est la fête" at bounding box center [649, 382] width 481 height 50
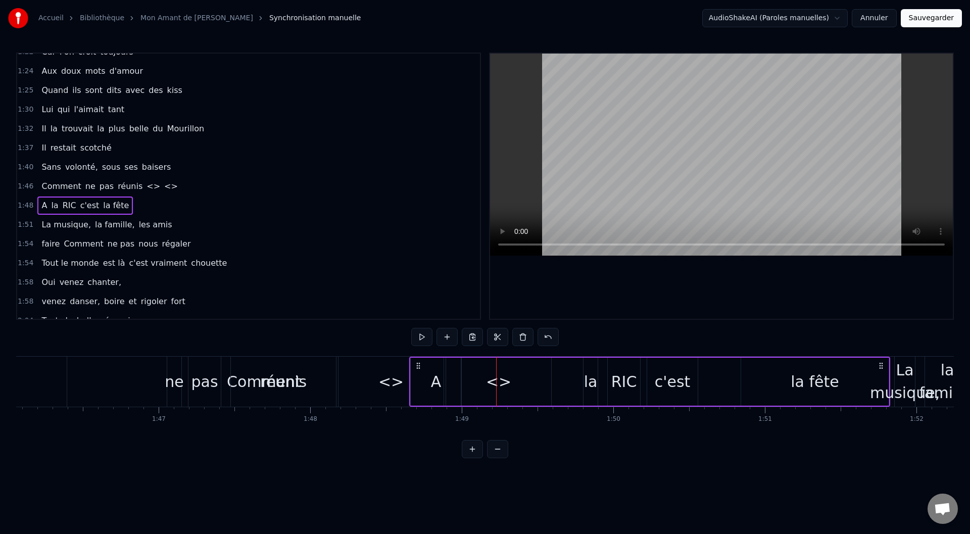
click at [163, 187] on span "<>" at bounding box center [171, 186] width 16 height 12
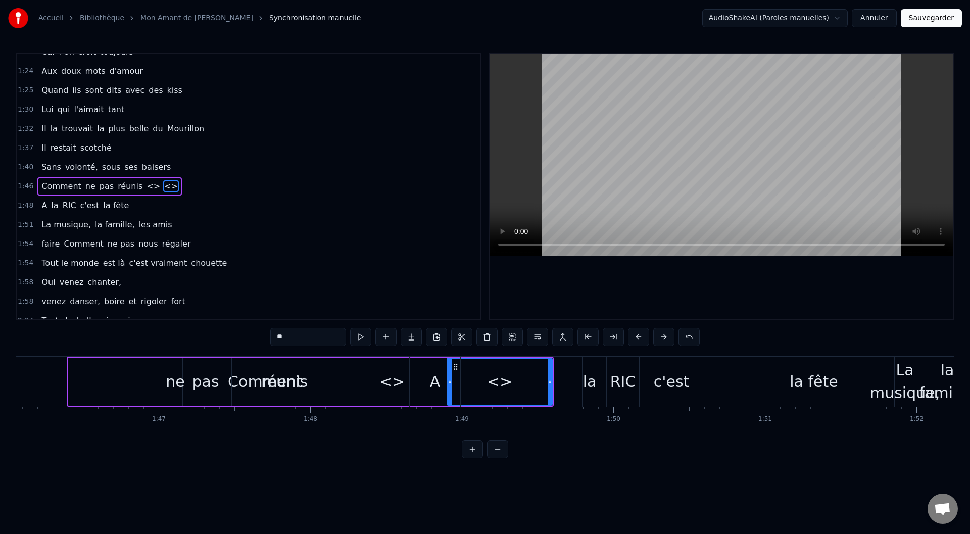
scroll to position [395, 0]
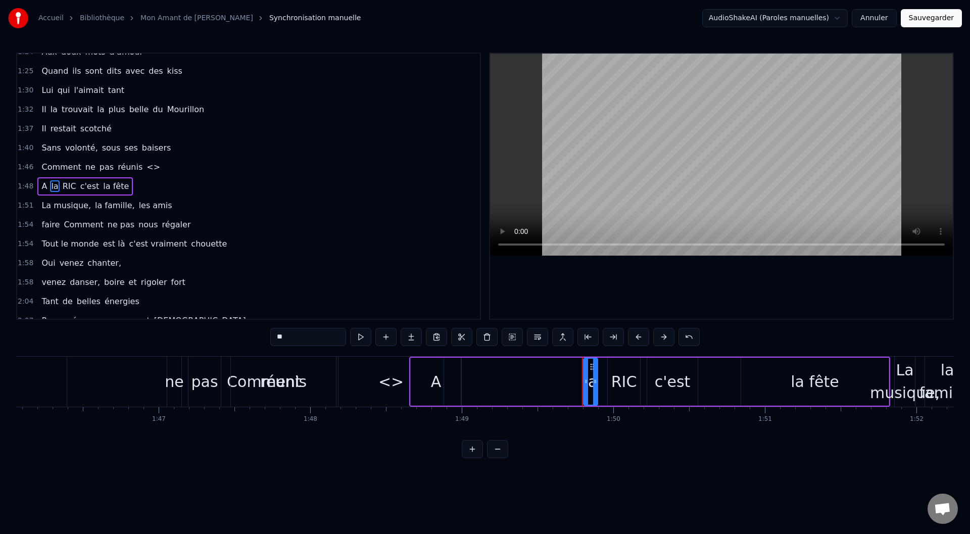
click at [75, 166] on span "Comment" at bounding box center [60, 167] width 41 height 12
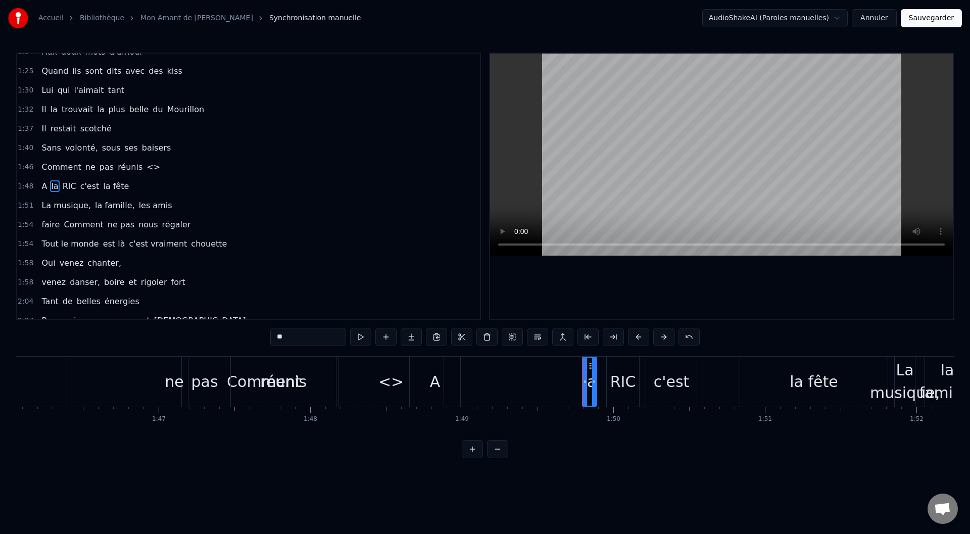
click at [84, 165] on span "ne" at bounding box center [90, 167] width 12 height 12
type input "**"
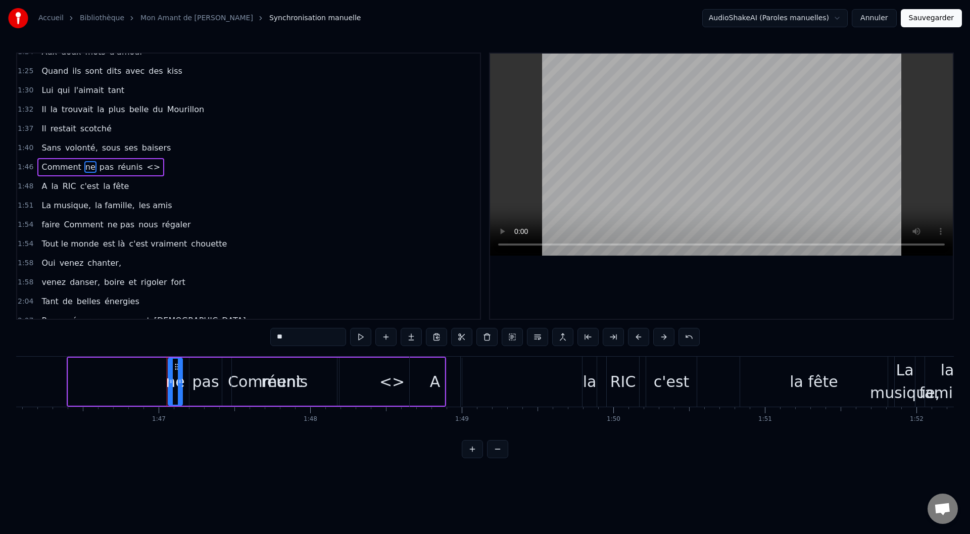
scroll to position [376, 0]
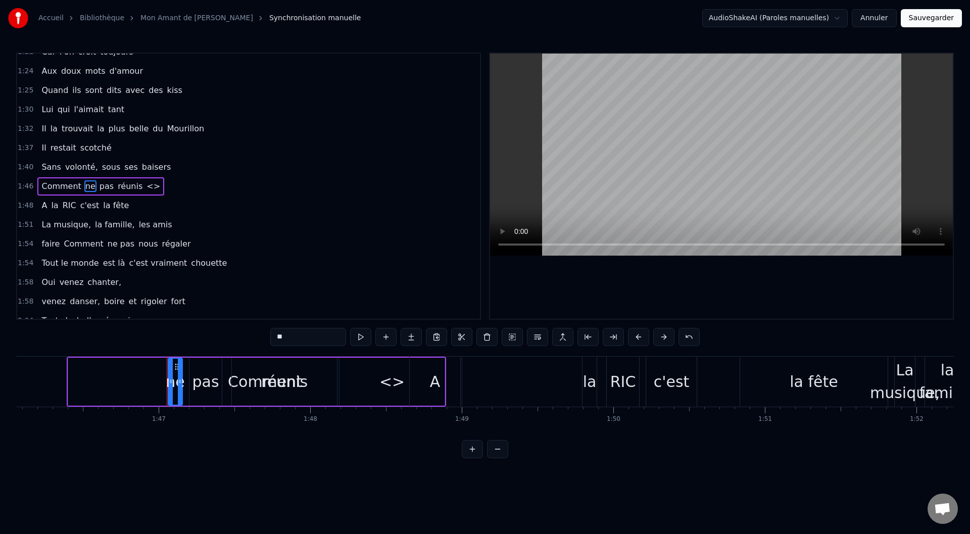
click at [646, 17] on button "Annuler" at bounding box center [873, 18] width 44 height 18
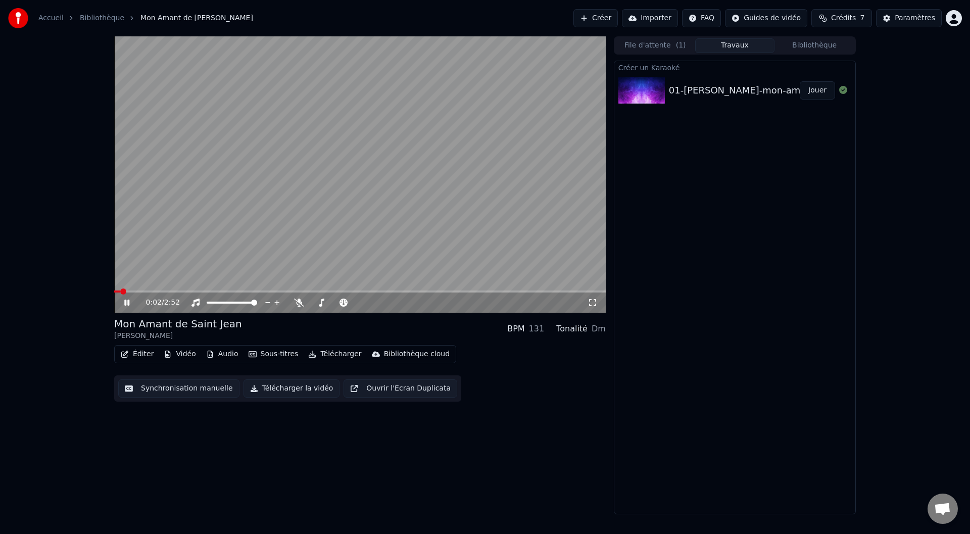
click at [611, 13] on button "Créer" at bounding box center [595, 18] width 44 height 18
click at [609, 16] on button "Créer" at bounding box center [595, 18] width 44 height 18
click at [127, 299] on icon at bounding box center [134, 302] width 24 height 8
click at [86, 17] on link "Bibliothèque" at bounding box center [102, 18] width 44 height 10
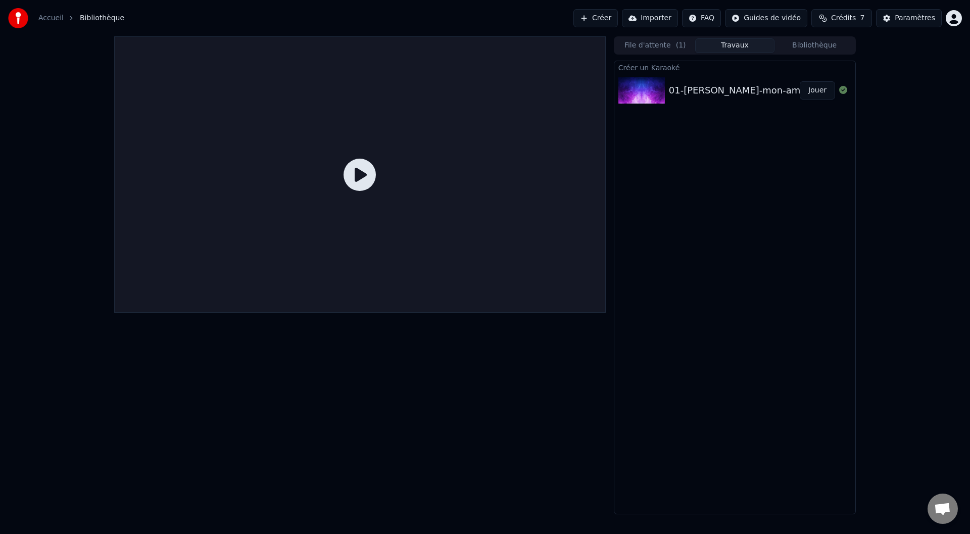
click at [53, 18] on link "Accueil" at bounding box center [50, 18] width 25 height 10
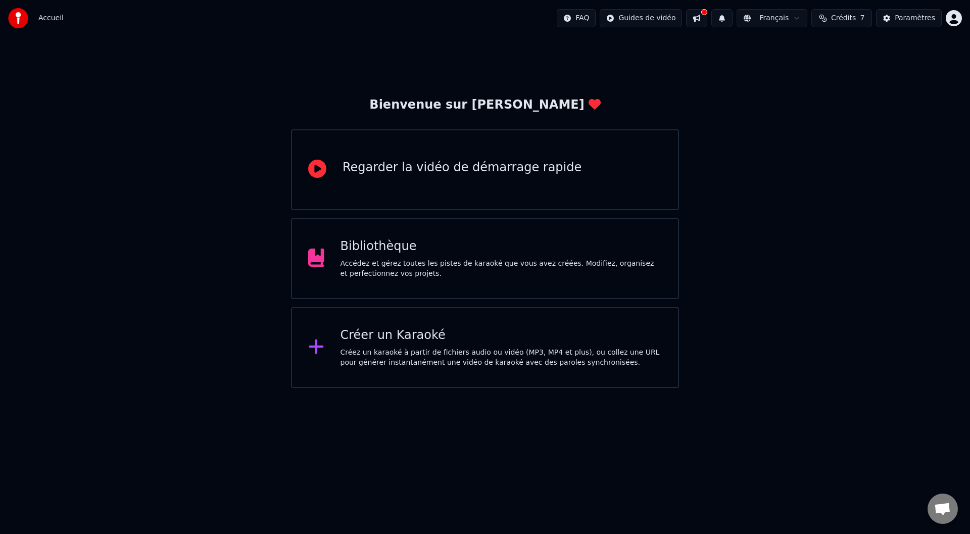
click at [388, 344] on div "Créer un Karaoké Créez un karaoké à partir de fichiers audio ou vidéo (MP3, MP4…" at bounding box center [501, 347] width 322 height 40
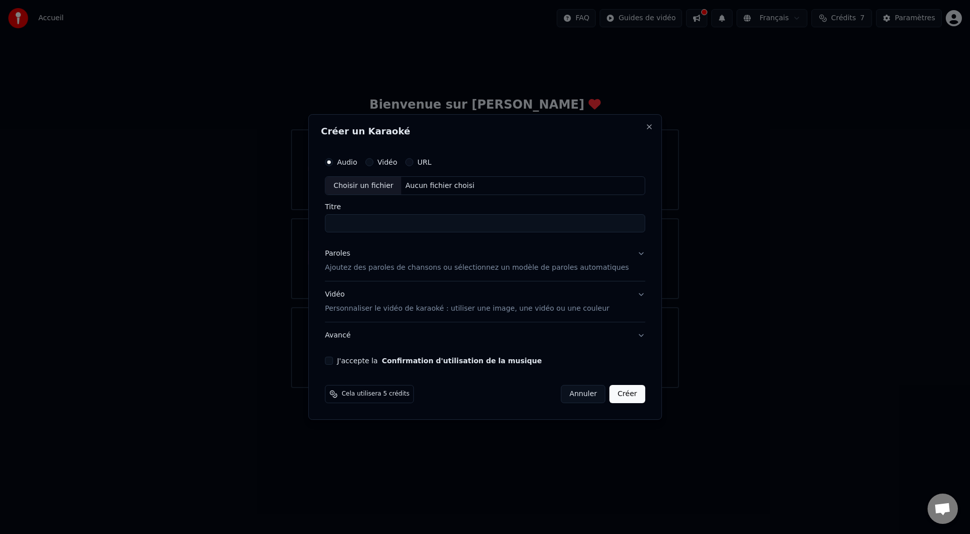
click at [366, 184] on div "Choisir un fichier" at bounding box center [363, 186] width 76 height 18
type input "**********"
click at [441, 269] on p "Ajoutez des paroles de chansons ou sélectionnez un modèle de paroles automatiqu…" at bounding box center [477, 268] width 304 height 10
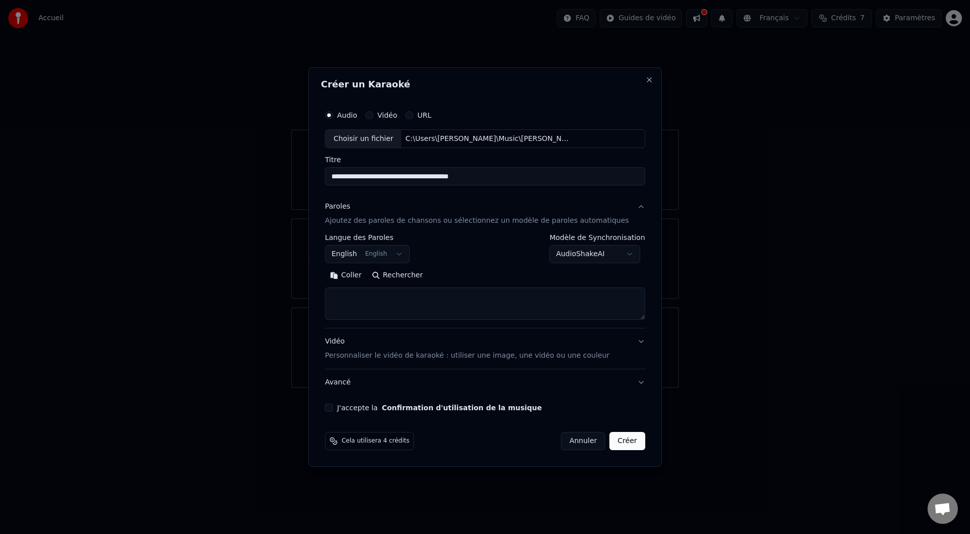
click at [361, 276] on button "Coller" at bounding box center [346, 276] width 42 height 16
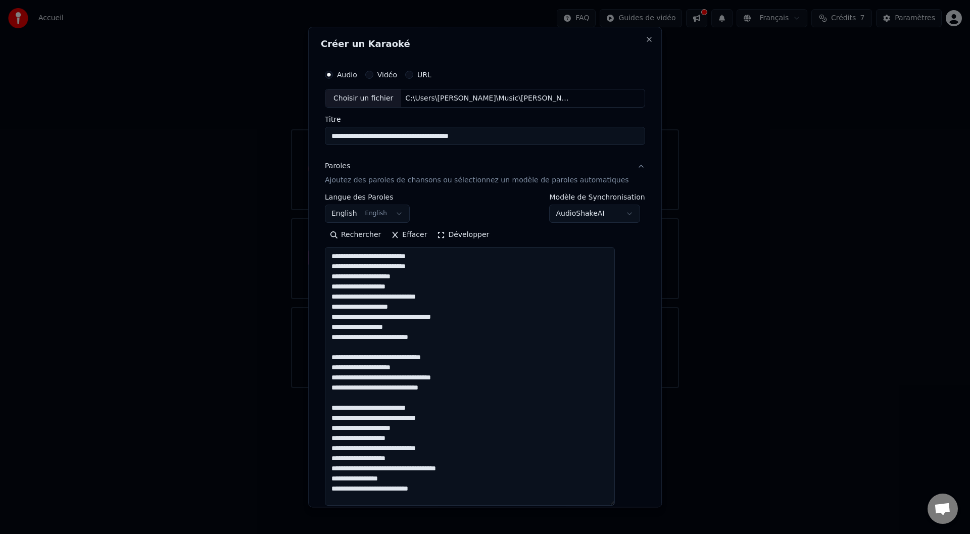
drag, startPoint x: 624, startPoint y: 317, endPoint x: 620, endPoint y: 503, distance: 186.4
click at [615, 352] on textarea at bounding box center [470, 376] width 290 height 259
click at [371, 352] on textarea at bounding box center [470, 376] width 290 height 259
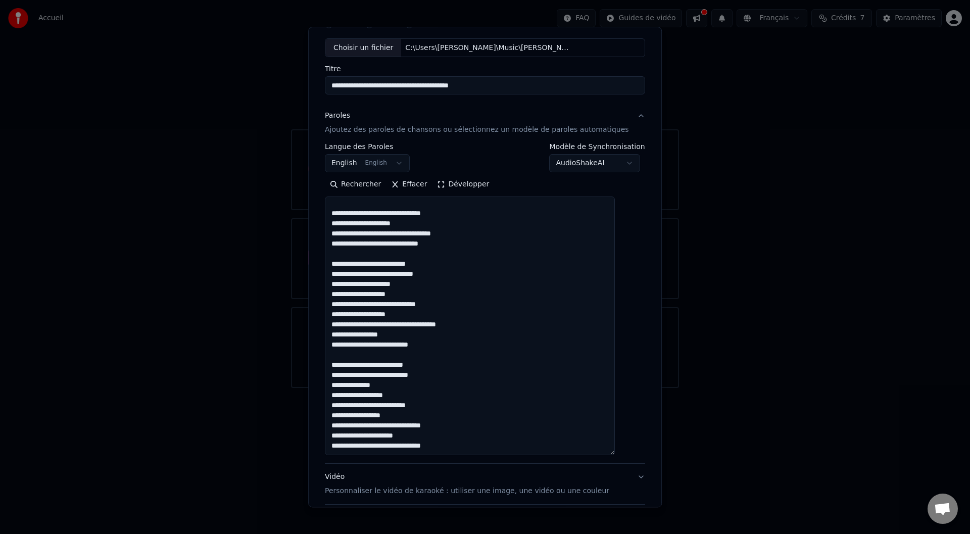
click at [448, 352] on textarea at bounding box center [470, 326] width 290 height 259
click at [469, 352] on textarea at bounding box center [470, 326] width 290 height 259
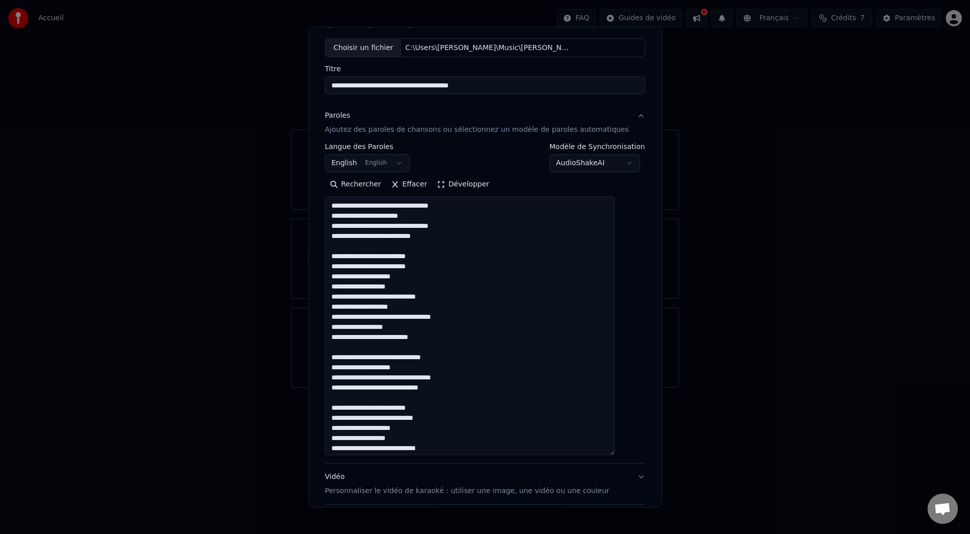
type textarea "**********"
click at [379, 165] on body "**********" at bounding box center [485, 194] width 970 height 388
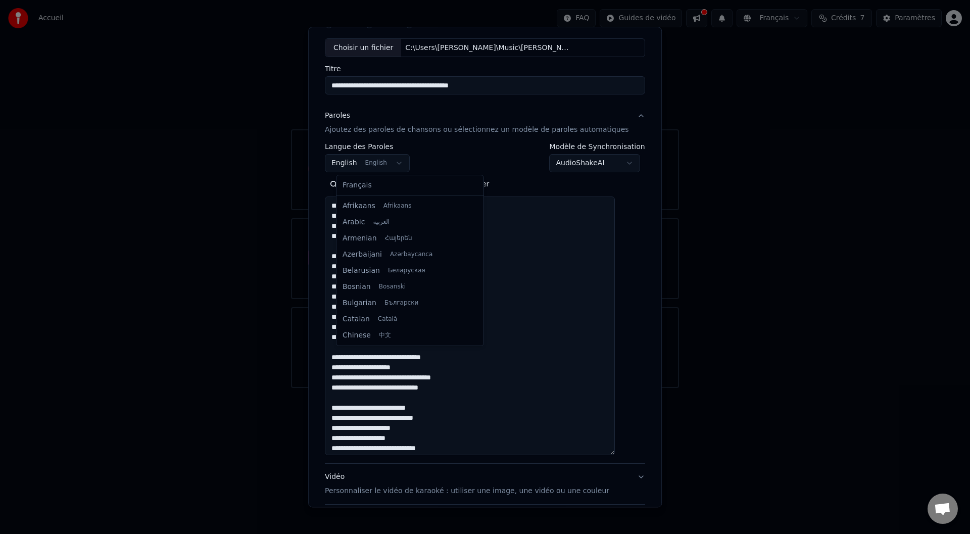
scroll to position [81, 0]
select select "**"
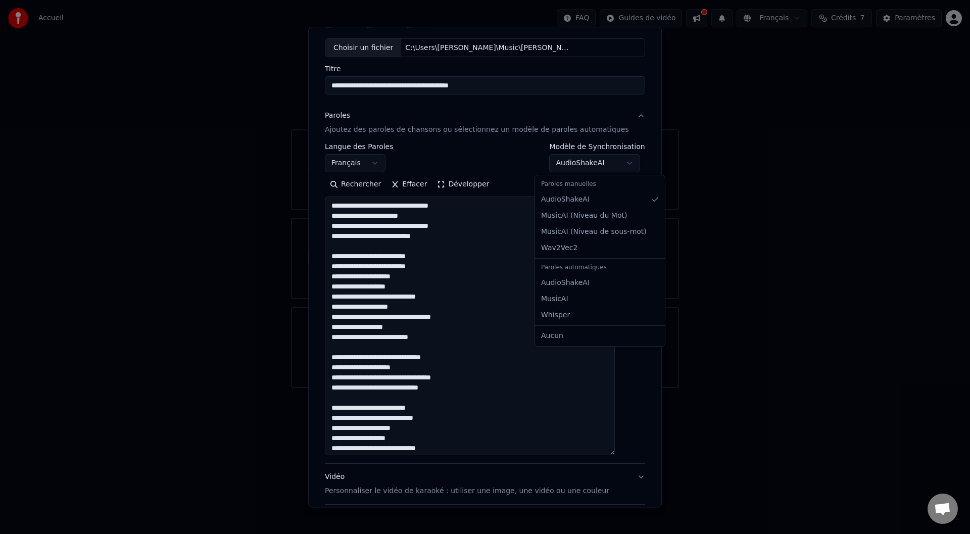
click at [564, 161] on body "**********" at bounding box center [485, 194] width 970 height 388
click at [646, 183] on div at bounding box center [485, 267] width 970 height 534
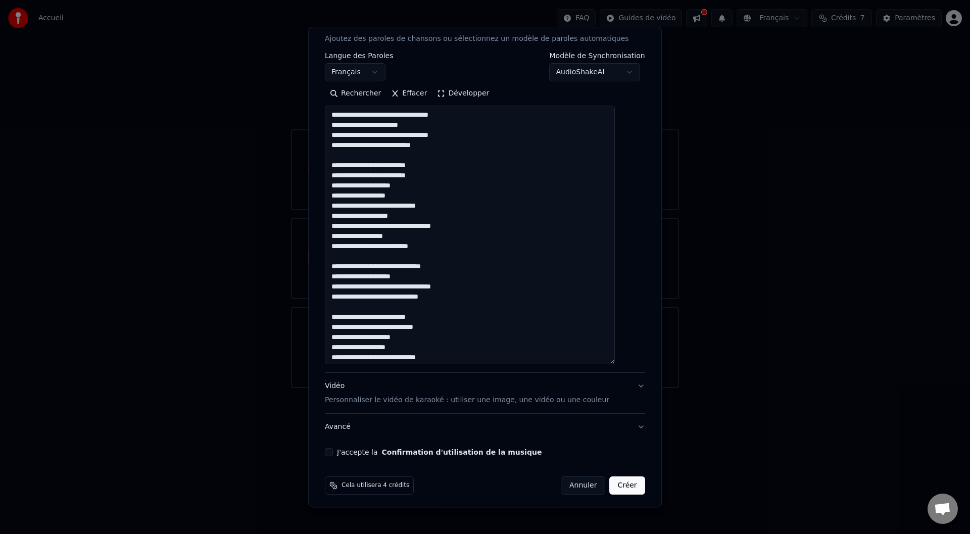
scroll to position [145, 0]
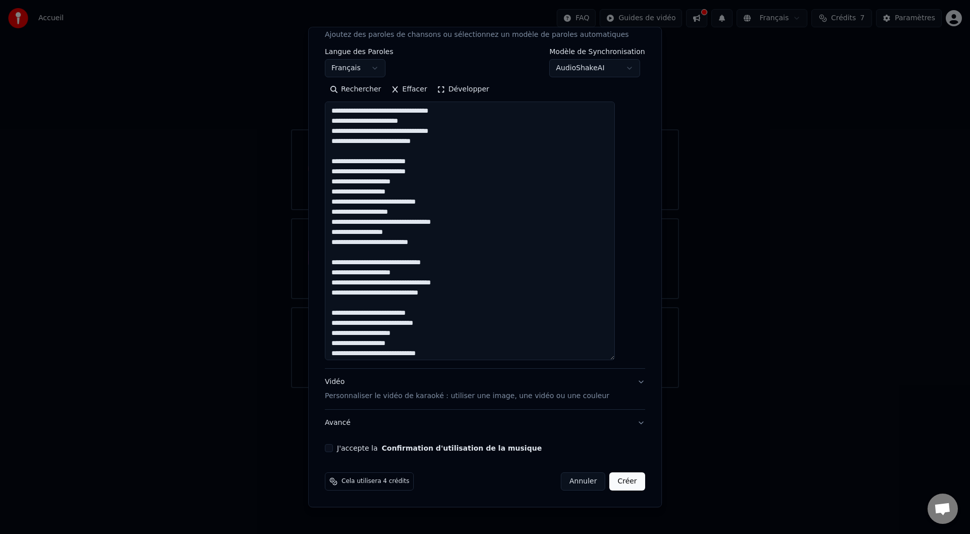
click at [344, 352] on div "J'accepte la Confirmation d'utilisation de la musique" at bounding box center [485, 448] width 320 height 8
click at [333, 352] on button "J'accepte la Confirmation d'utilisation de la musique" at bounding box center [329, 448] width 8 height 8
click at [610, 352] on button "Créer" at bounding box center [627, 482] width 35 height 18
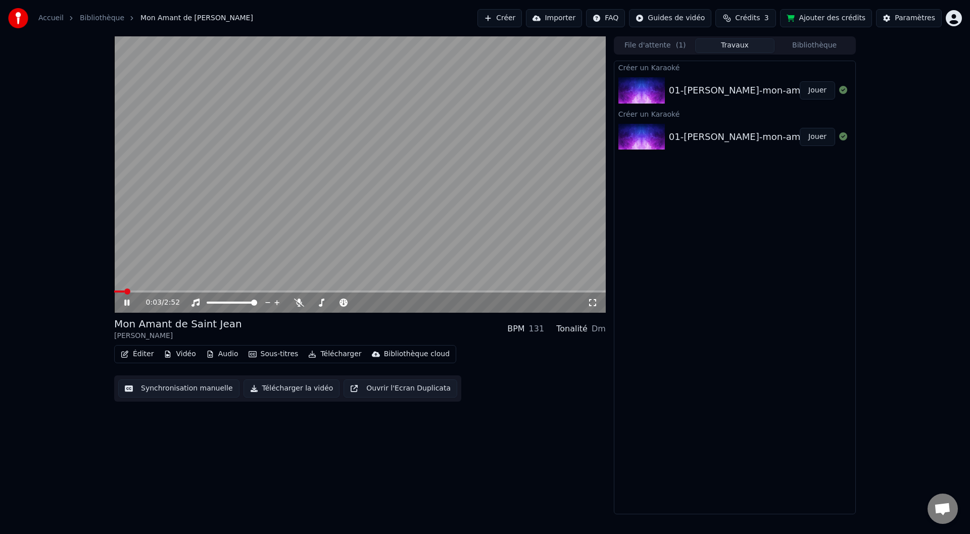
click at [423, 292] on span at bounding box center [359, 291] width 491 height 2
click at [493, 291] on span at bounding box center [359, 291] width 491 height 2
click at [527, 291] on span at bounding box center [359, 291] width 491 height 2
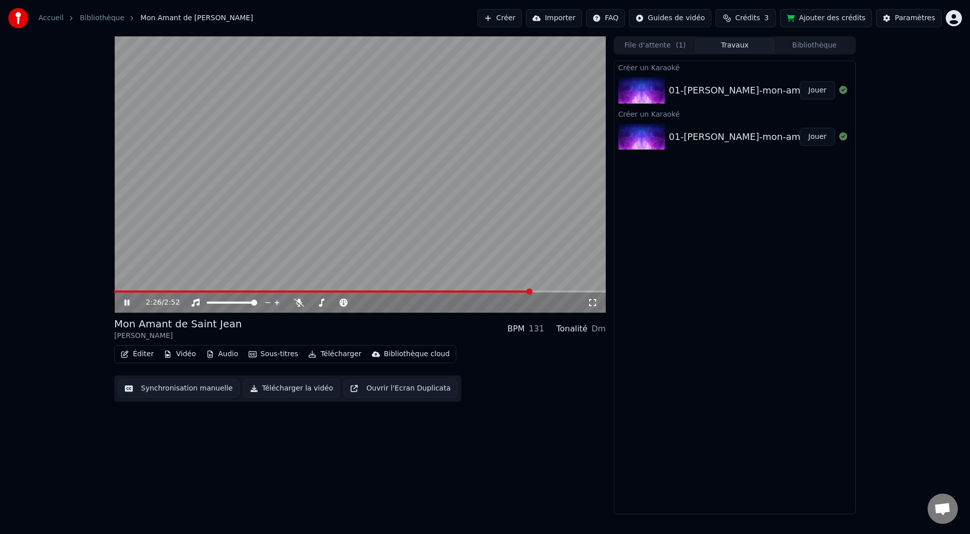
click at [549, 290] on span at bounding box center [359, 291] width 491 height 2
click at [573, 291] on span at bounding box center [359, 291] width 491 height 2
click at [591, 292] on span at bounding box center [359, 291] width 491 height 2
click at [465, 289] on video at bounding box center [359, 174] width 491 height 276
click at [432, 292] on span at bounding box center [354, 291] width 480 height 2
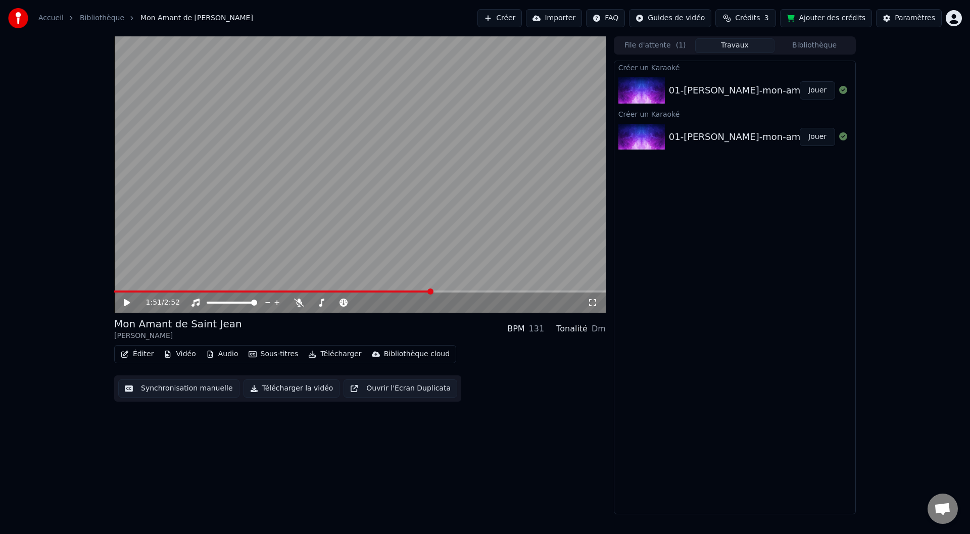
click at [377, 288] on video at bounding box center [359, 174] width 491 height 276
click at [378, 292] on span at bounding box center [247, 291] width 266 height 2
click at [448, 265] on video at bounding box center [359, 174] width 491 height 276
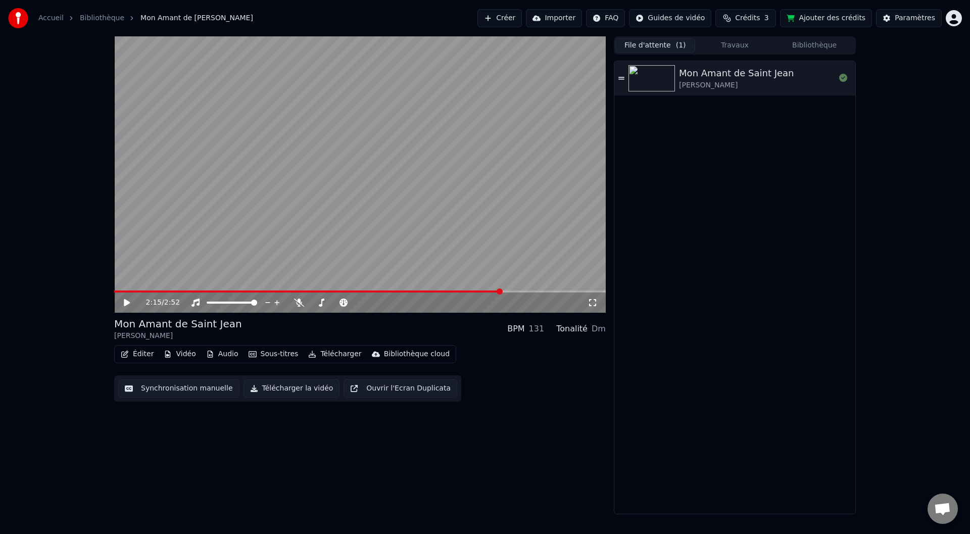
click at [639, 46] on button "File d'attente ( 1 )" at bounding box center [655, 45] width 80 height 15
click at [646, 79] on icon at bounding box center [843, 78] width 8 height 8
click at [374, 287] on video at bounding box center [359, 174] width 491 height 276
click at [381, 291] on span at bounding box center [359, 291] width 491 height 2
click at [329, 244] on video at bounding box center [359, 174] width 491 height 276
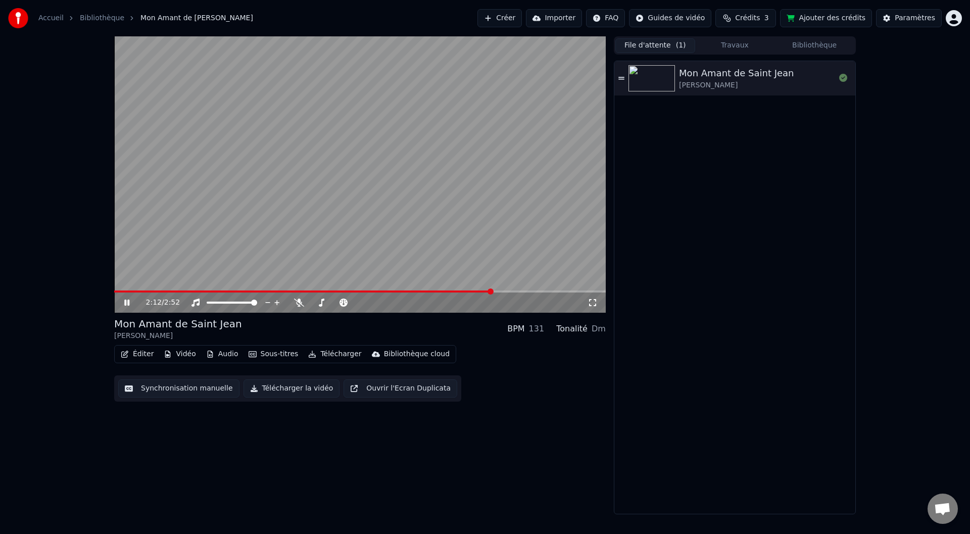
click at [646, 44] on button "Travaux" at bounding box center [735, 45] width 80 height 15
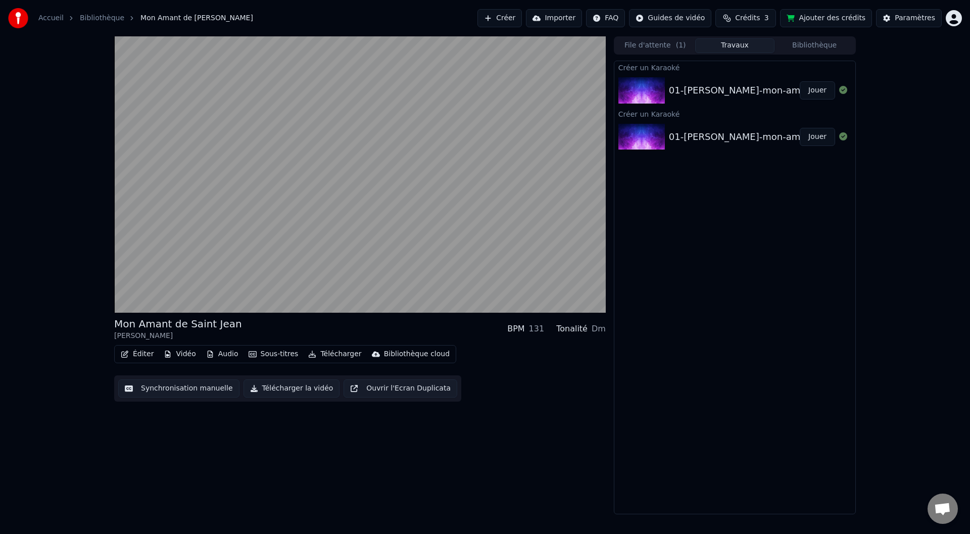
click at [646, 136] on div "01-patrick-bruel-mon-amant-de-saint-jean-final" at bounding box center [785, 137] width 232 height 14
click at [646, 127] on div "01-patrick-bruel-mon-amant-de-saint-jean-final Jouer" at bounding box center [734, 137] width 241 height 34
click at [646, 90] on img at bounding box center [641, 90] width 46 height 26
click at [646, 134] on div "01-patrick-bruel-mon-amant-de-saint-jean-final" at bounding box center [785, 137] width 232 height 14
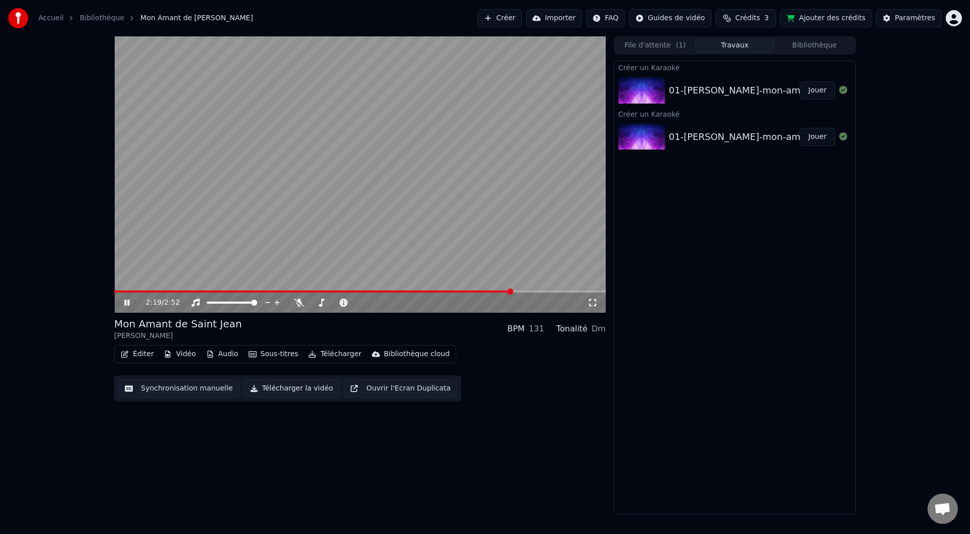
click at [126, 305] on icon at bounding box center [126, 302] width 5 height 6
click at [646, 131] on div "01-patrick-bruel-mon-amant-de-saint-jean-final" at bounding box center [785, 137] width 232 height 14
click at [646, 135] on div "01-patrick-bruel-mon-amant-de-saint-jean-final" at bounding box center [785, 137] width 232 height 14
click at [646, 86] on div "01-patrick-bruel-mon-amant-de-saint-jean-final" at bounding box center [785, 90] width 232 height 14
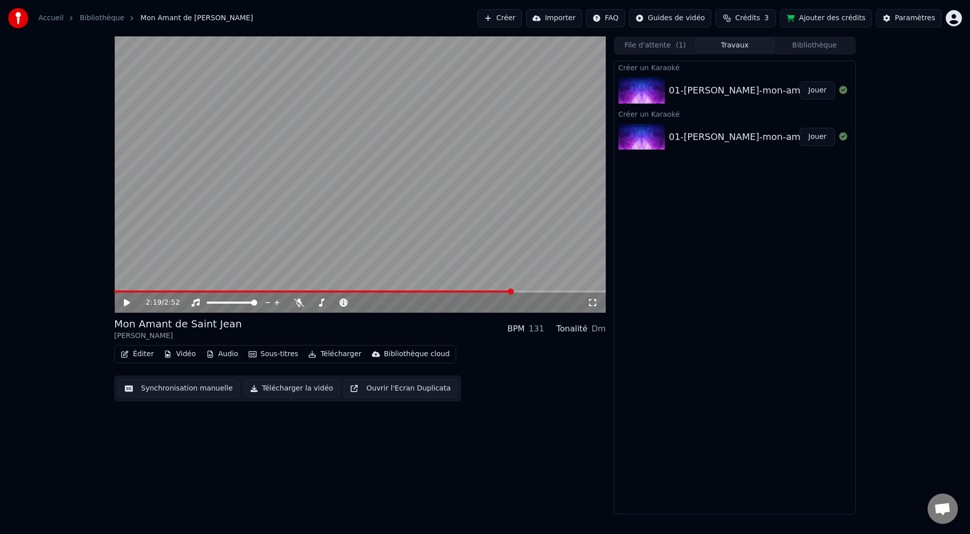
click at [646, 86] on div "01-patrick-bruel-mon-amant-de-saint-jean-final" at bounding box center [785, 90] width 232 height 14
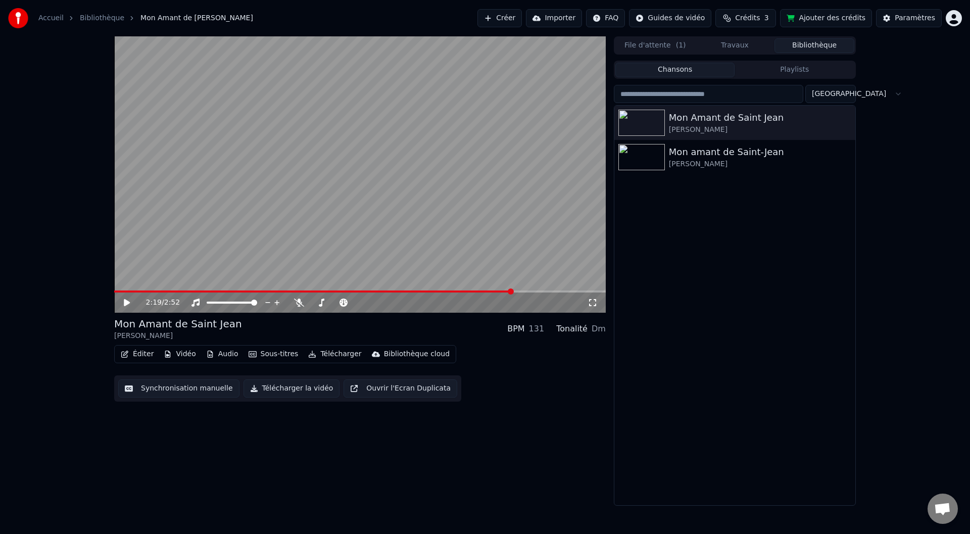
click at [646, 44] on button "Bibliothèque" at bounding box center [814, 45] width 80 height 15
click at [646, 159] on icon "button" at bounding box center [846, 157] width 10 height 8
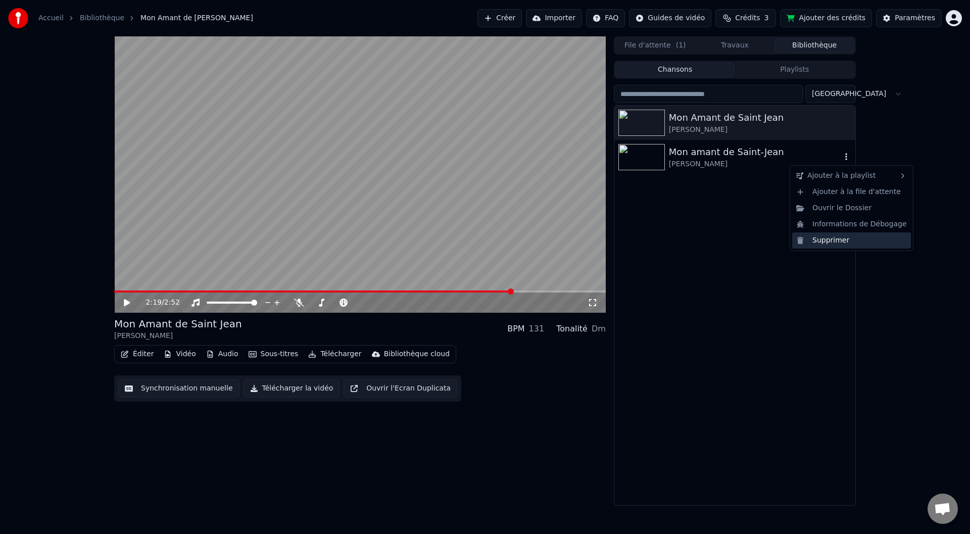
click at [646, 240] on div "Supprimer" at bounding box center [851, 240] width 119 height 16
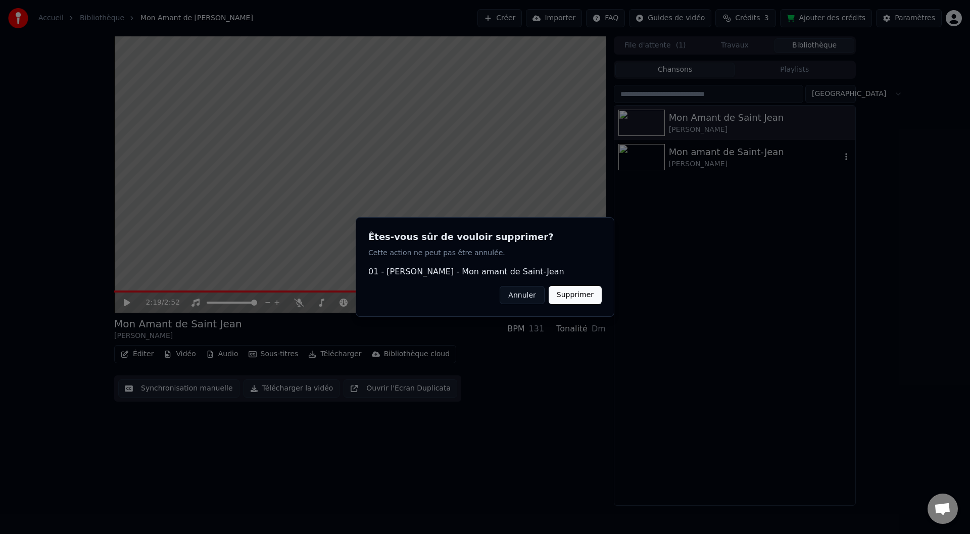
click at [572, 297] on button "Supprimer" at bounding box center [574, 295] width 53 height 18
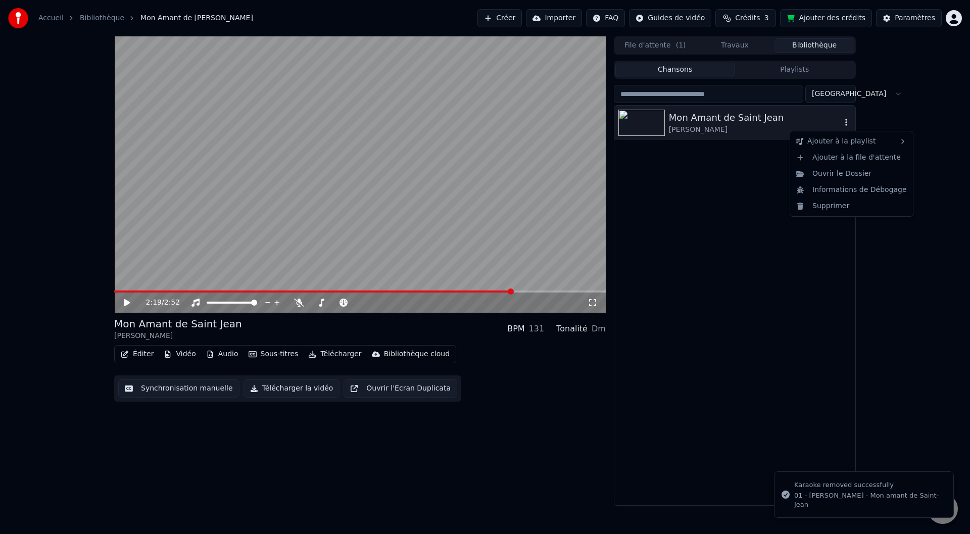
click at [646, 126] on icon "button" at bounding box center [846, 122] width 2 height 7
click at [646, 207] on div "Supprimer" at bounding box center [851, 206] width 119 height 16
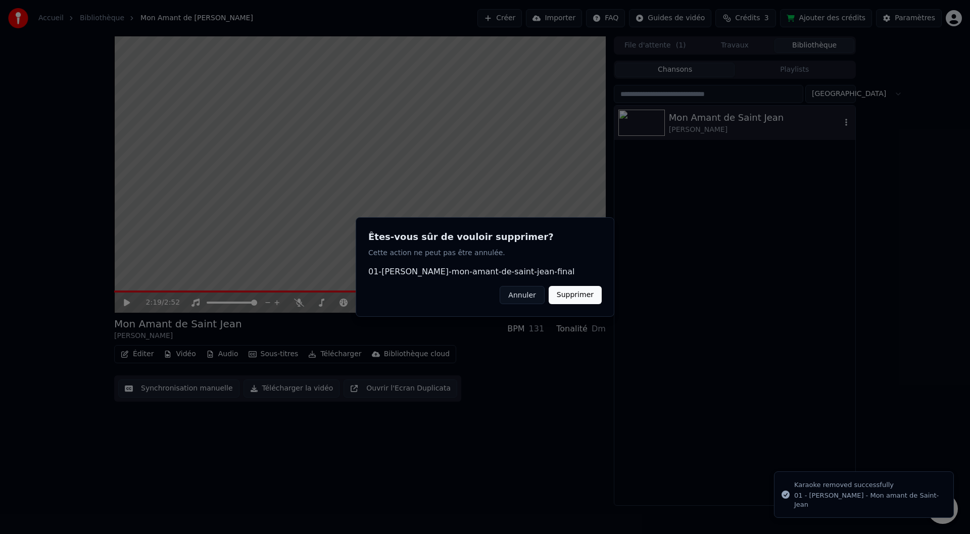
click at [573, 293] on button "Supprimer" at bounding box center [574, 295] width 53 height 18
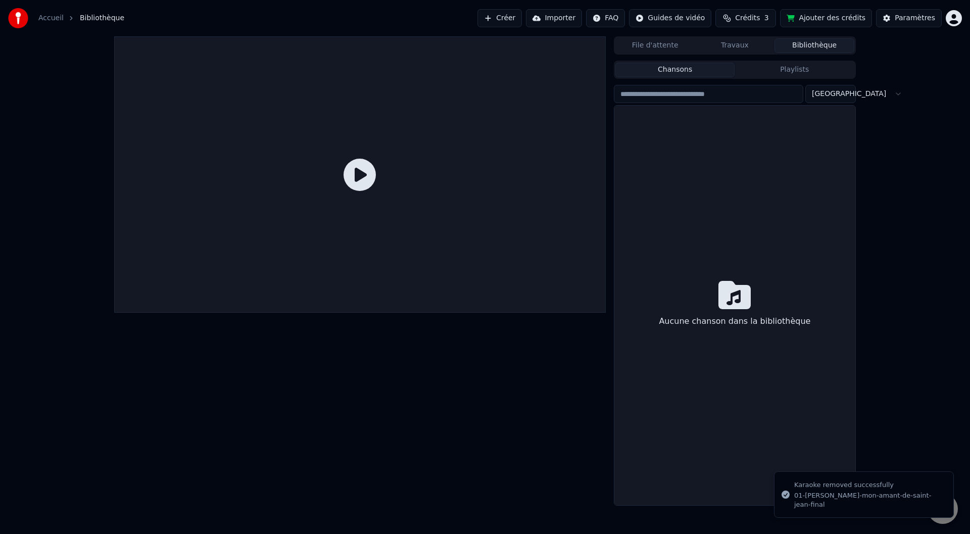
click at [646, 45] on button "Travaux" at bounding box center [735, 45] width 80 height 15
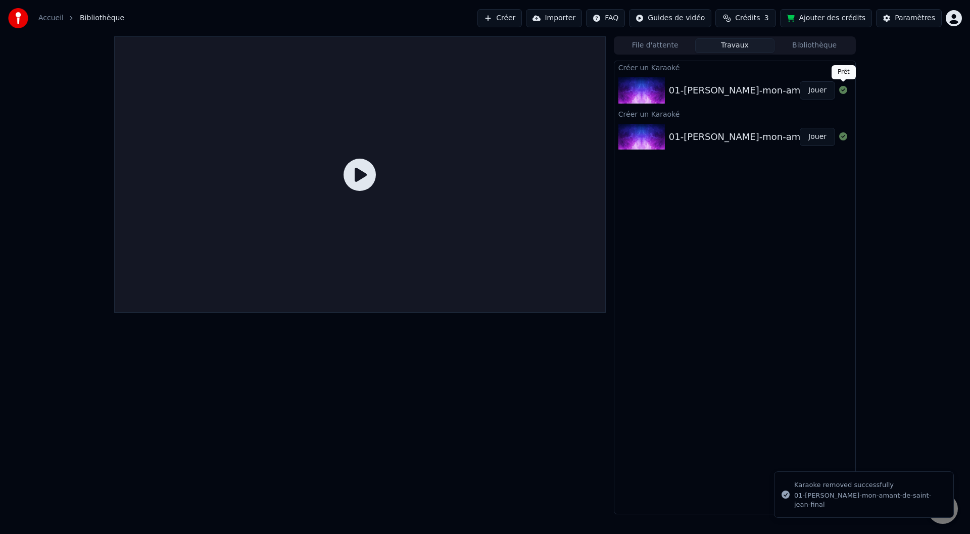
click at [646, 85] on div "01-patrick-bruel-mon-amant-de-saint-jean-final" at bounding box center [785, 90] width 232 height 14
click at [646, 78] on img at bounding box center [641, 90] width 46 height 26
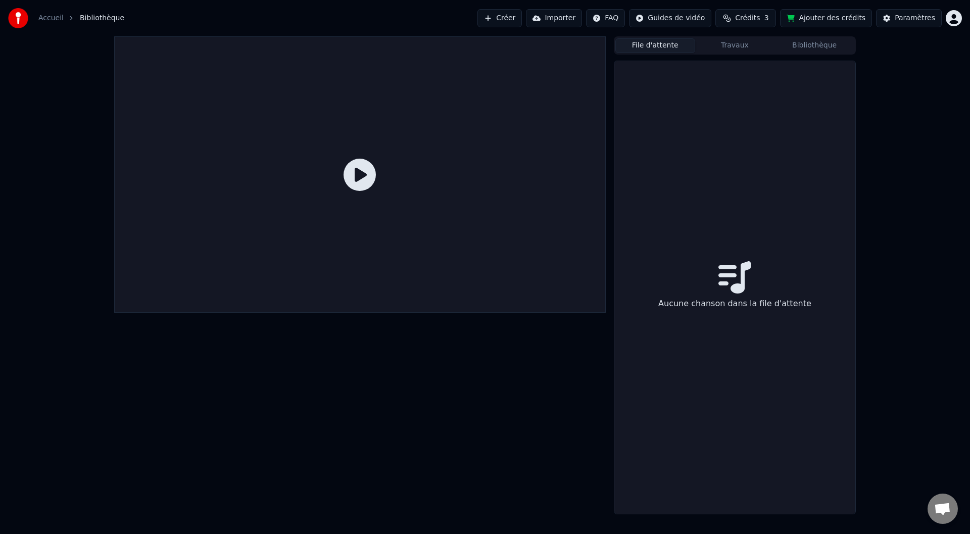
click at [646, 45] on button "File d'attente" at bounding box center [655, 45] width 80 height 15
click at [646, 280] on div "Aucune chanson dans la file d'attente" at bounding box center [734, 287] width 241 height 452
click at [646, 44] on button "Travaux" at bounding box center [735, 45] width 80 height 15
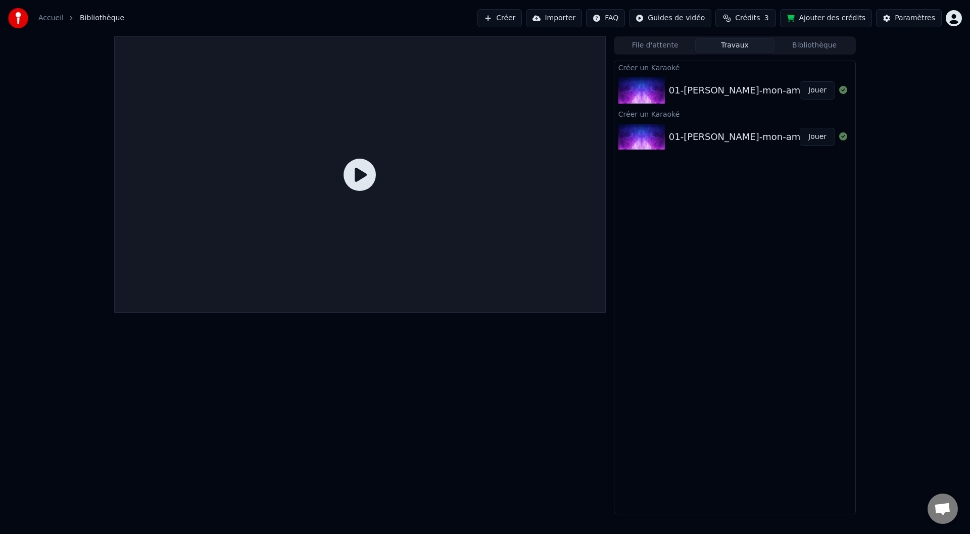
click at [646, 84] on div "01-patrick-bruel-mon-amant-de-saint-jean-final" at bounding box center [785, 90] width 232 height 14
drag, startPoint x: 829, startPoint y: 97, endPoint x: 838, endPoint y: 95, distance: 9.8
click at [646, 95] on div "01-patrick-bruel-mon-amant-de-saint-jean-final Jouer" at bounding box center [734, 90] width 241 height 34
click at [646, 93] on icon at bounding box center [843, 90] width 8 height 8
click at [646, 89] on icon at bounding box center [843, 90] width 8 height 8
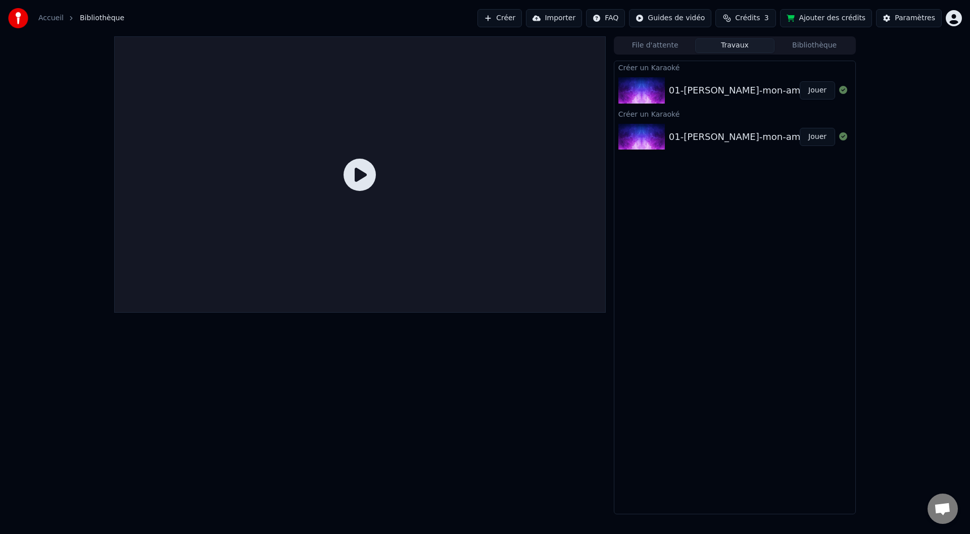
click at [646, 248] on div "Créer un Karaoké 01-patrick-bruel-mon-amant-de-saint-jean-final Jouer Créer un …" at bounding box center [735, 287] width 242 height 453
click at [646, 136] on div "01-patrick-bruel-mon-amant-de-saint-jean-final" at bounding box center [785, 137] width 232 height 14
click at [646, 82] on div "01-patrick-bruel-mon-amant-de-saint-jean-final Jouer" at bounding box center [734, 90] width 241 height 34
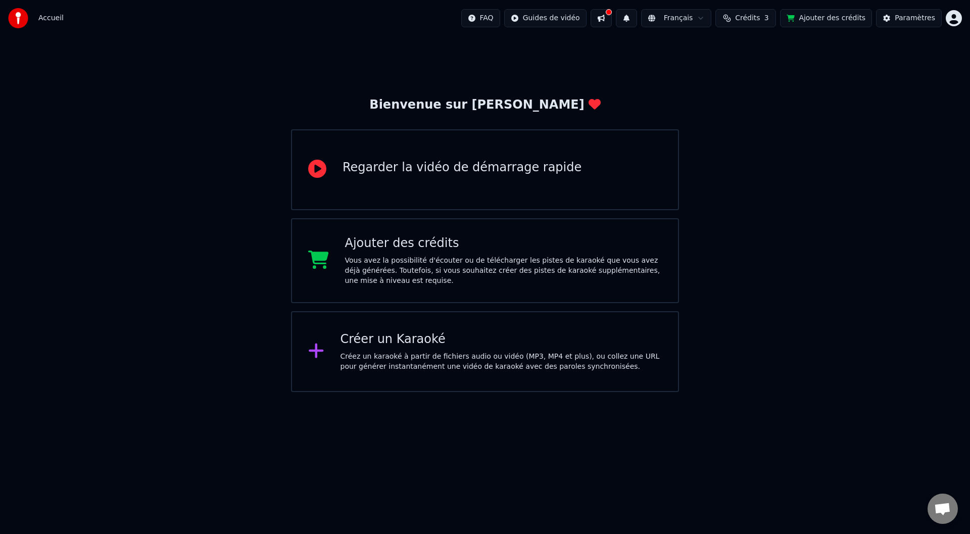
click at [646, 21] on html "Accueil FAQ Guides de vidéo Français Crédits 3 Ajouter des crédits Paramètres B…" at bounding box center [485, 196] width 970 height 392
click at [646, 102] on span "Se Déconnecter" at bounding box center [899, 107] width 57 height 10
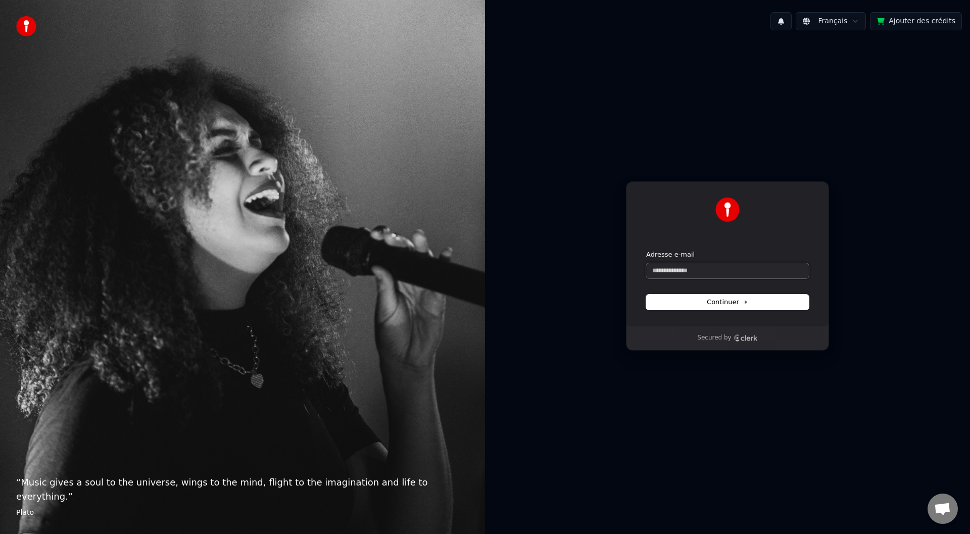
click at [646, 265] on input "Adresse e-mail" at bounding box center [727, 270] width 163 height 15
click at [646, 300] on span "Continuer" at bounding box center [726, 301] width 41 height 9
type input "**********"
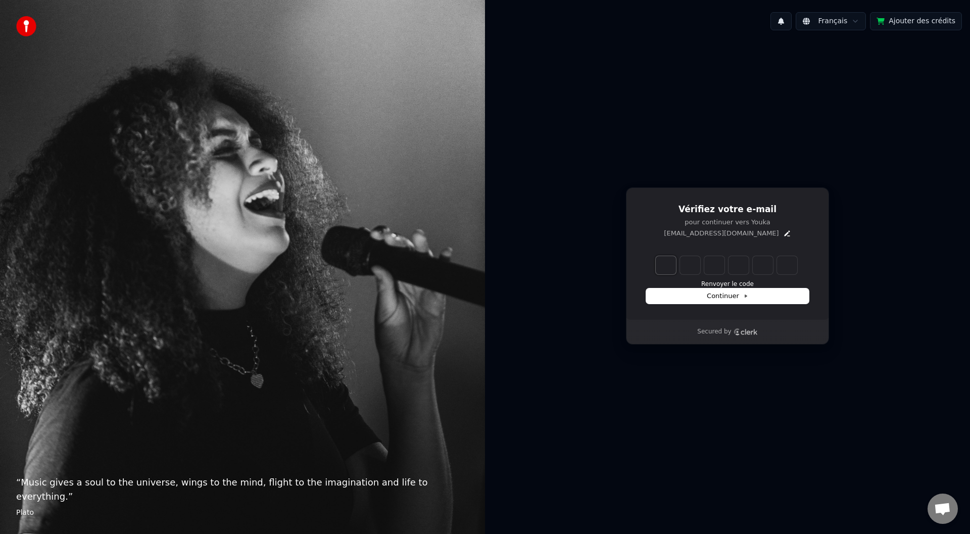
click at [646, 260] on input "Enter verification code. Digit 1" at bounding box center [665, 265] width 20 height 18
type input "*"
type input "**"
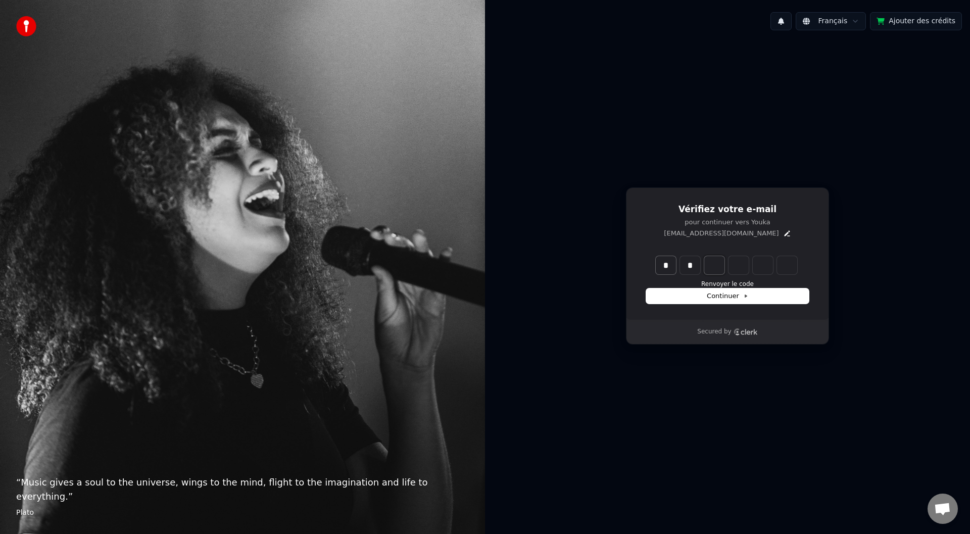
type input "*"
type input "***"
type input "*"
type input "****"
type input "*"
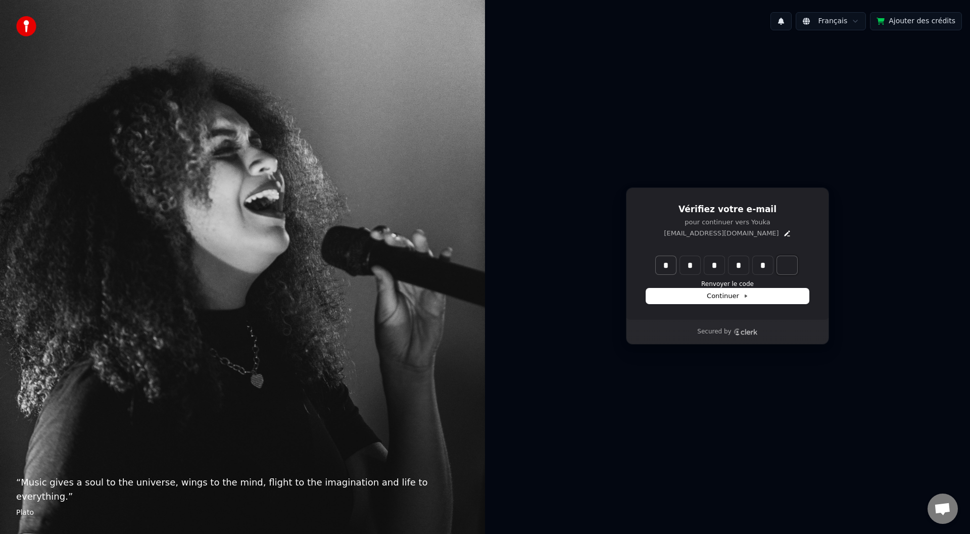
type input "******"
type input "*"
